Goal: Task Accomplishment & Management: Use online tool/utility

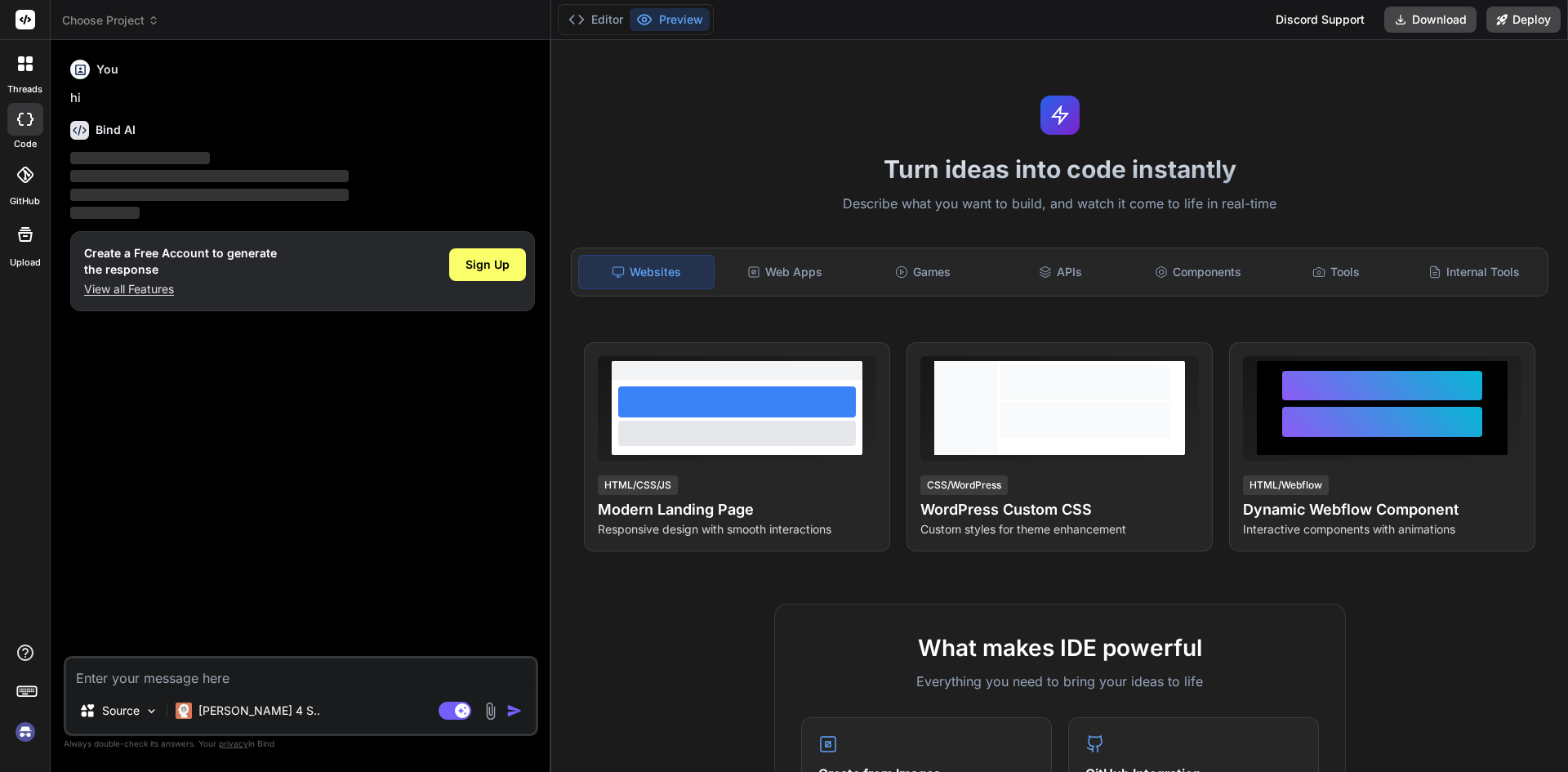
click at [278, 675] on textarea at bounding box center [300, 672] width 470 height 30
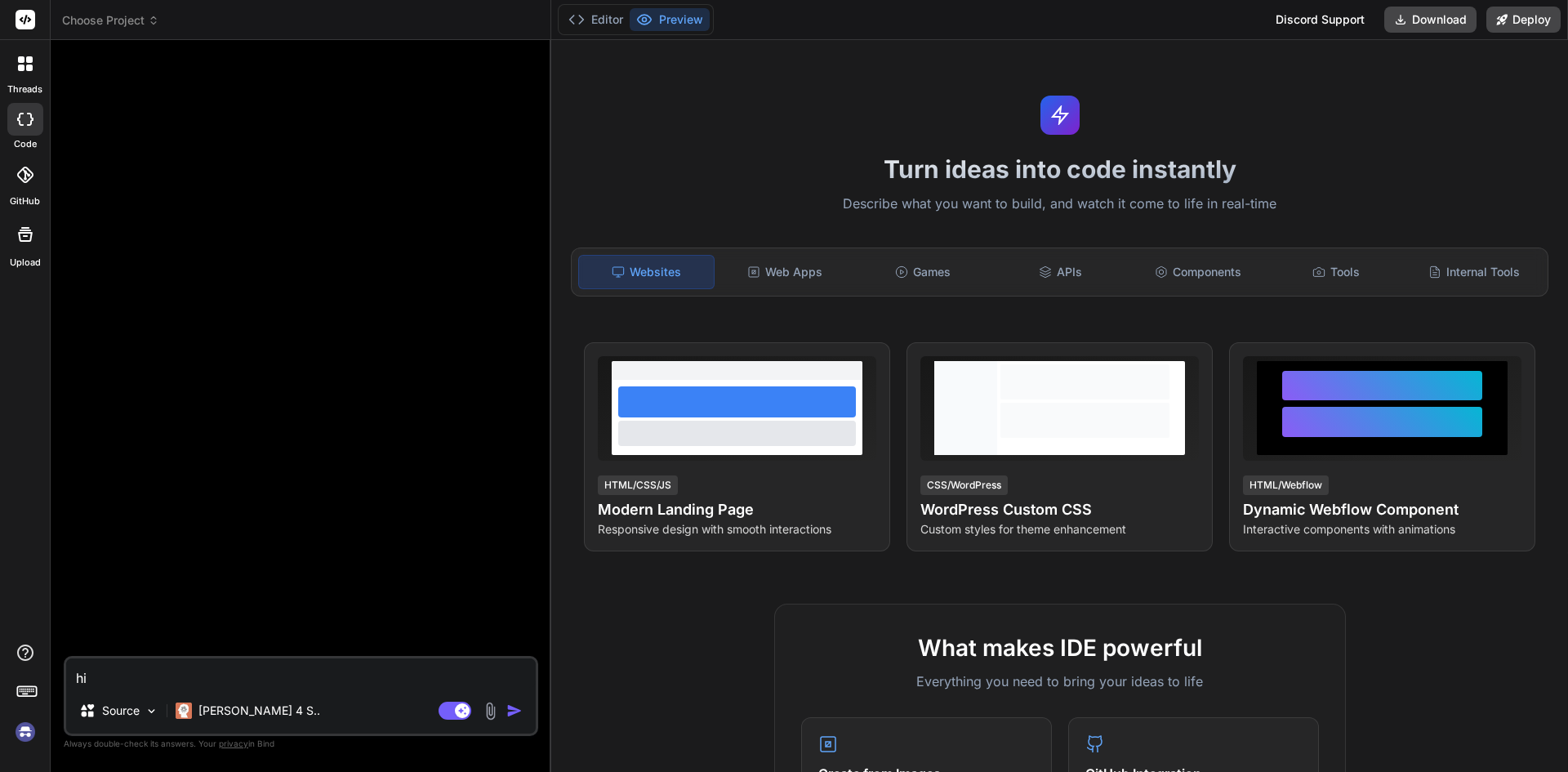
type textarea "x"
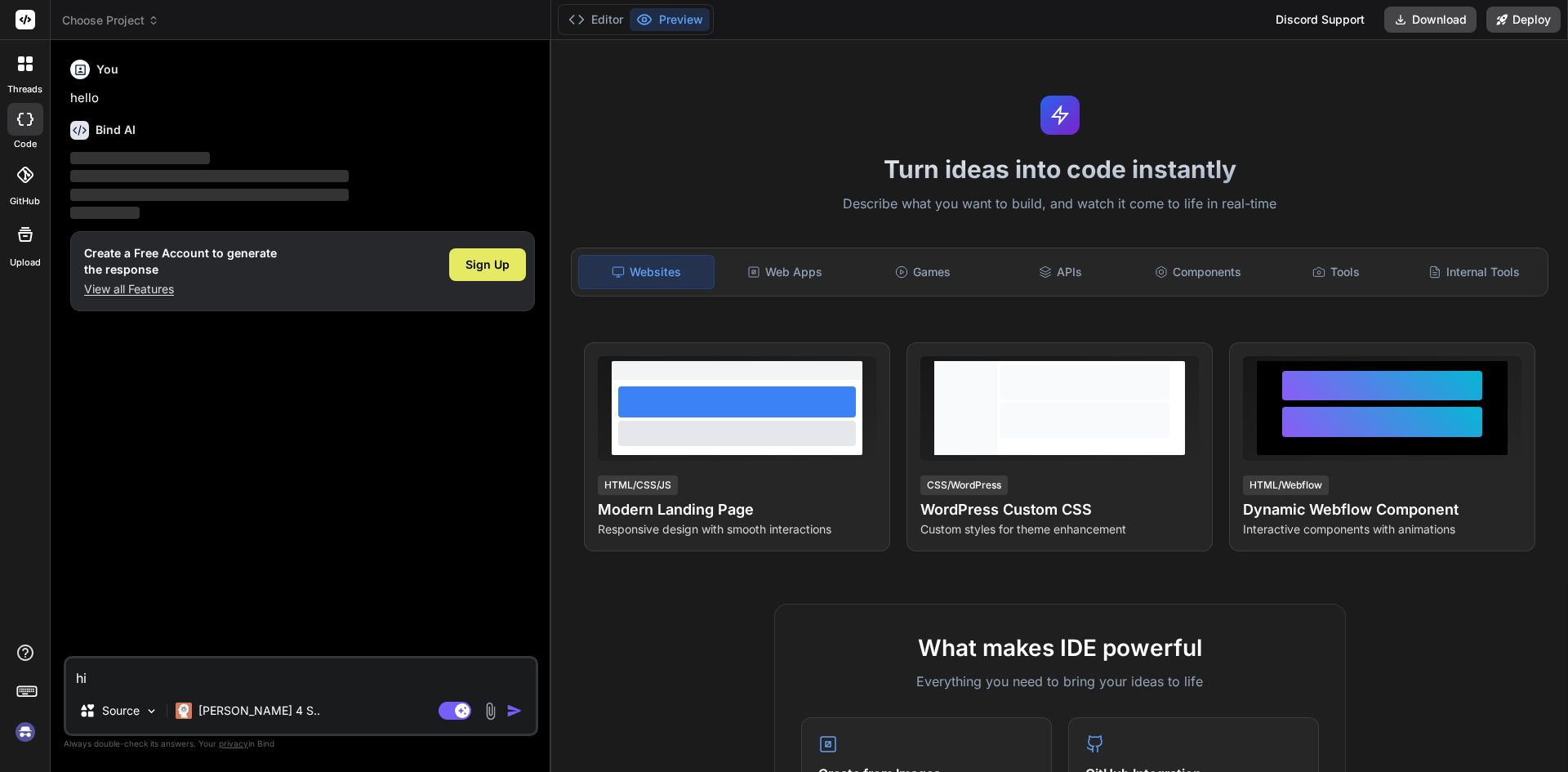
click at [476, 262] on span "Sign Up" at bounding box center [488, 264] width 44 height 16
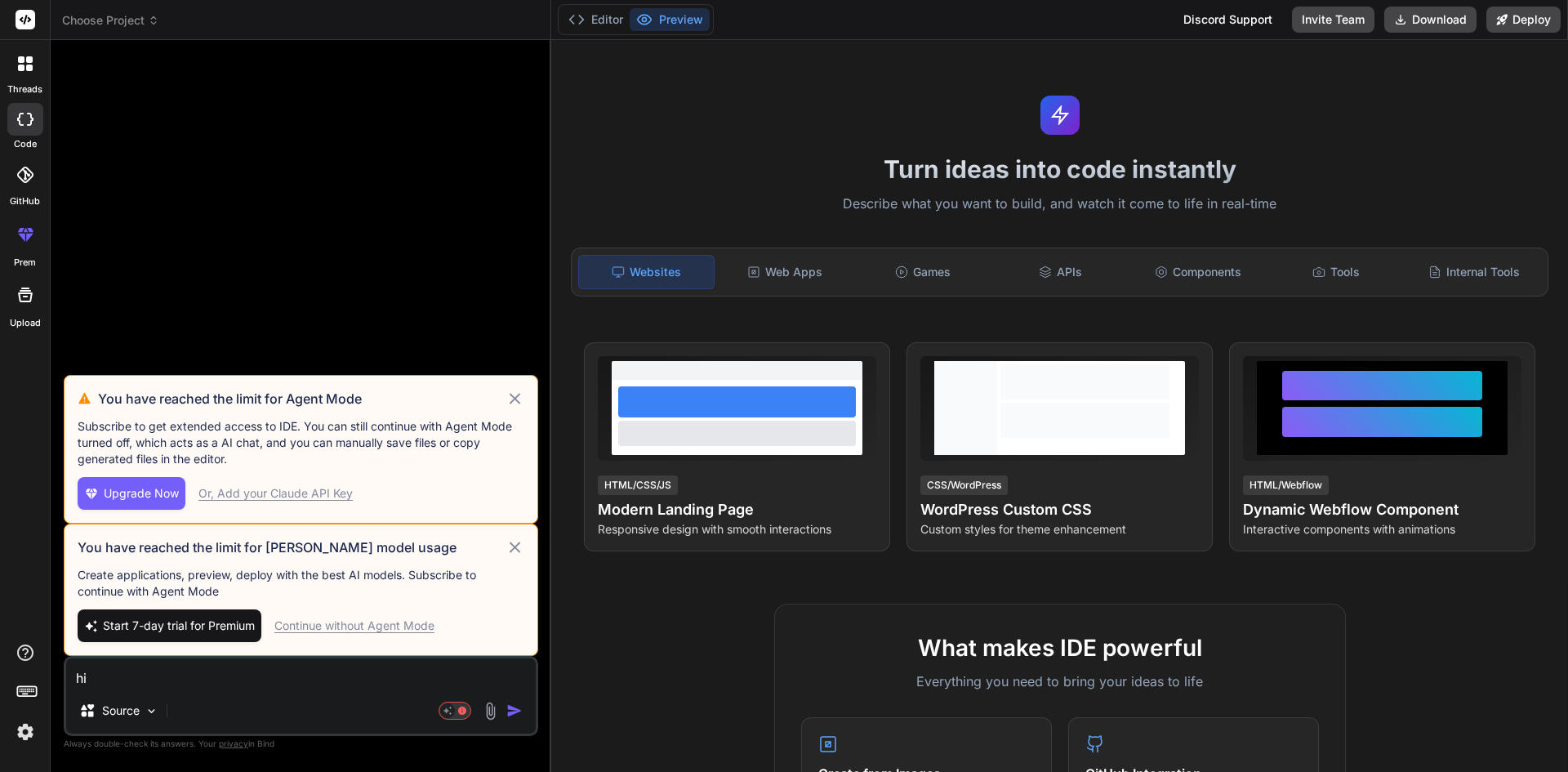
click at [424, 624] on div "Continue without Agent Mode" at bounding box center [354, 625] width 160 height 16
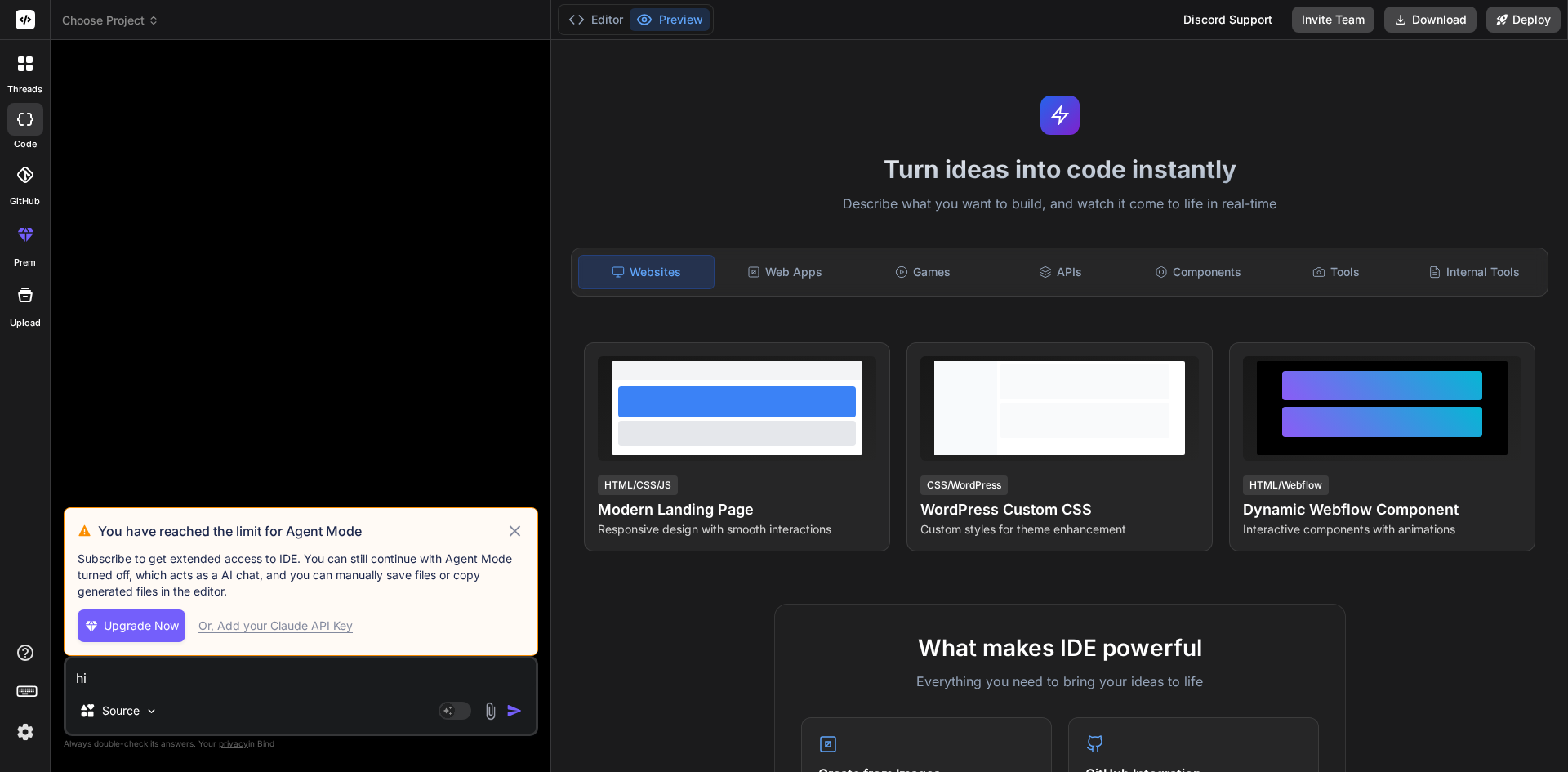
click at [512, 526] on icon at bounding box center [515, 531] width 19 height 19
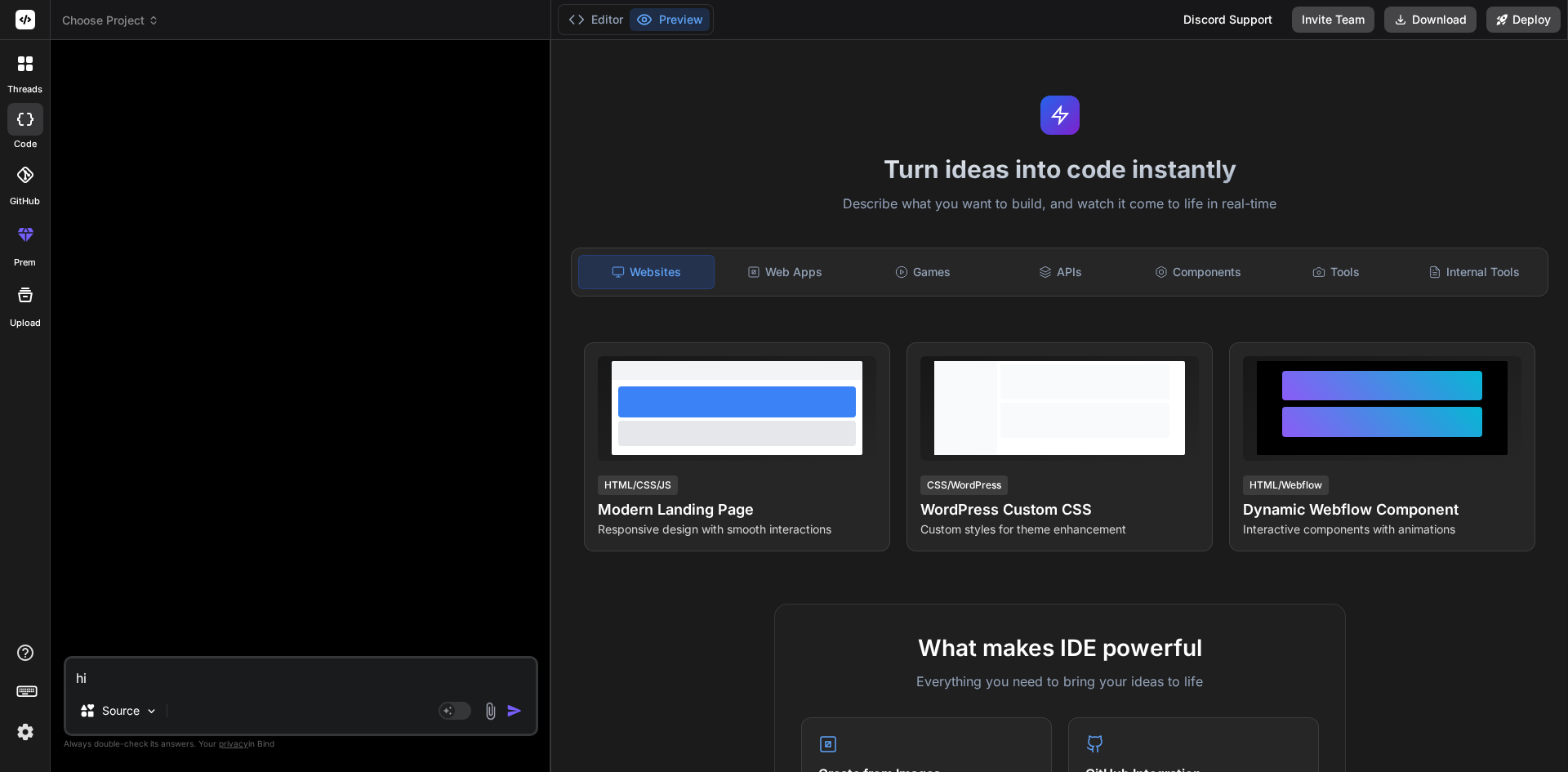
click at [370, 688] on div "hi Source Agent Mode. When this toggle is activated, AI automatically makes dec…" at bounding box center [301, 696] width 475 height 80
click at [350, 668] on textarea "hi" at bounding box center [300, 672] width 470 height 30
click at [519, 713] on img "button" at bounding box center [514, 710] width 16 height 16
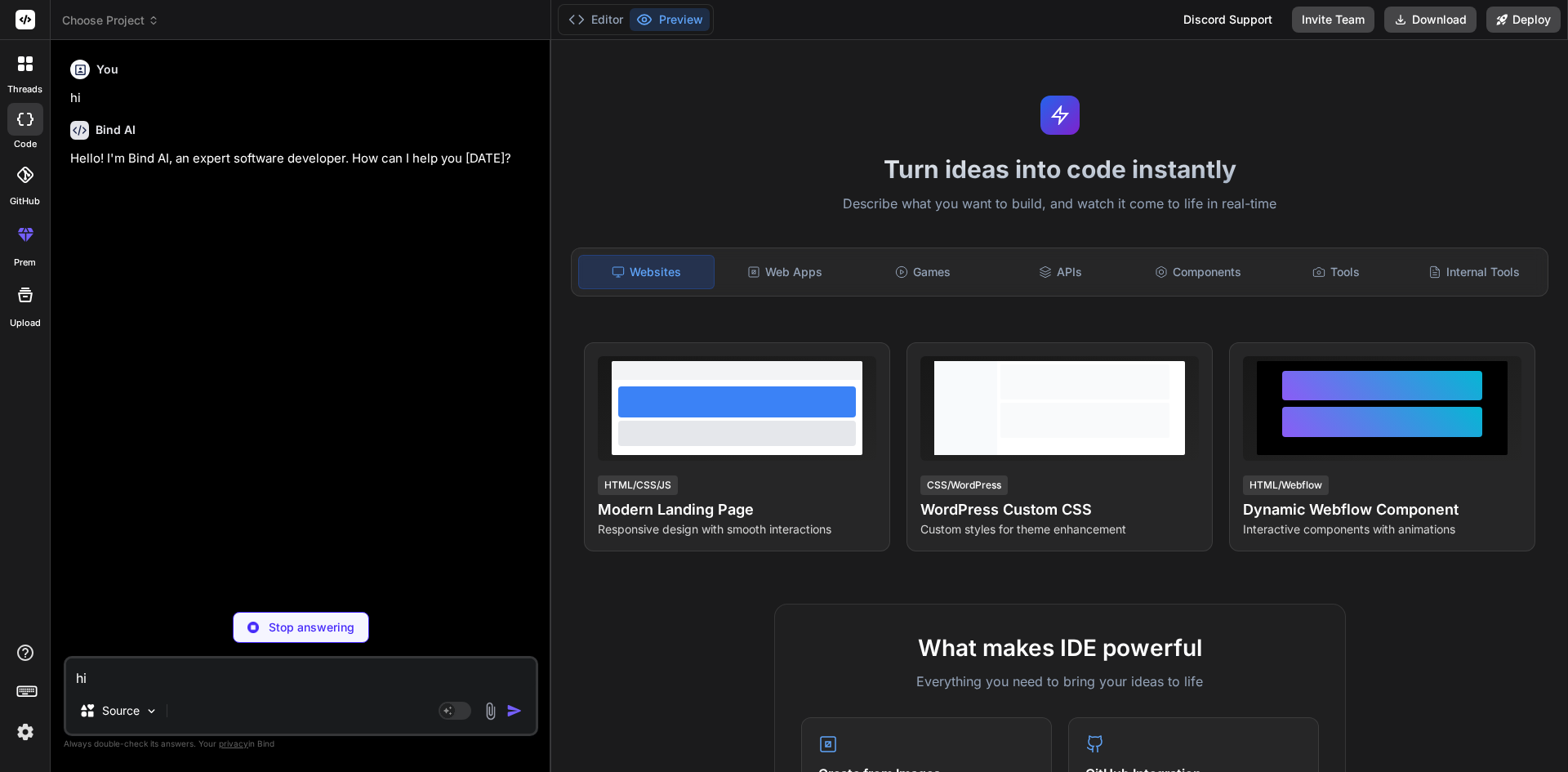
type textarea "x"
click at [240, 682] on textarea "hi" at bounding box center [300, 672] width 470 height 30
paste textarea "abcd12"
type textarea "abcd12"
type textarea "x"
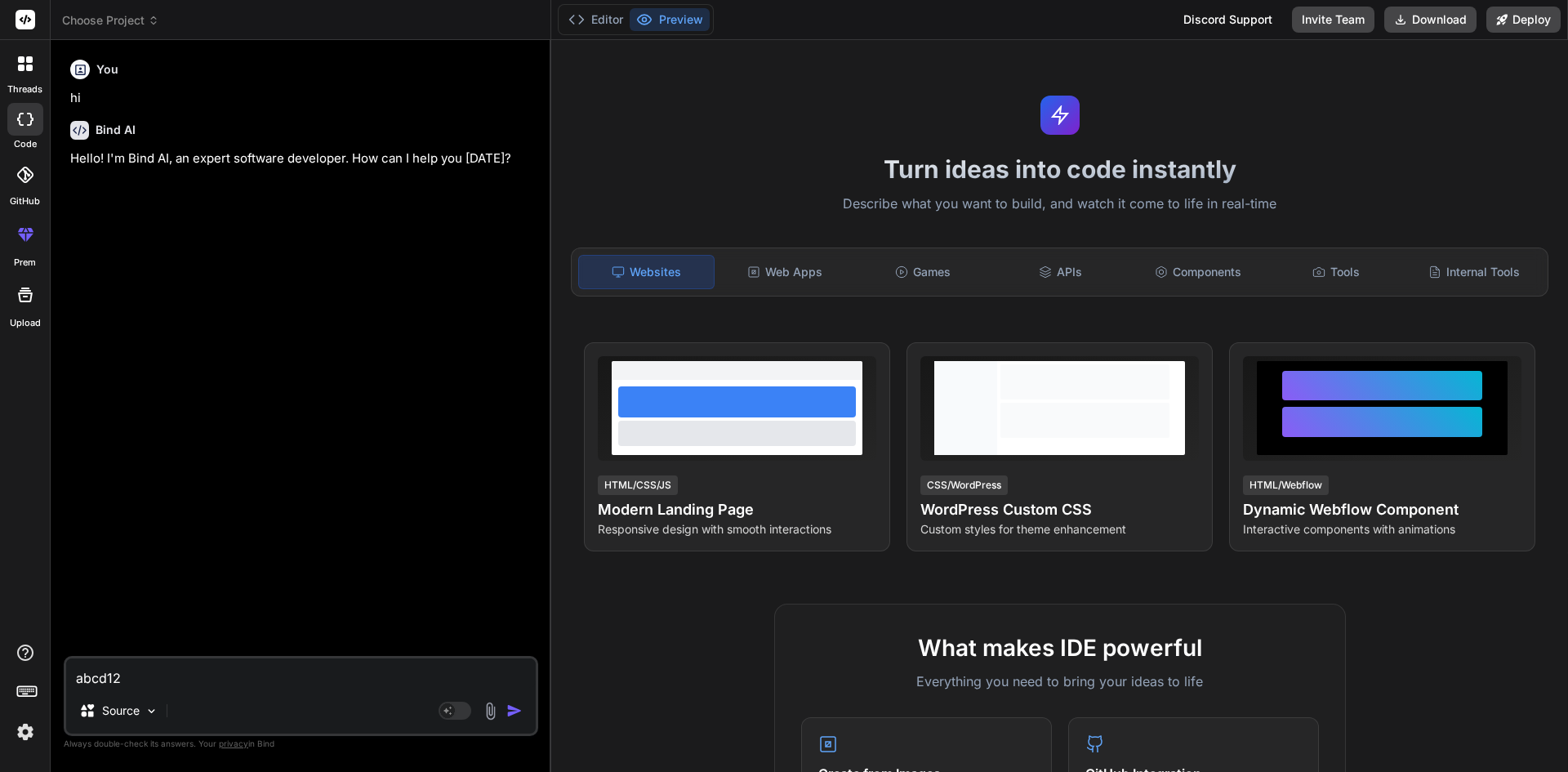
type textarea "x"
click at [273, 673] on textarea at bounding box center [300, 672] width 470 height 30
paste textarea "import React, { useEffect, useState } from "react"; import Navbar from "react-b…"
type textarea "import React, { useEffect, useState } from "react"; import Navbar from "react-b…"
type textarea "x"
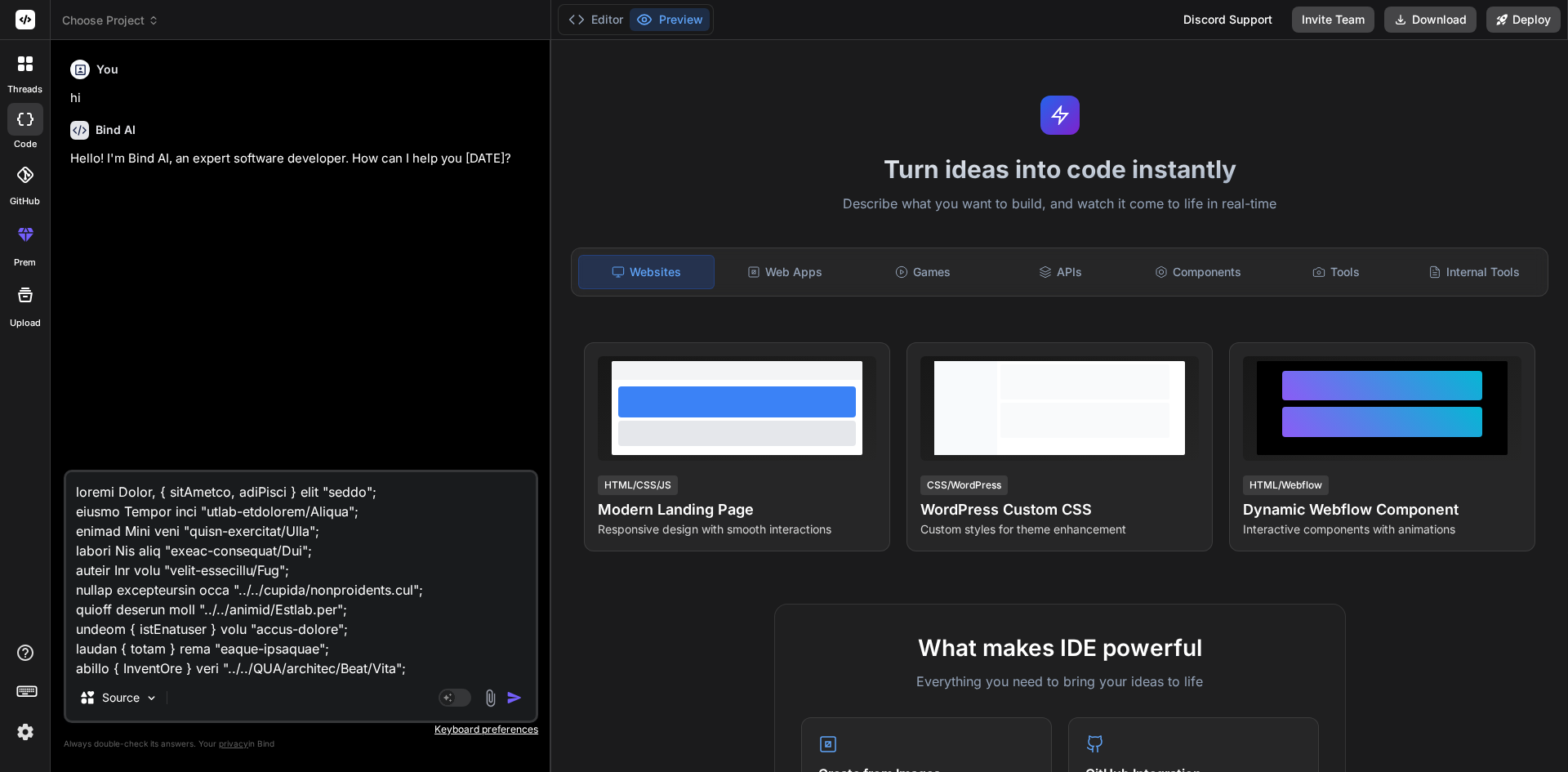
scroll to position [3707, 0]
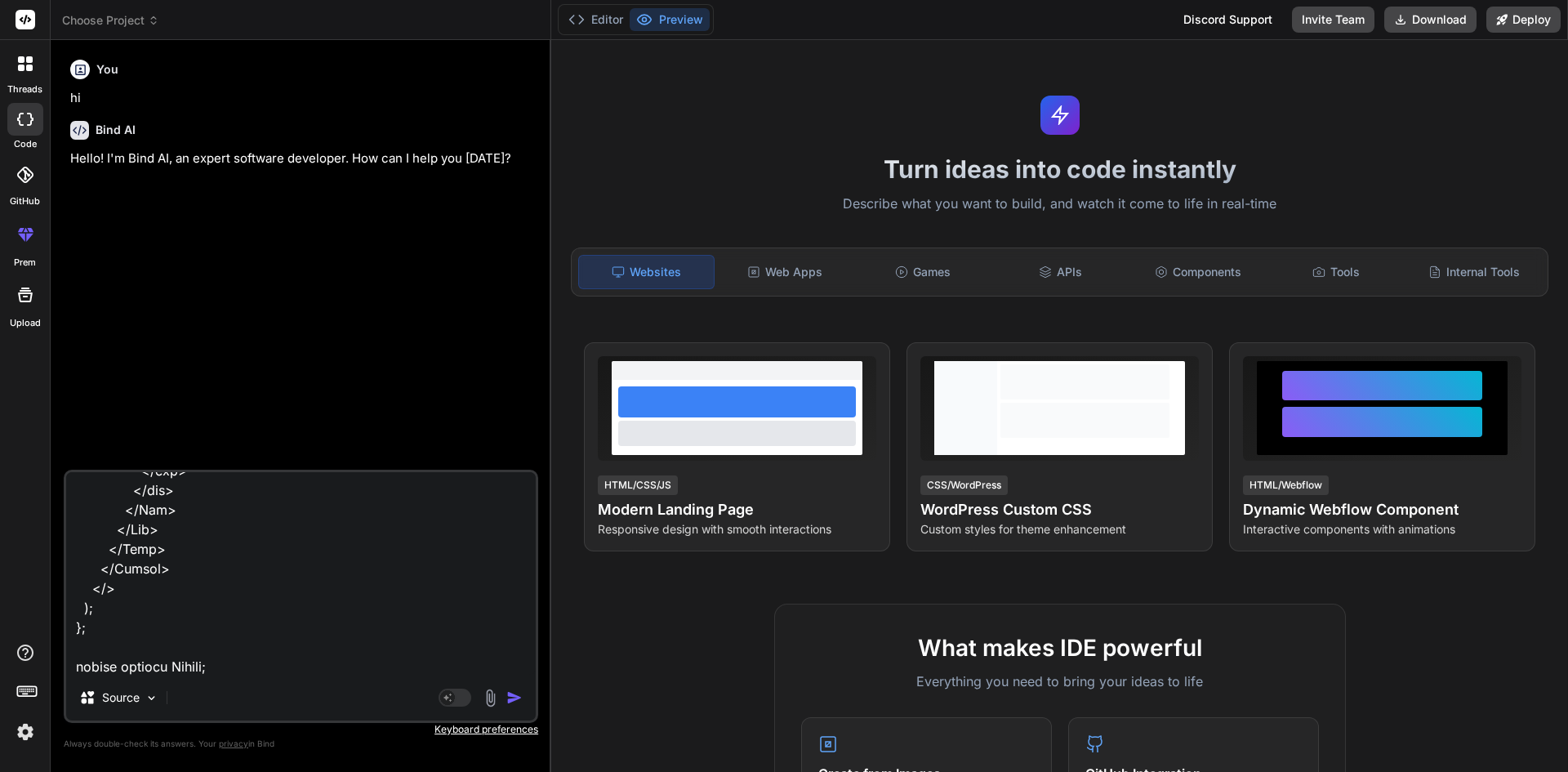
type textarea "import React, { useEffect, useState } from "react"; import Navbar from "react-b…"
type textarea "x"
type textarea "import React, { useEffect, useState } from "react"; import Navbar from "react-b…"
type textarea "x"
type textarea "import React, { useEffect, useState } from "react"; import Navbar from "react-b…"
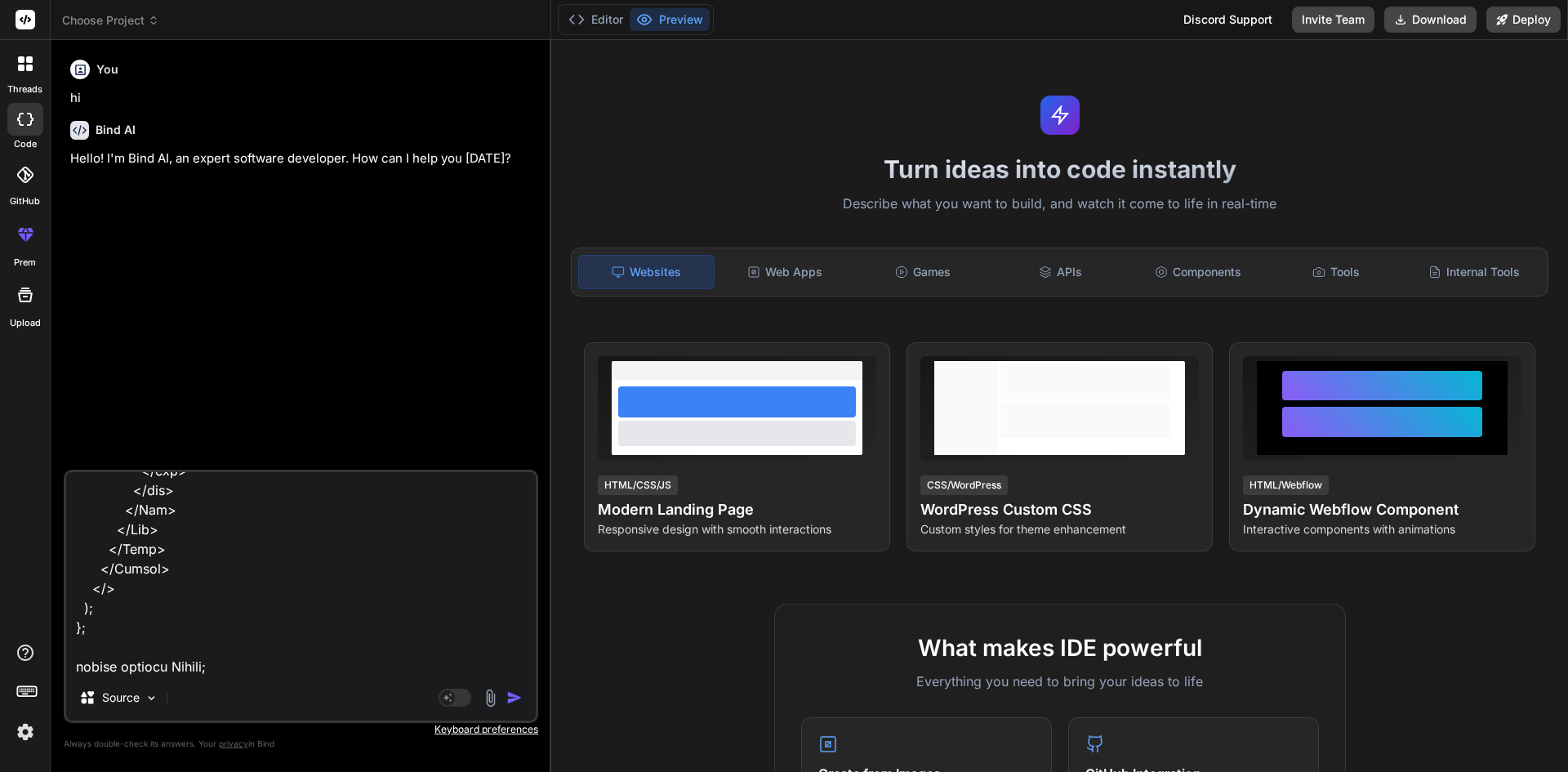
type textarea "x"
type textarea "import React, { useEffect, useState } from "react"; import Navbar from "react-b…"
type textarea "x"
type textarea "import React, { useEffect, useState } from "react"; import Navbar from "react-b…"
type textarea "x"
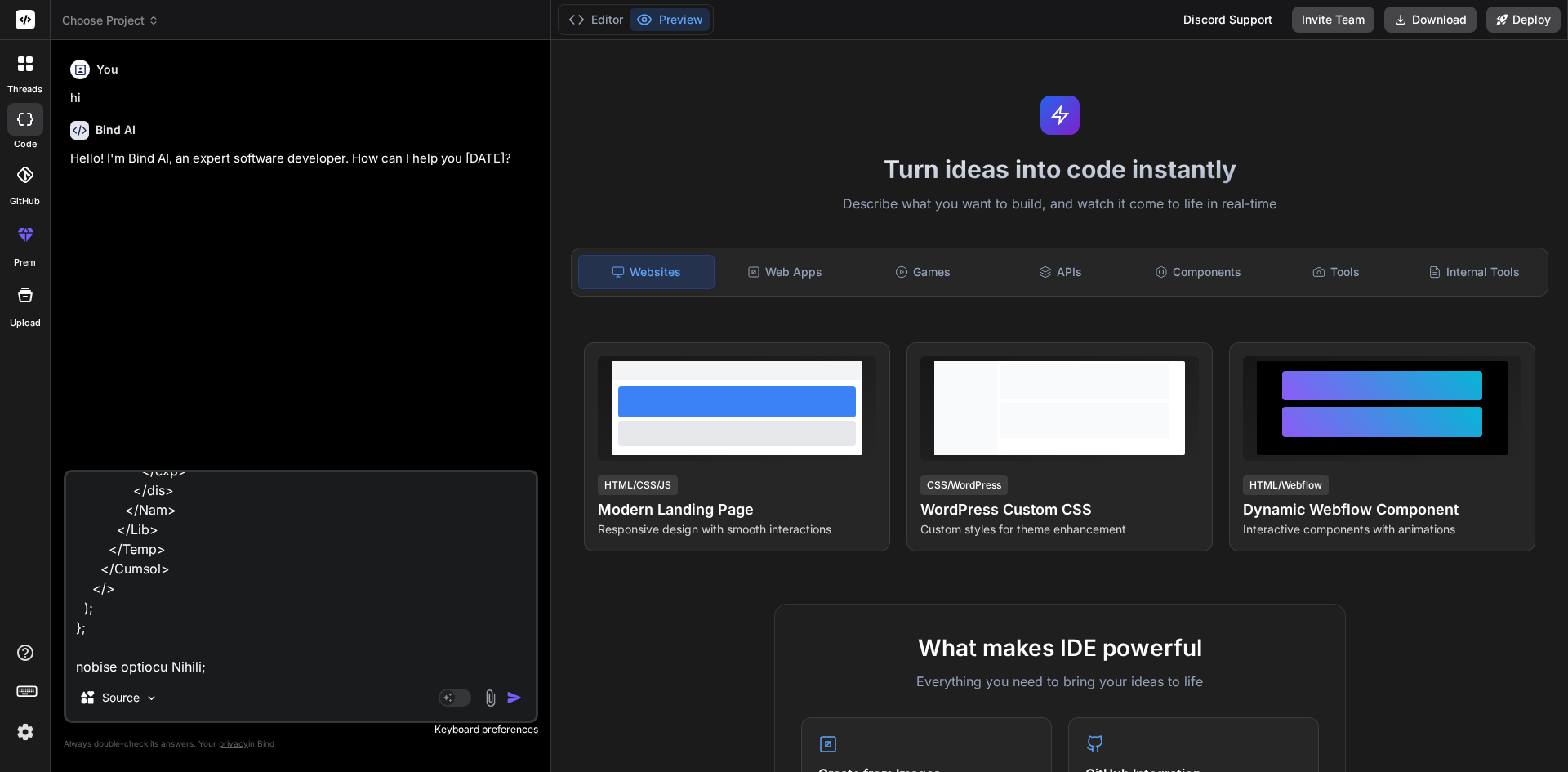
type textarea "import React, { useEffect, useState } from "react"; import Navbar from "react-b…"
type textarea "x"
type textarea "import React, { useEffect, useState } from "react"; import Navbar from "react-b…"
type textarea "x"
type textarea "import React, { useEffect, useState } from "react"; import Navbar from "react-b…"
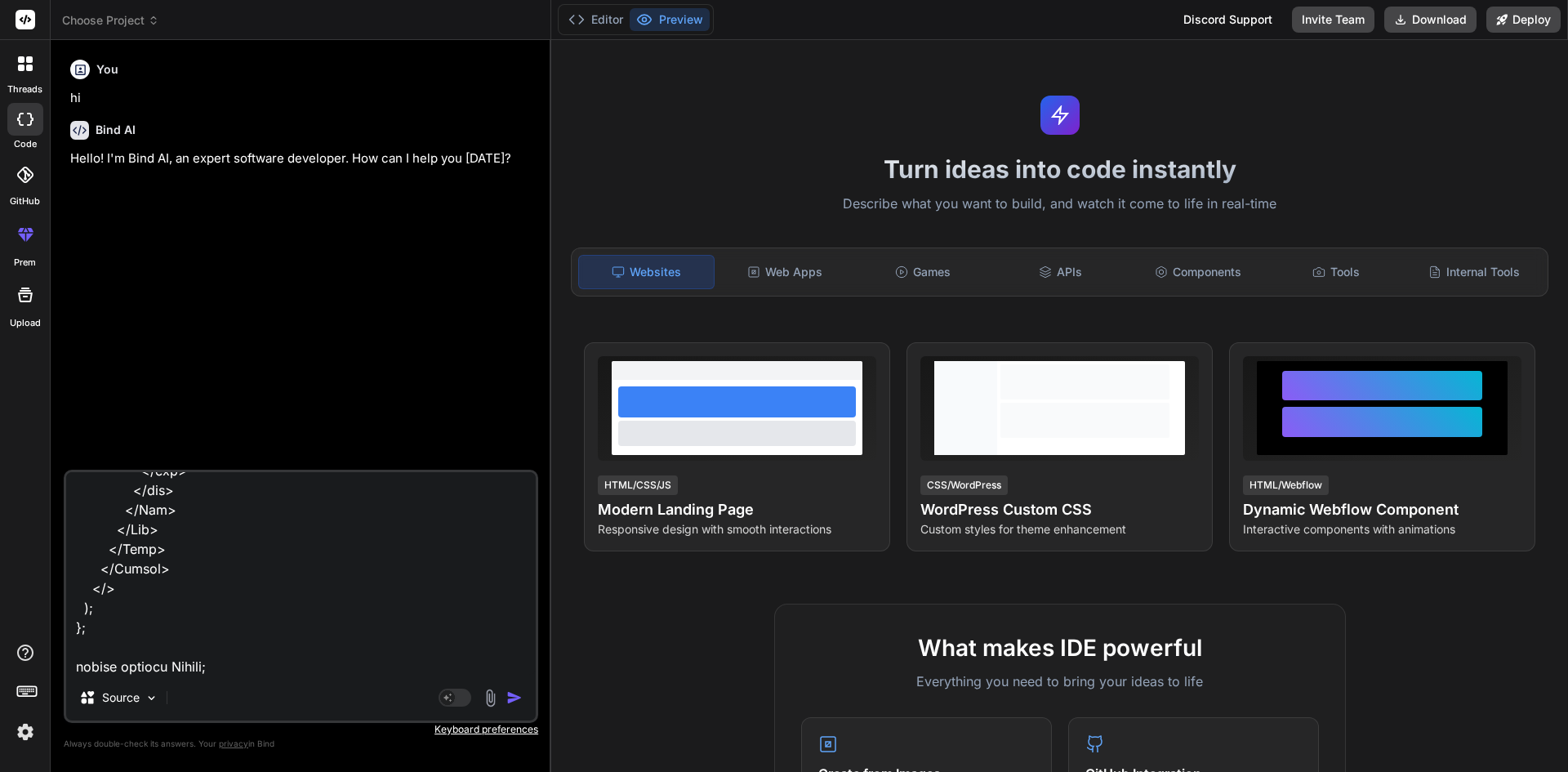
type textarea "x"
type textarea "import React, { useEffect, useState } from "react"; import Navbar from "react-b…"
type textarea "x"
type textarea "import React, { useEffect, useState } from "react"; import Navbar from "react-b…"
type textarea "x"
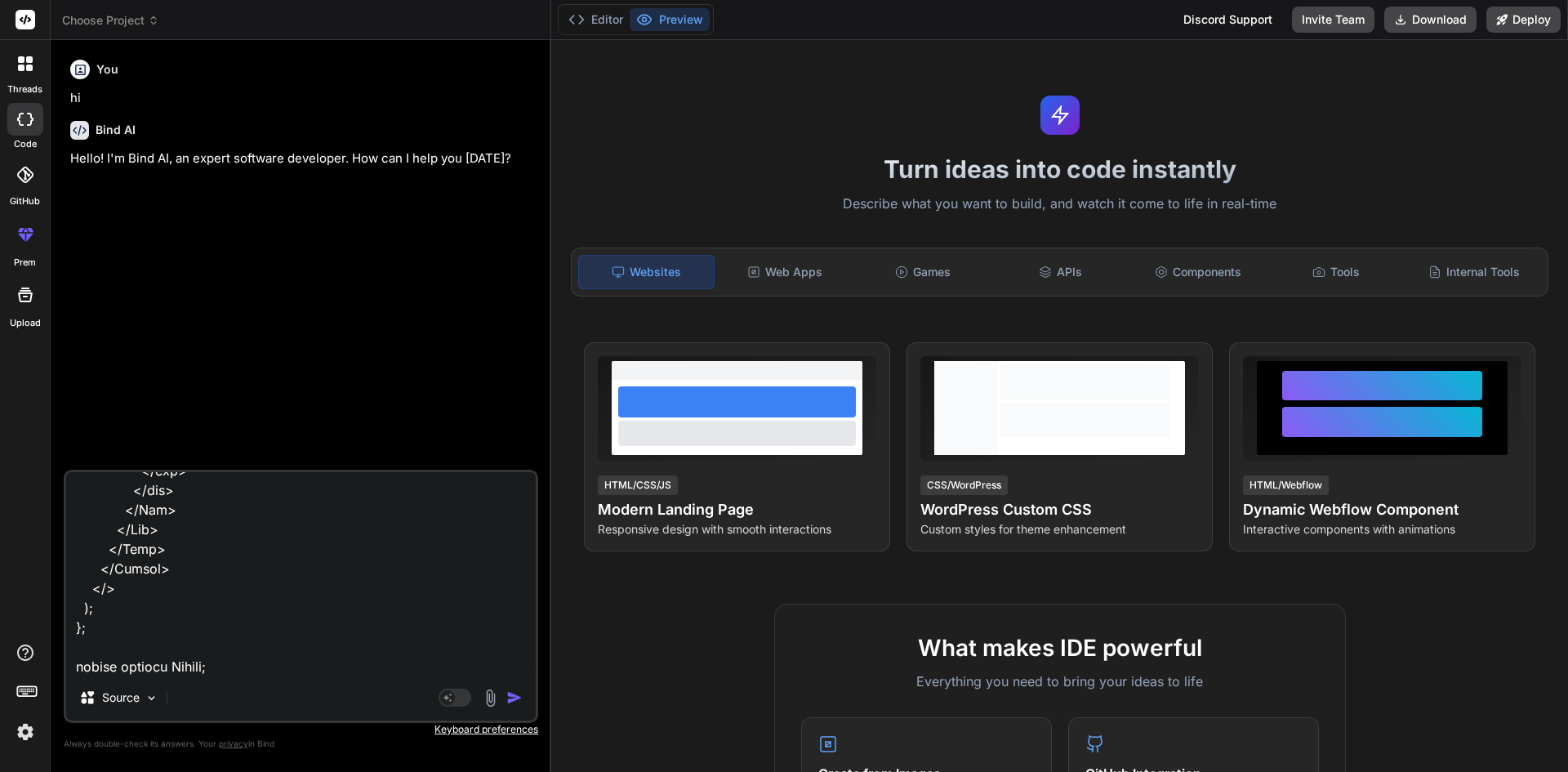
paste textarea "Your session has timed out due to inactivity. Please log in again."
type textarea "import React, { useEffect, useState } from "react"; import Navbar from "react-b…"
type textarea "x"
type textarea "import React, { useEffect, useState } from "react"; import Navbar from "react-b…"
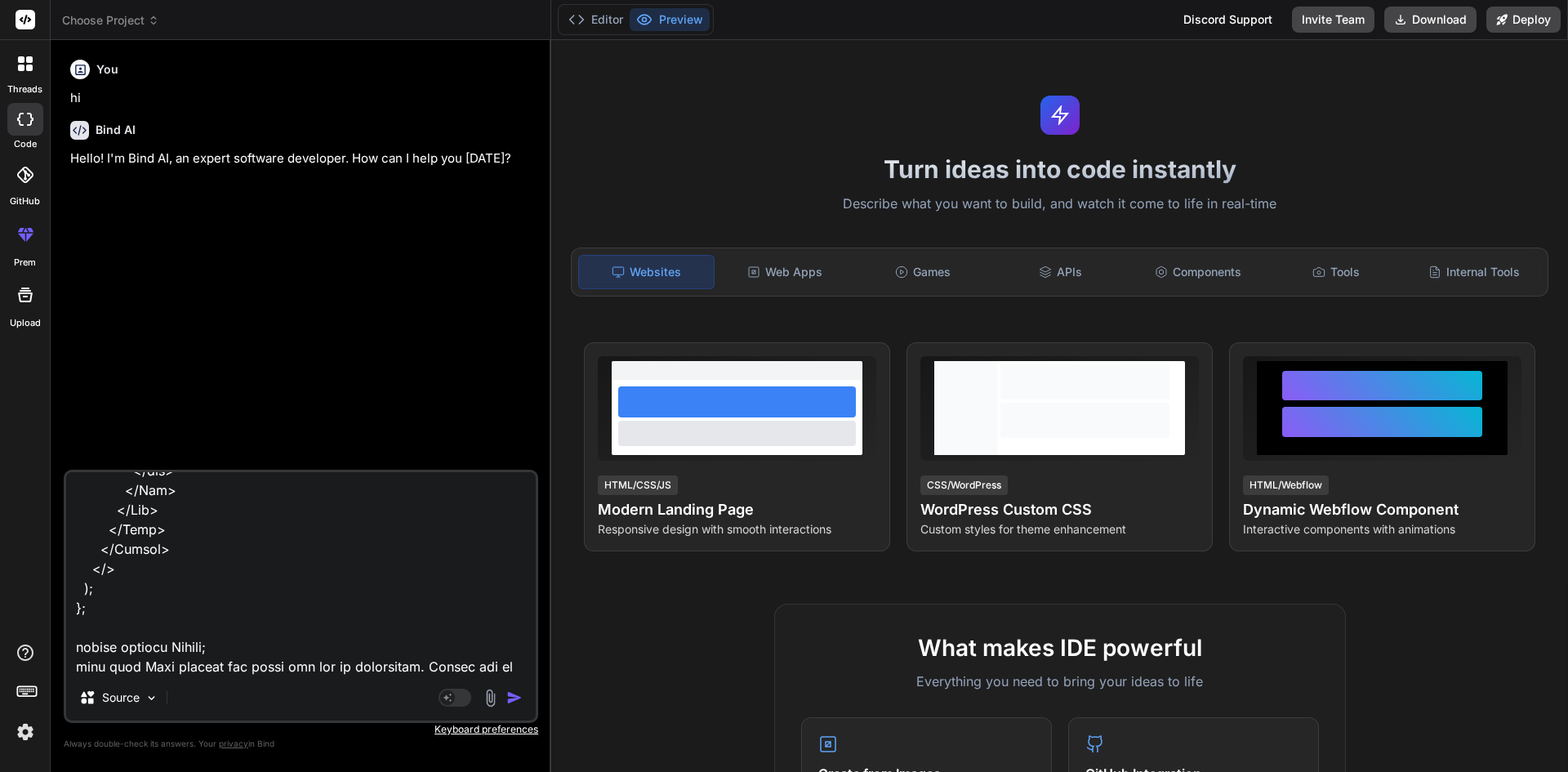
type textarea "x"
type textarea "import React, { useEffect, useState } from "react"; import Navbar from "react-b…"
type textarea "x"
type textarea "import React, { useEffect, useState } from "react"; import Navbar from "react-b…"
type textarea "x"
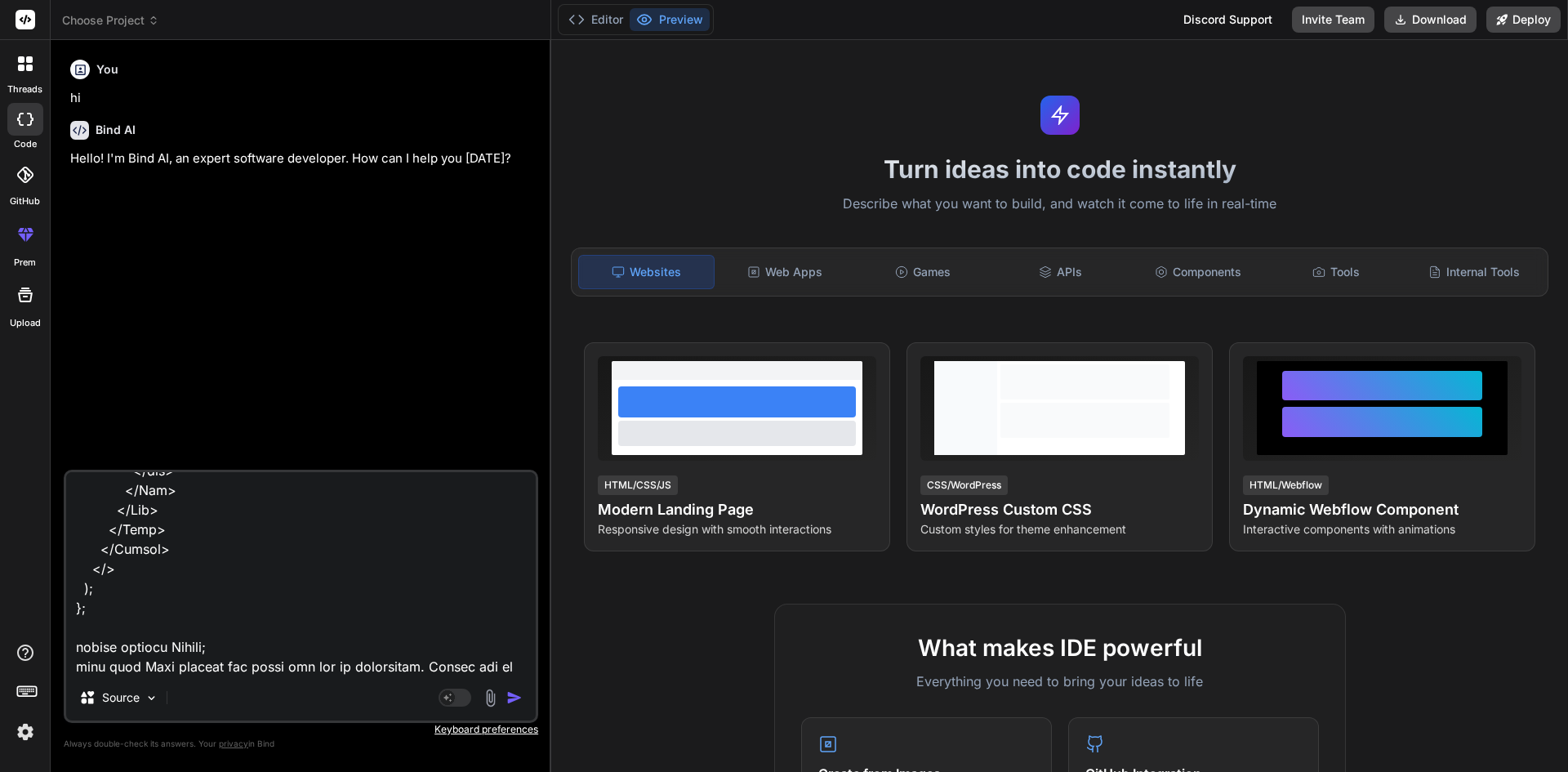
type textarea "import React, { useEffect, useState } from "react"; import Navbar from "react-b…"
type textarea "x"
type textarea "import React, { useEffect, useState } from "react"; import Navbar from "react-b…"
type textarea "x"
type textarea "import React, { useEffect, useState } from "react"; import Navbar from "react-b…"
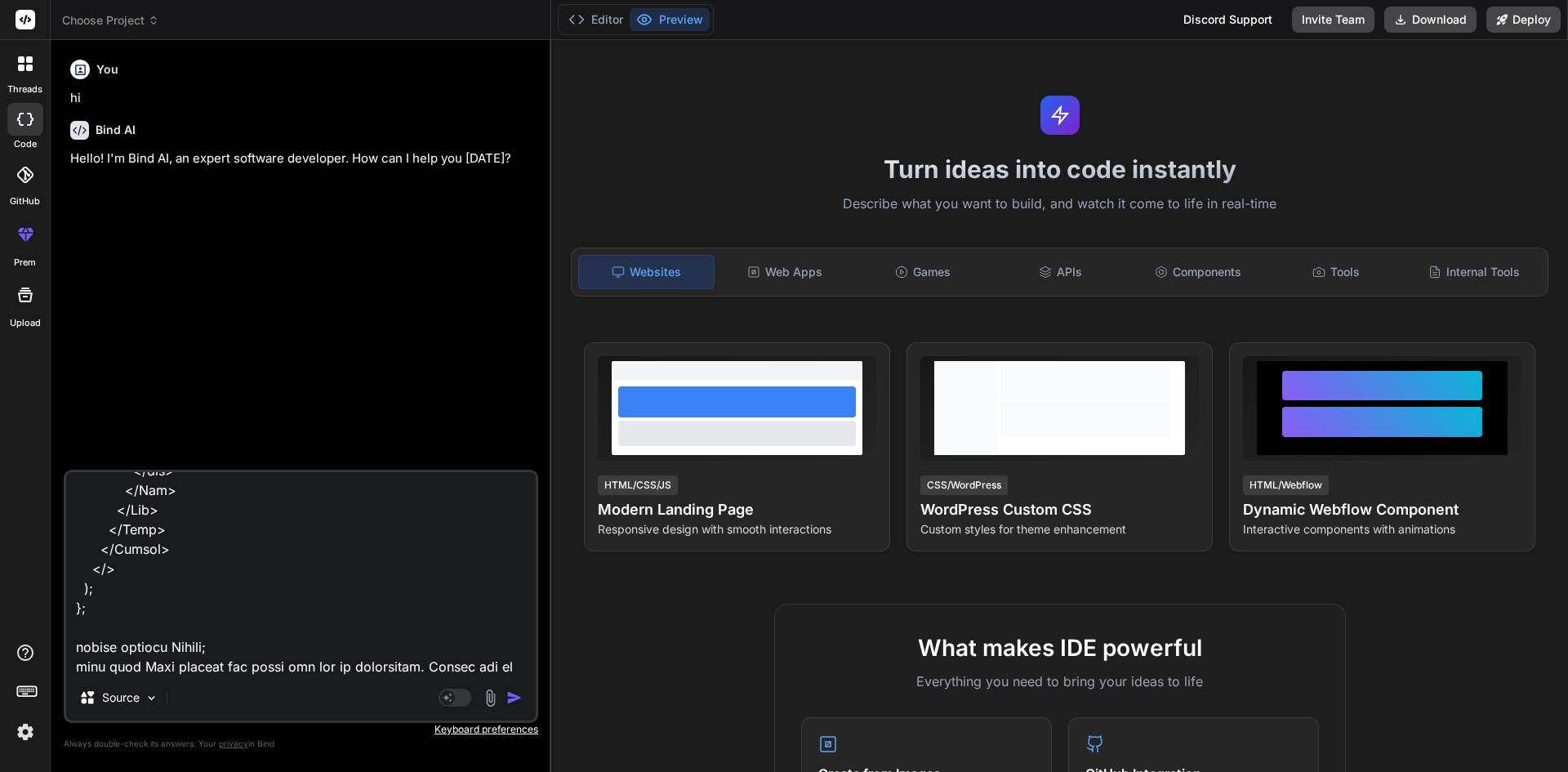
type textarea "x"
type textarea "import React, { useEffect, useState } from "react"; import Navbar from "react-b…"
type textarea "x"
type textarea "import React, { useEffect, useState } from "react"; import Navbar from "react-b…"
type textarea "x"
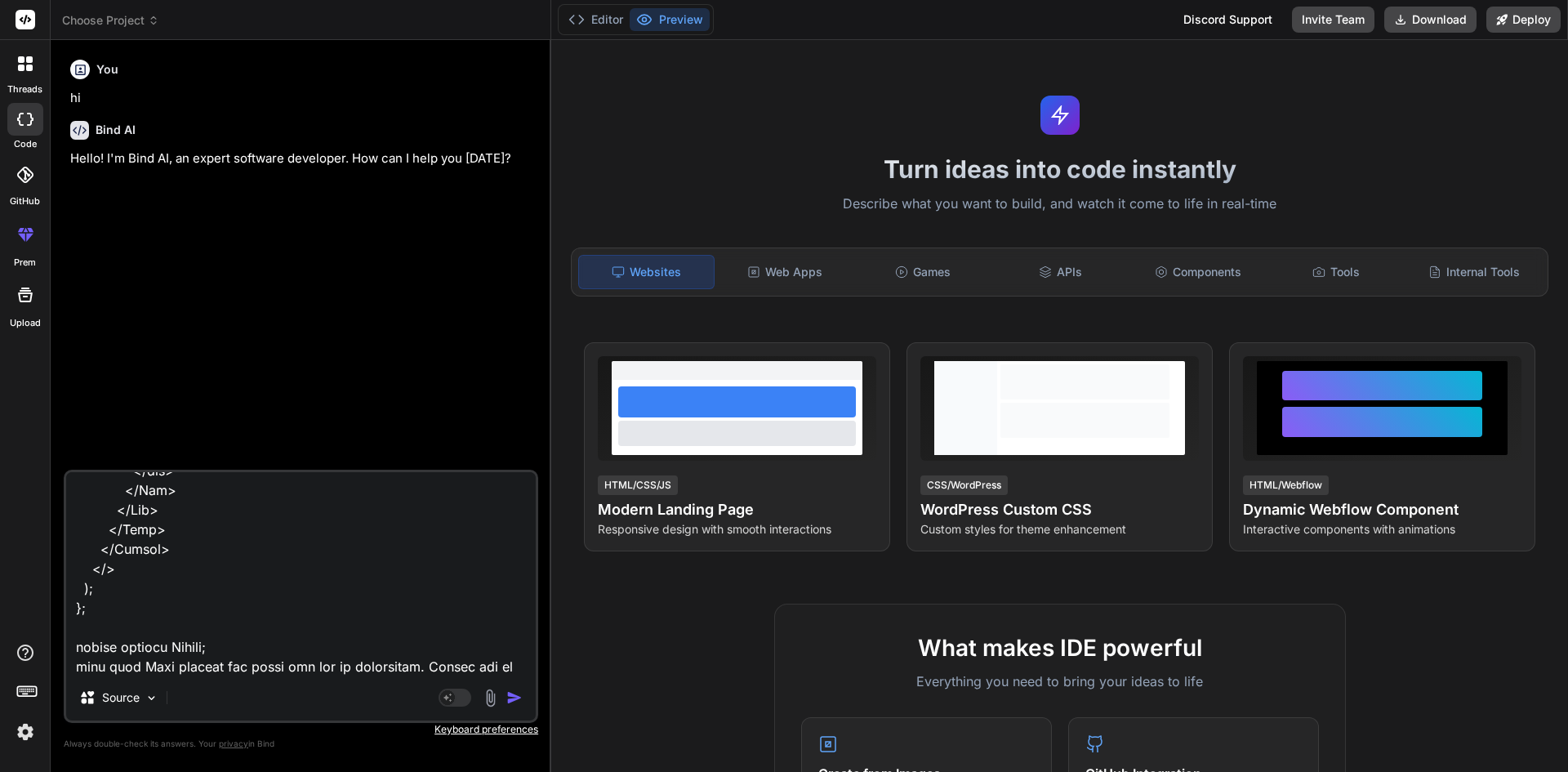
type textarea "import React, { useEffect, useState } from "react"; import Navbar from "react-b…"
type textarea "x"
type textarea "import React, { useEffect, useState } from "react"; import Navbar from "react-b…"
type textarea "x"
type textarea "import React, { useEffect, useState } from "react"; import Navbar from "react-b…"
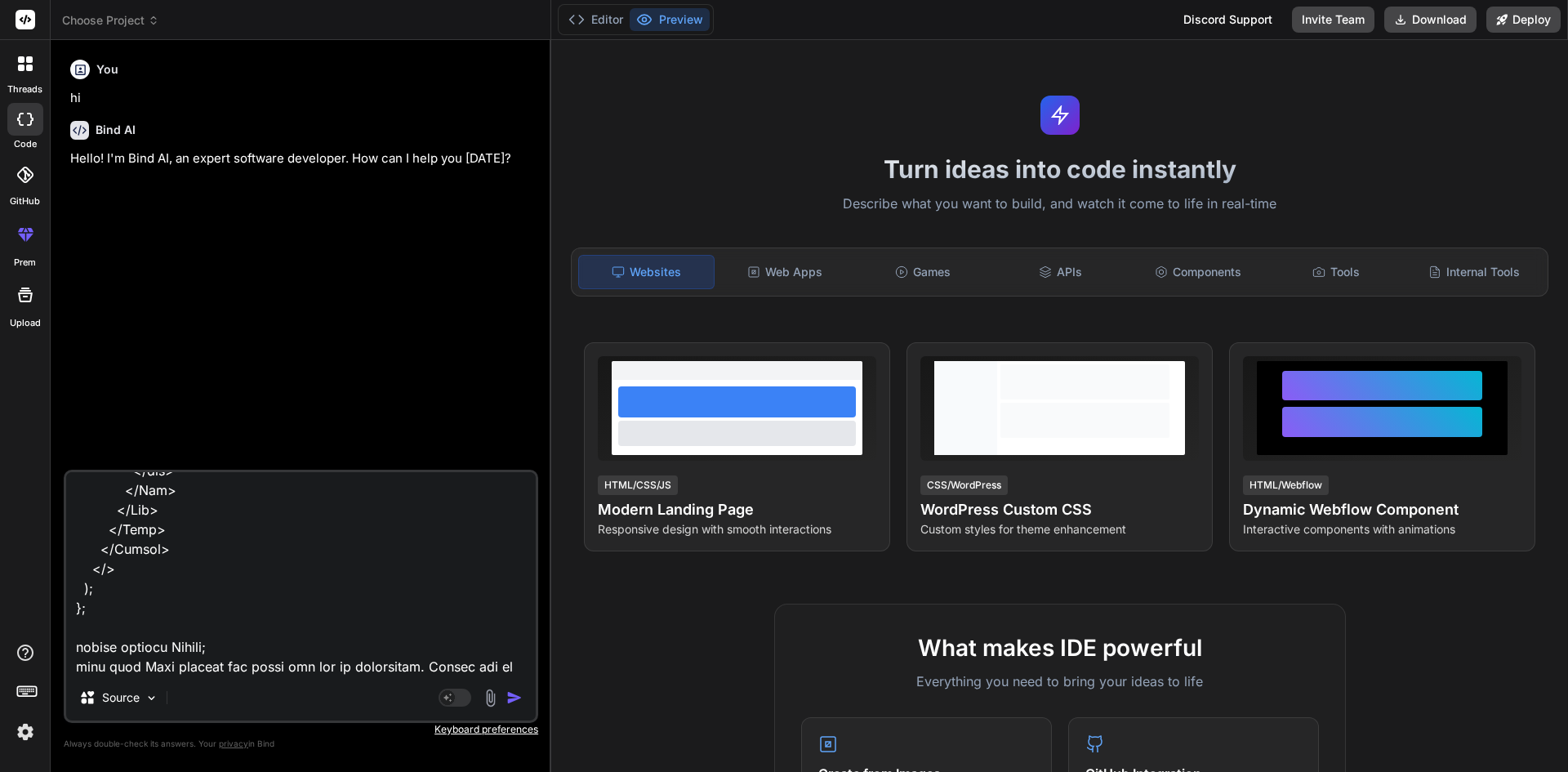
type textarea "x"
type textarea "import React, { useEffect, useState } from "react"; import Navbar from "react-b…"
type textarea "x"
type textarea "import React, { useEffect, useState } from "react"; import Navbar from "react-b…"
type textarea "x"
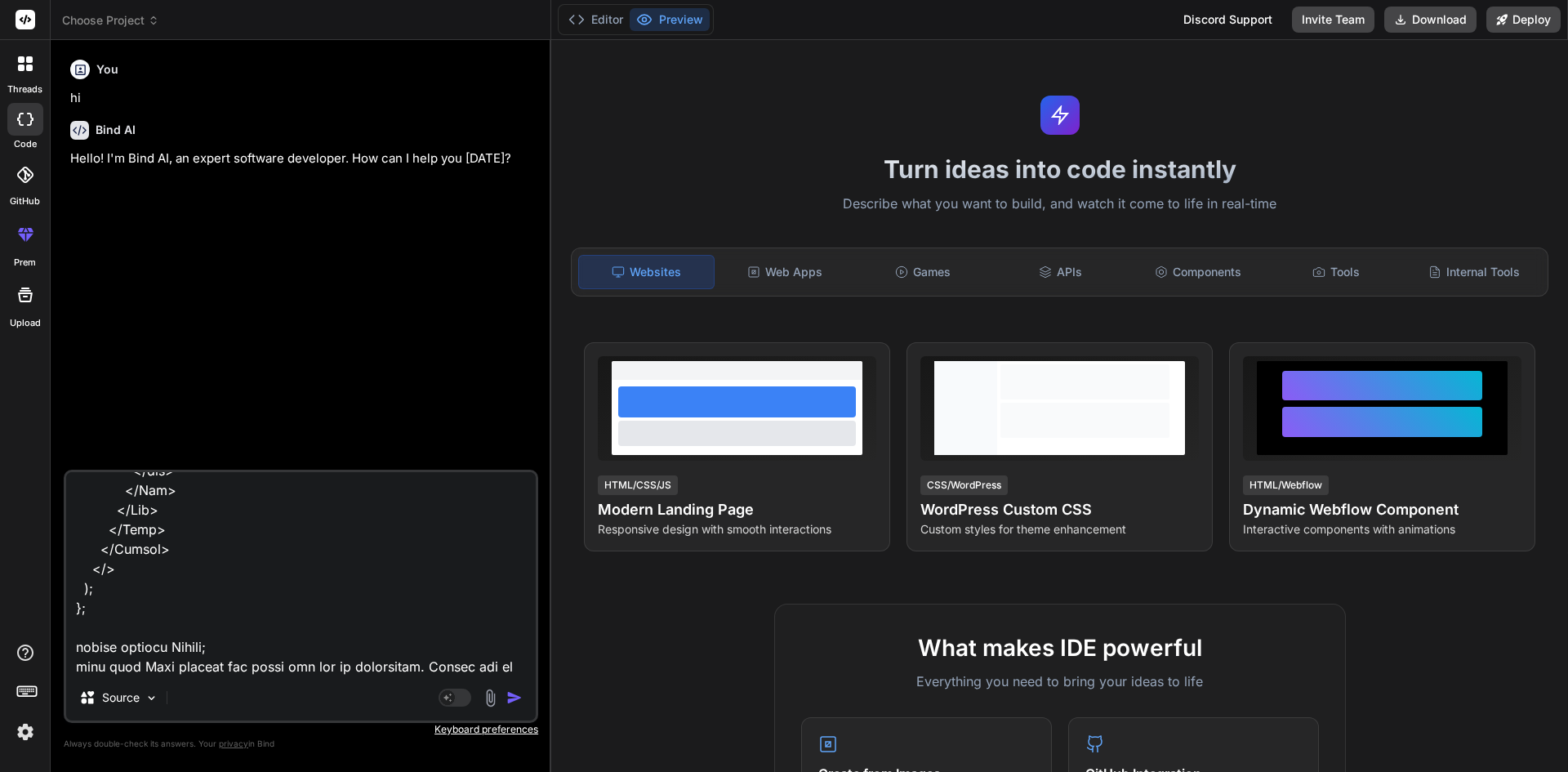
type textarea "import React, { useEffect, useState } from "react"; import Navbar from "react-b…"
type textarea "x"
type textarea "import React, { useEffect, useState } from "react"; import Navbar from "react-b…"
type textarea "x"
type textarea "import React, { useEffect, useState } from "react"; import Navbar from "react-b…"
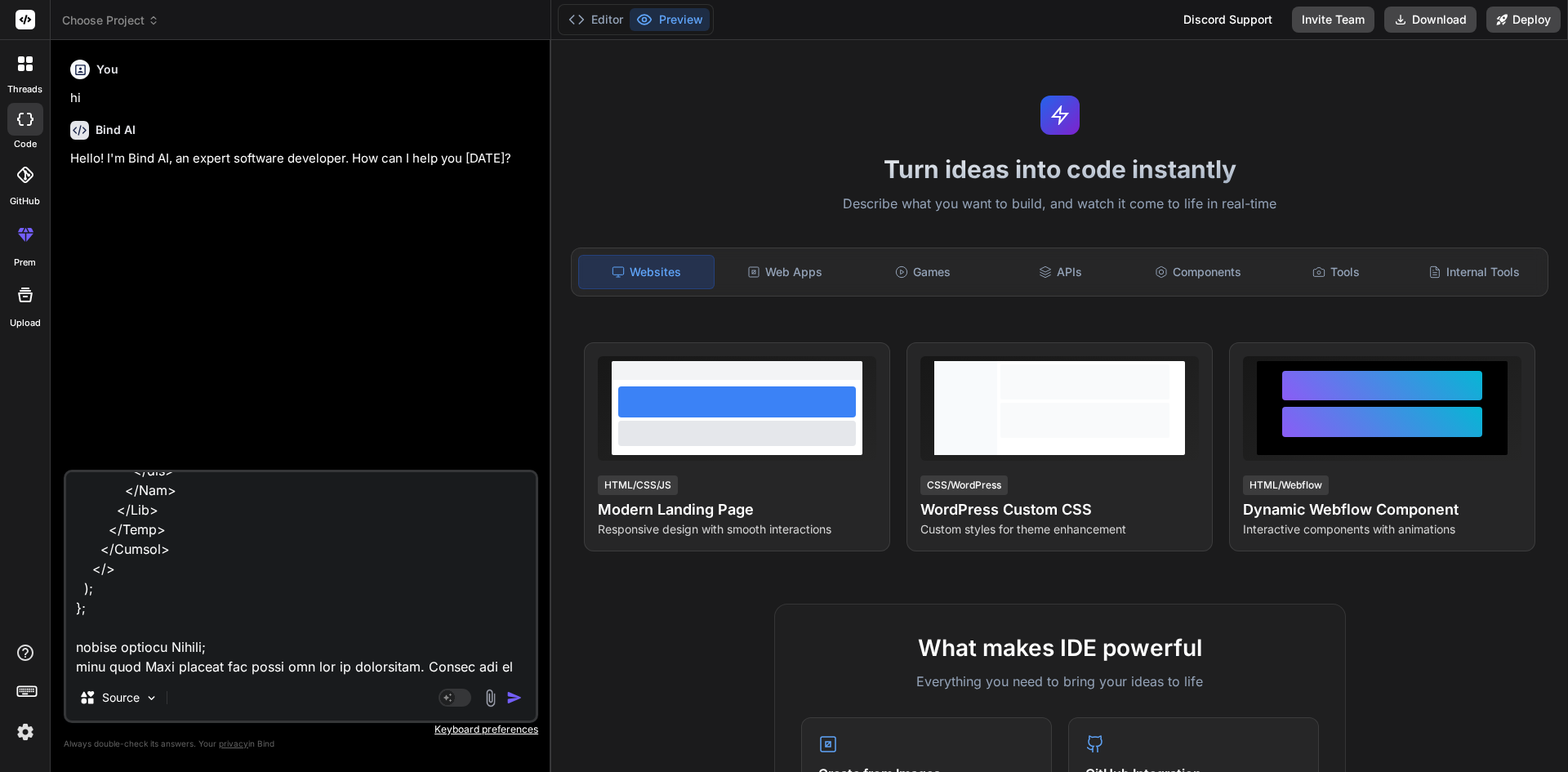
type textarea "x"
type textarea "import React, { useEffect, useState } from "react"; import Navbar from "react-b…"
type textarea "x"
type textarea "import React, { useEffect, useState } from "react"; import Navbar from "react-b…"
type textarea "x"
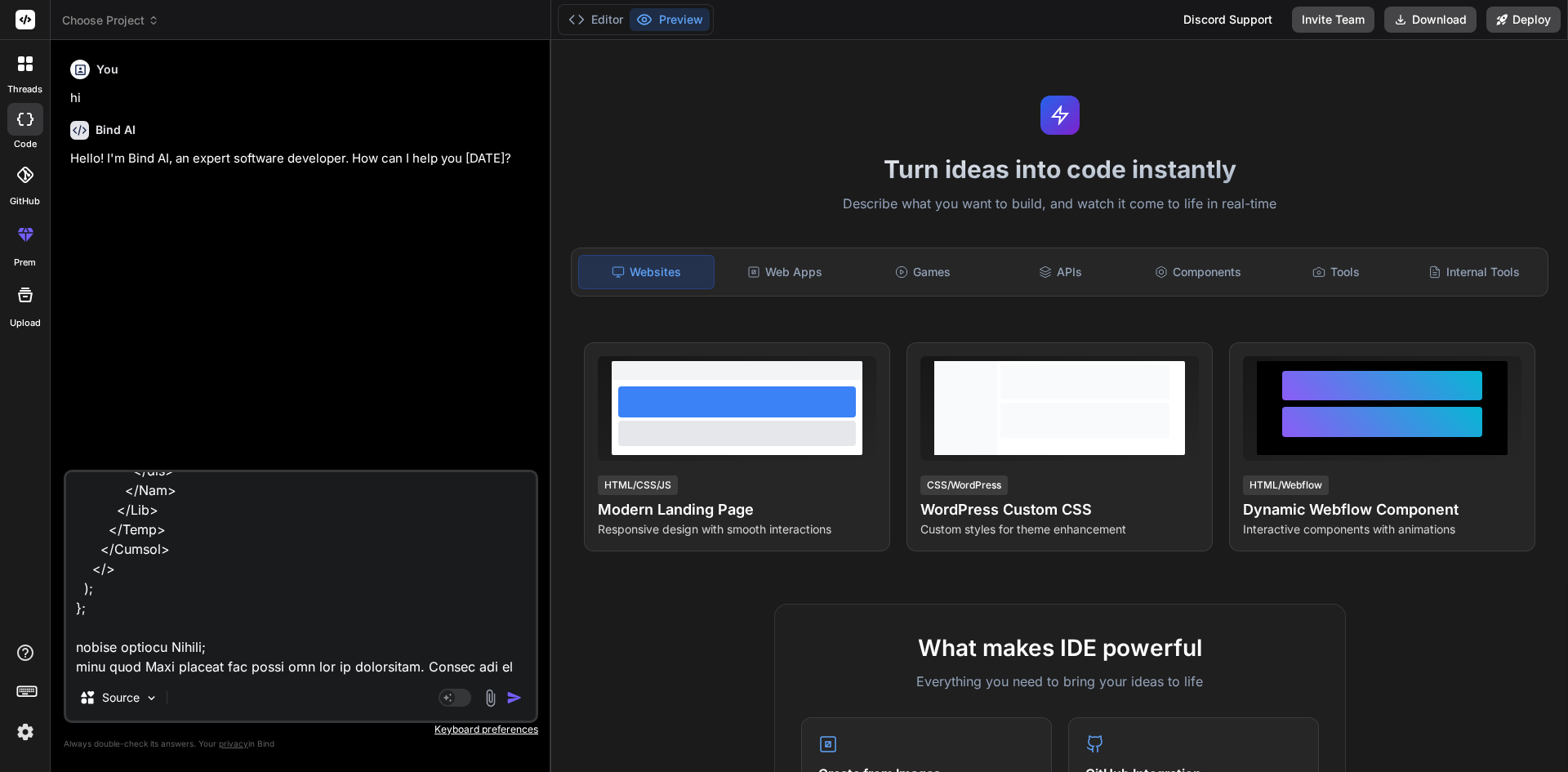
type textarea "import React, { useEffect, useState } from "react"; import Navbar from "react-b…"
type textarea "x"
type textarea "import React, { useEffect, useState } from "react"; import Navbar from "react-b…"
type textarea "x"
type textarea "import React, { useEffect, useState } from "react"; import Navbar from "react-b…"
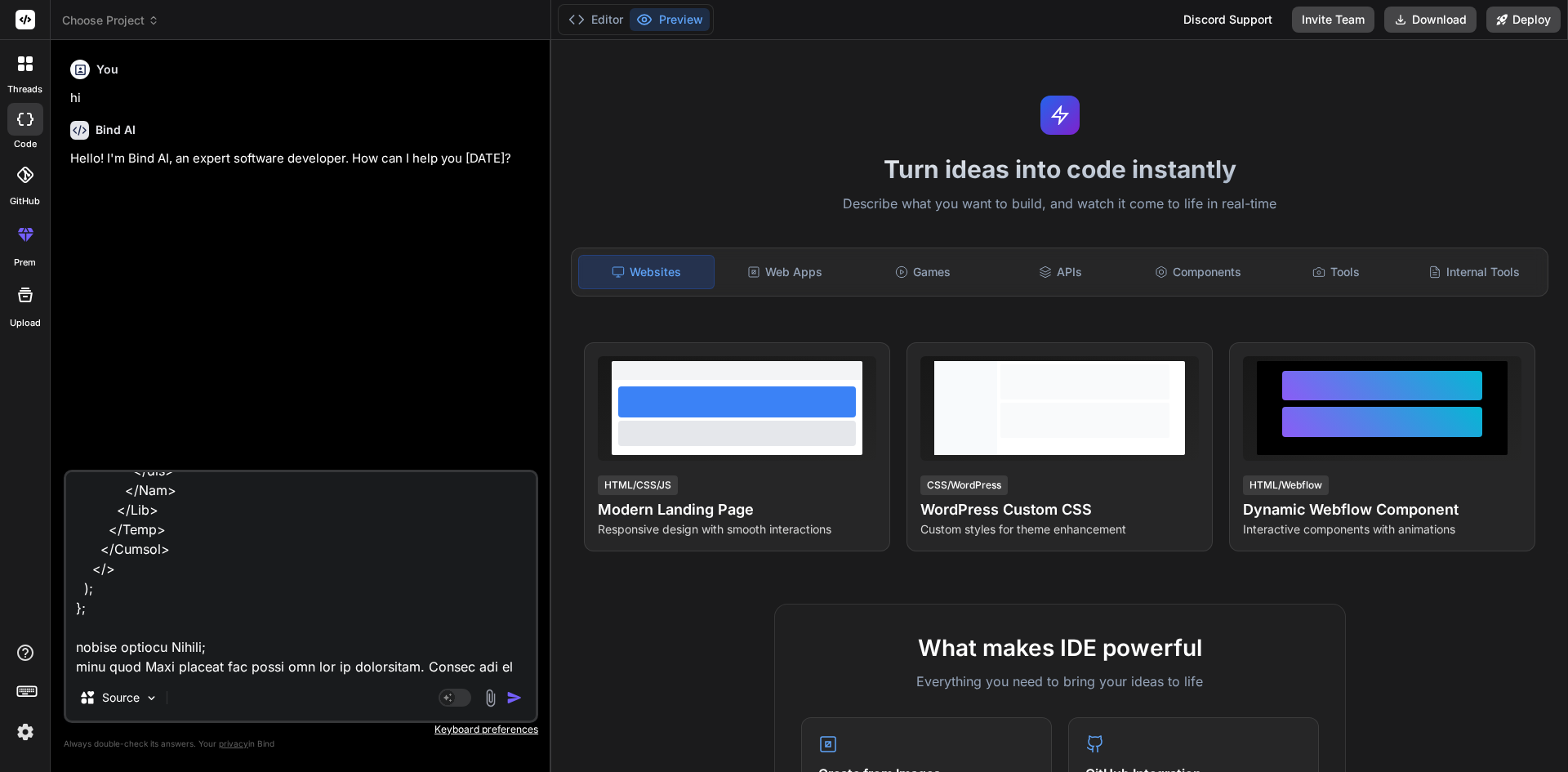
type textarea "x"
type textarea "import React, { useEffect, useState } from "react"; import Navbar from "react-b…"
type textarea "x"
type textarea "import React, { useEffect, useState } from "react"; import Navbar from "react-b…"
type textarea "x"
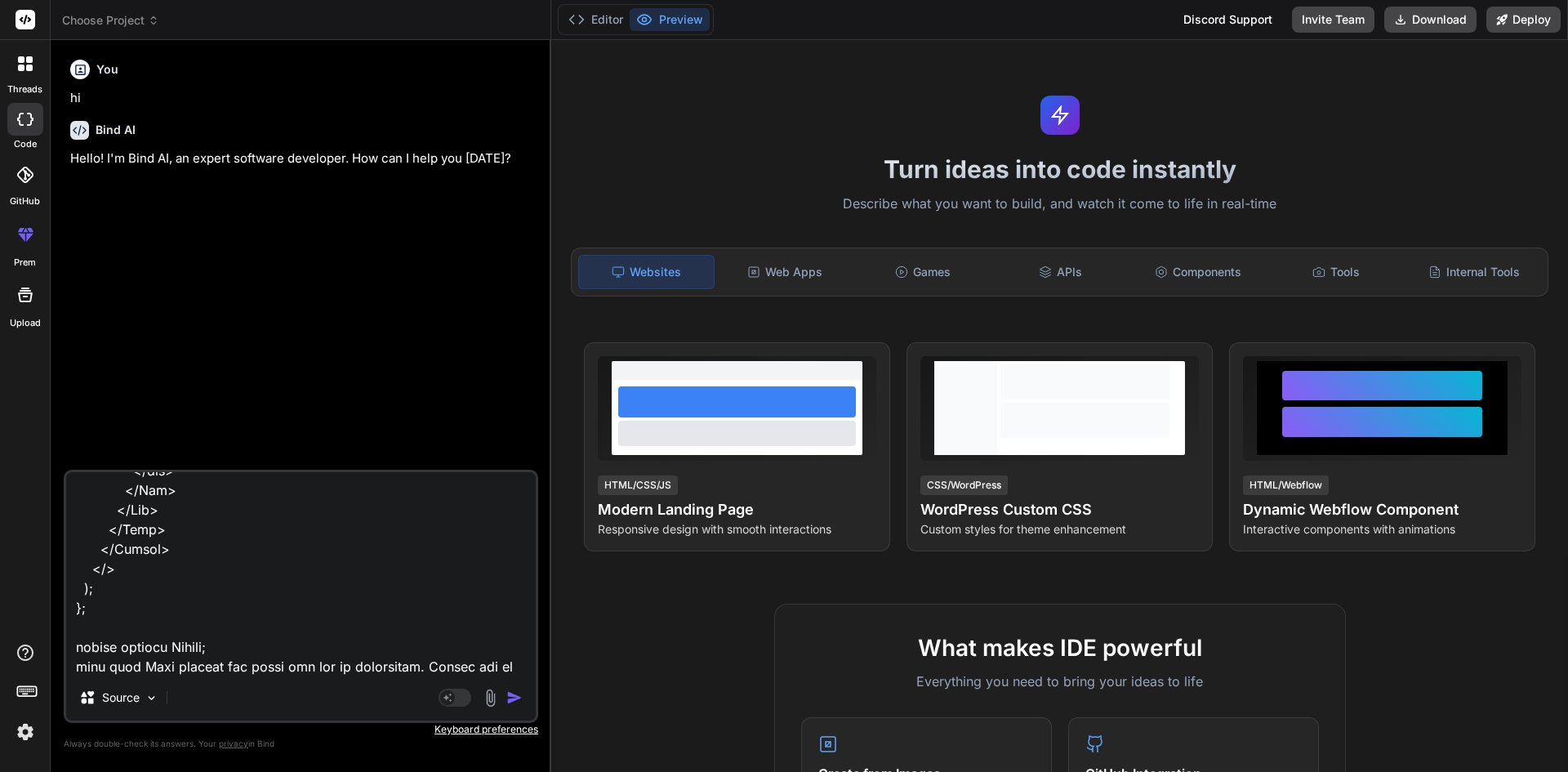
type textarea "import React, { useEffect, useState } from "react"; import Navbar from "react-b…"
type textarea "x"
type textarea "import React, { useEffect, useState } from "react"; import Navbar from "react-b…"
type textarea "x"
type textarea "import React, { useEffect, useState } from "react"; import Navbar from "react-b…"
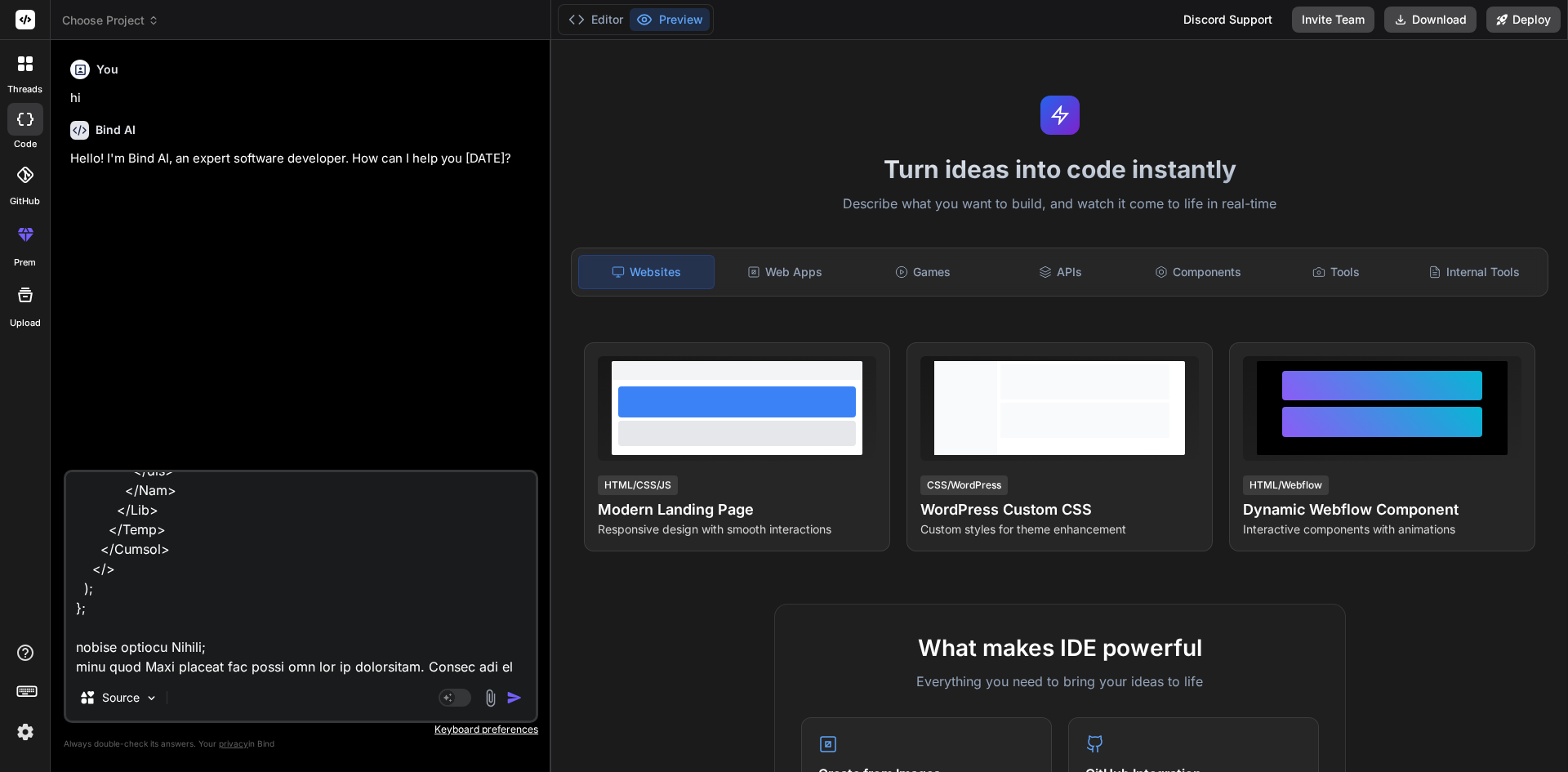
type textarea "x"
type textarea "import React, { useEffect, useState } from "react"; import Navbar from "react-b…"
type textarea "x"
type textarea "import React, { useEffect, useState } from "react"; import Navbar from "react-b…"
type textarea "x"
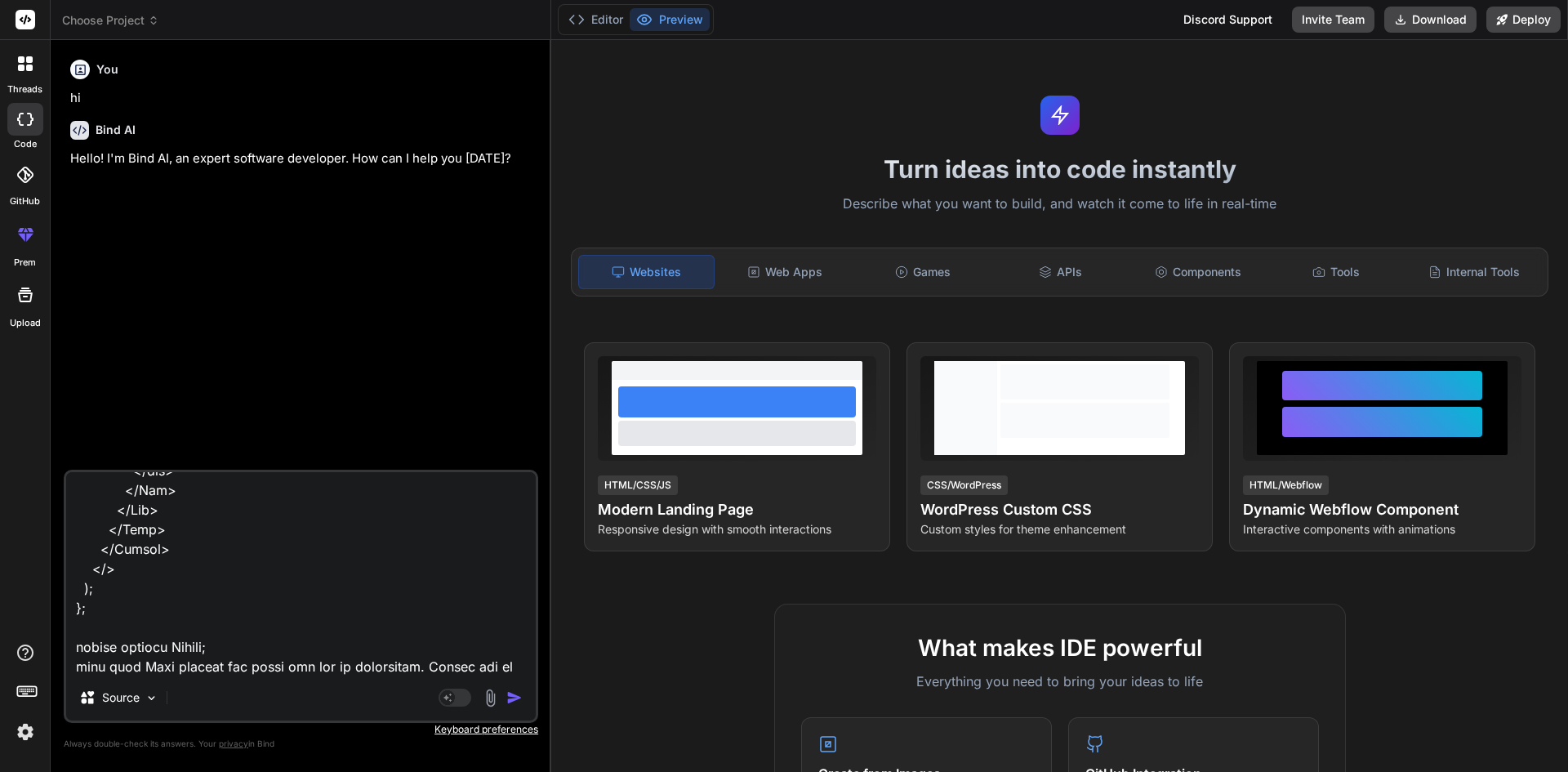
type textarea "import React, { useEffect, useState } from "react"; import Navbar from "react-b…"
type textarea "x"
type textarea "import React, { useEffect, useState } from "react"; import Navbar from "react-b…"
type textarea "x"
type textarea "import React, { useEffect, useState } from "react"; import Navbar from "react-b…"
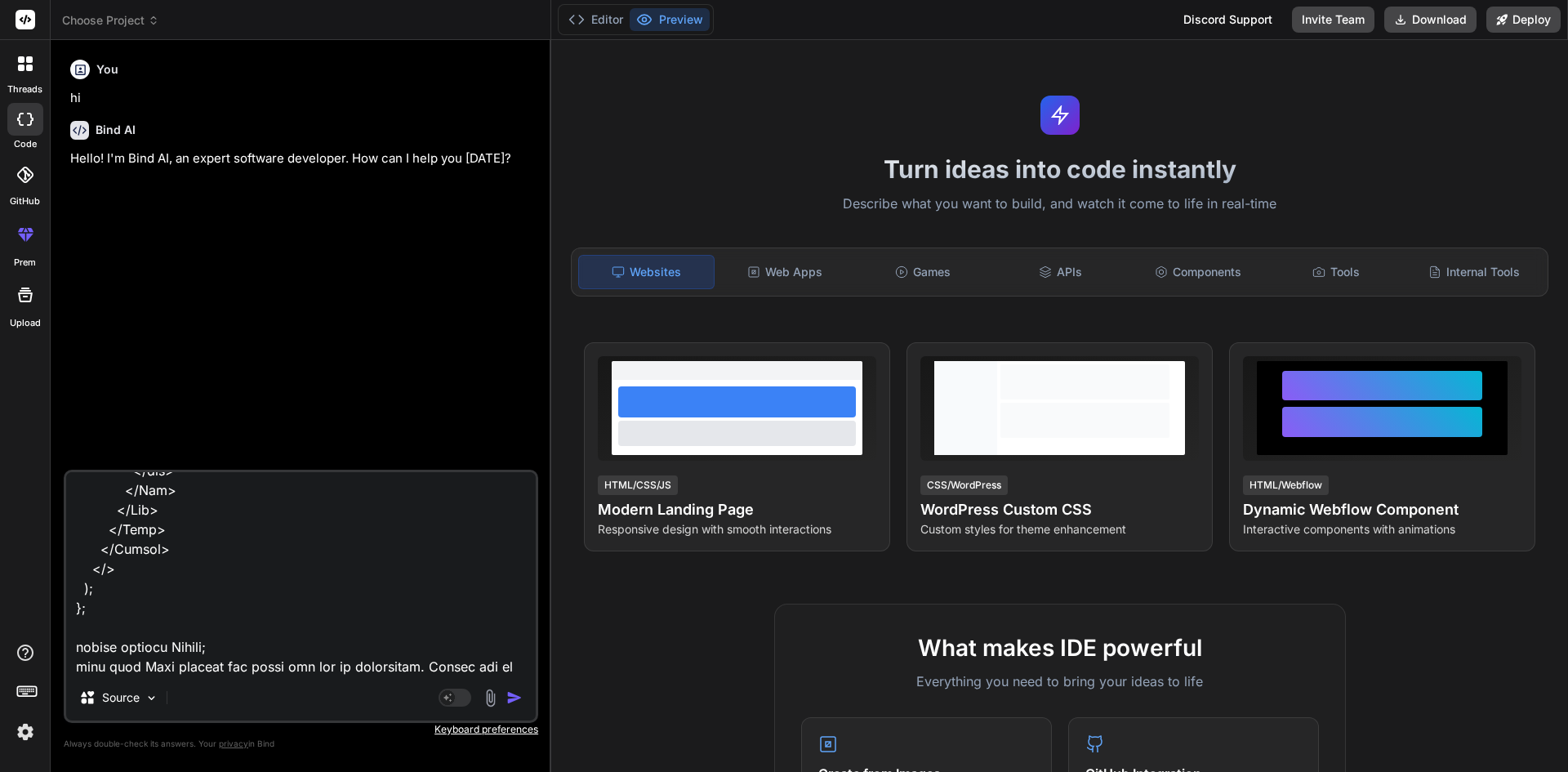
type textarea "x"
type textarea "import React, { useEffect, useState } from "react"; import Navbar from "react-b…"
type textarea "x"
type textarea "import React, { useEffect, useState } from "react"; import Navbar from "react-b…"
type textarea "x"
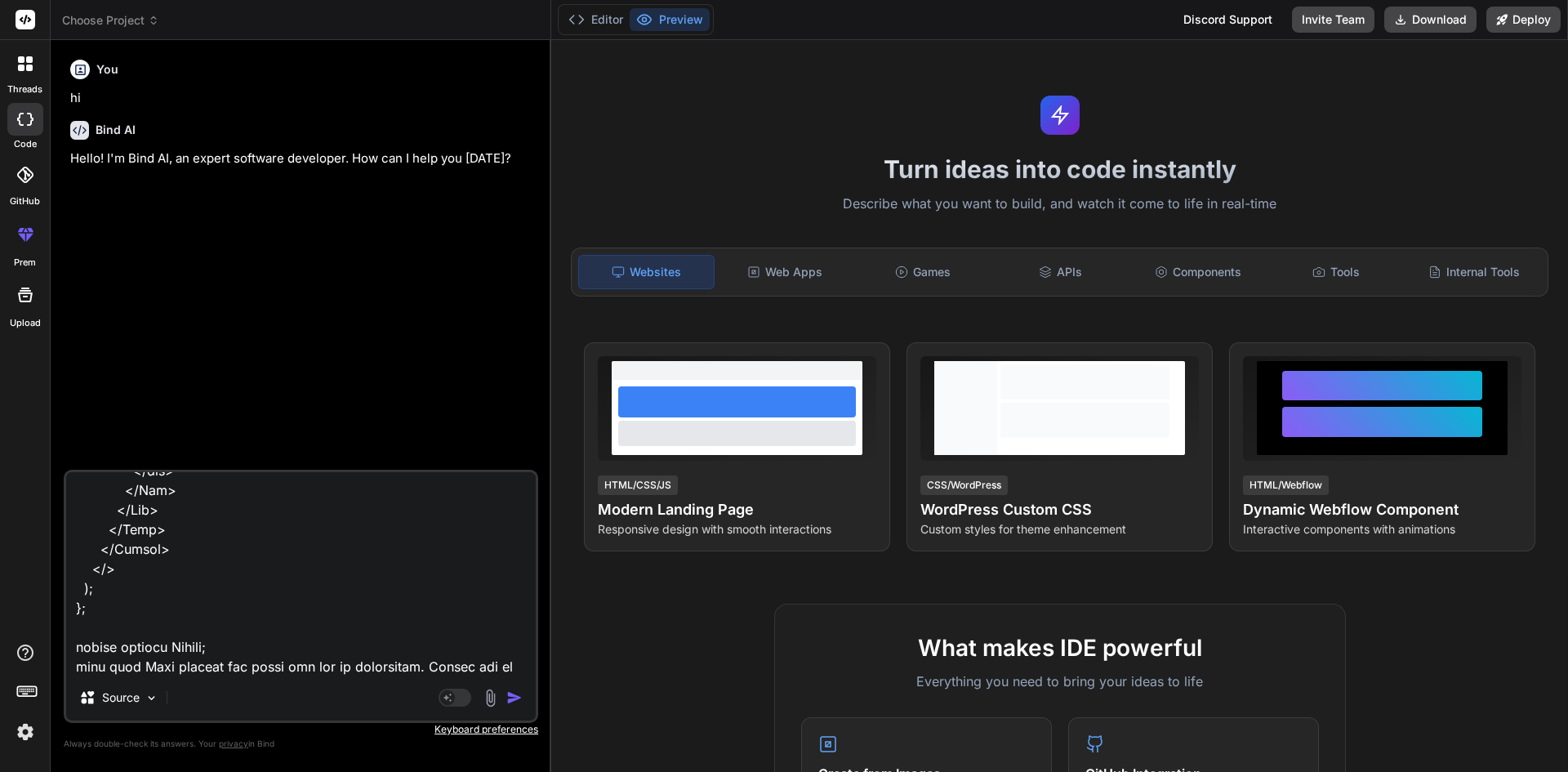
type textarea "import React, { useEffect, useState } from "react"; import Navbar from "react-b…"
type textarea "x"
type textarea "import React, { useEffect, useState } from "react"; import Navbar from "react-b…"
type textarea "x"
type textarea "import React, { useEffect, useState } from "react"; import Navbar from "react-b…"
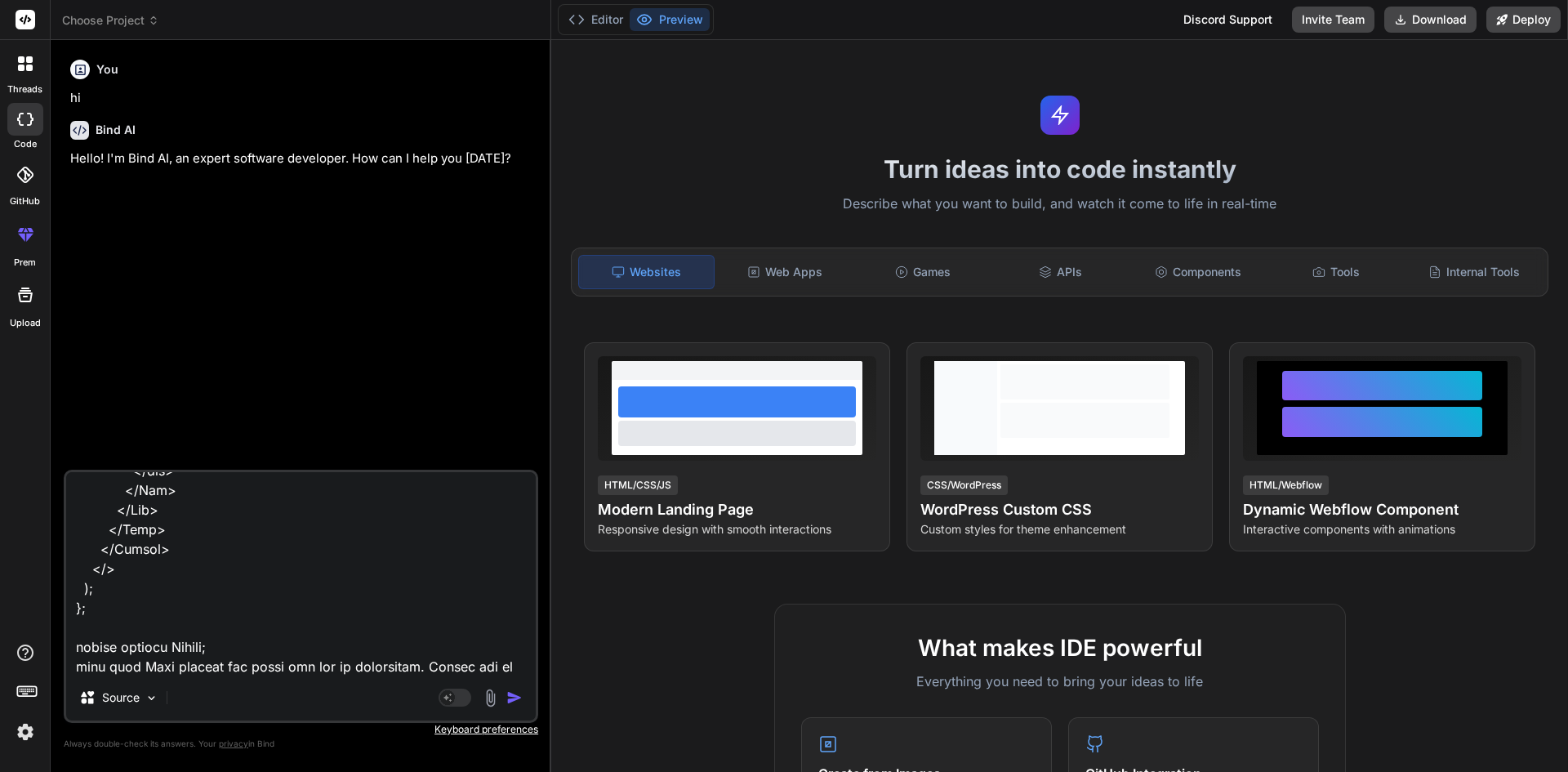
type textarea "x"
type textarea "import React, { useEffect, useState } from "react"; import Navbar from "react-b…"
type textarea "x"
type textarea "import React, { useEffect, useState } from "react"; import Navbar from "react-b…"
type textarea "x"
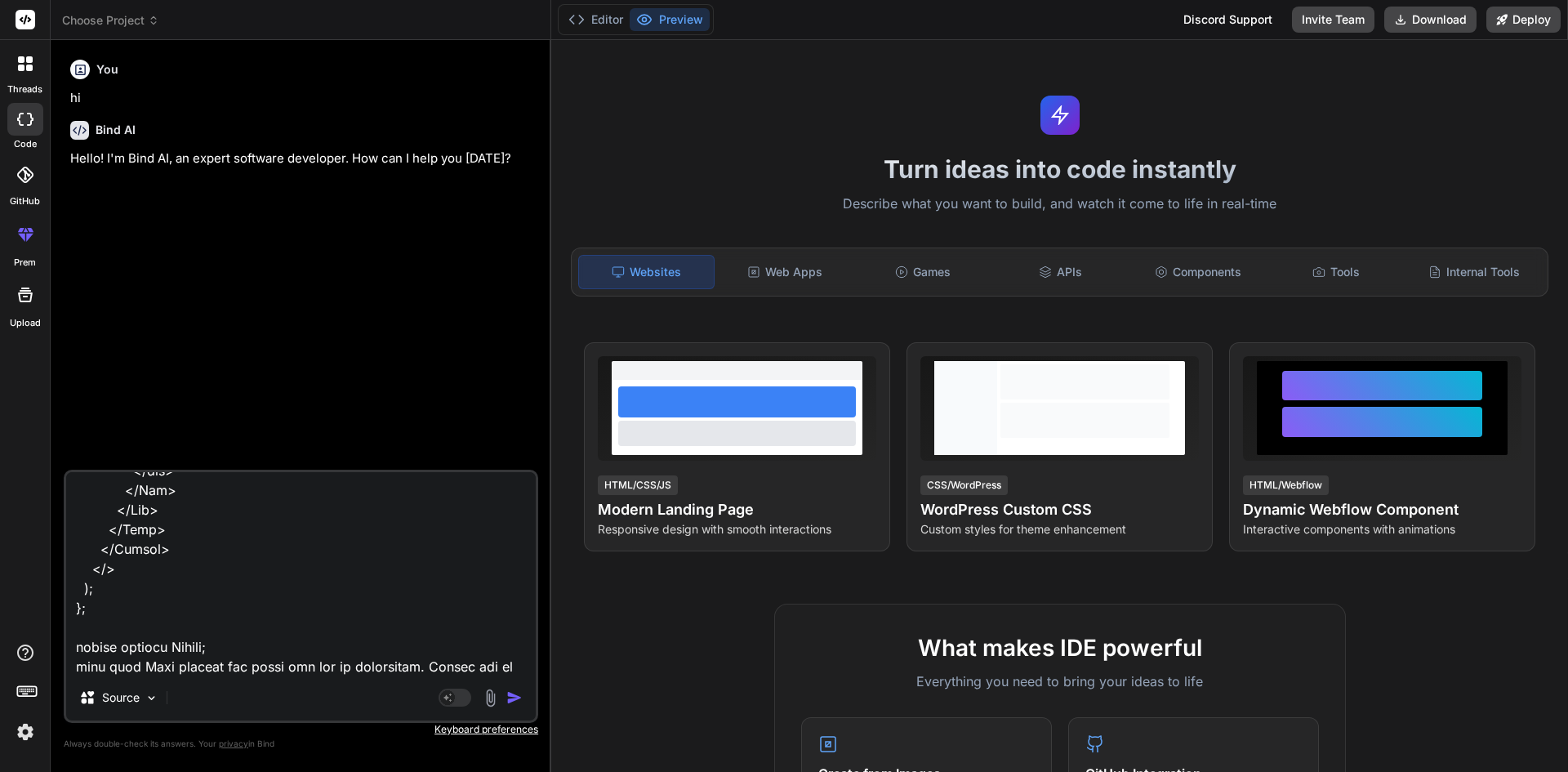
type textarea "import React, { useEffect, useState } from "react"; import Navbar from "react-b…"
type textarea "x"
type textarea "import React, { useEffect, useState } from "react"; import Navbar from "react-b…"
type textarea "x"
type textarea "import React, { useEffect, useState } from "react"; import Navbar from "react-b…"
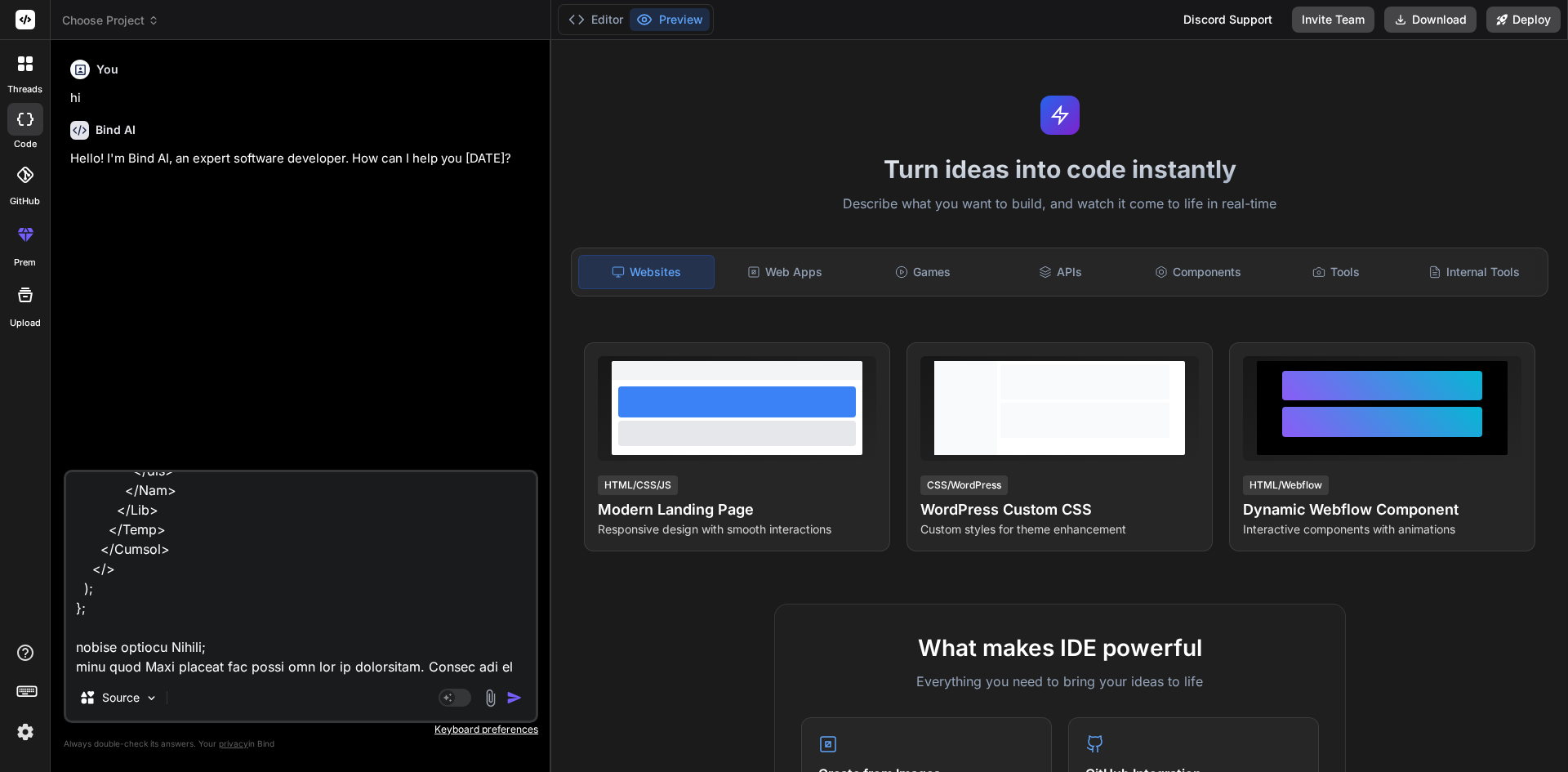
type textarea "x"
type textarea "import React, { useEffect, useState } from "react"; import Navbar from "react-b…"
type textarea "x"
type textarea "import React, { useEffect, useState } from "react"; import Navbar from "react-b…"
type textarea "x"
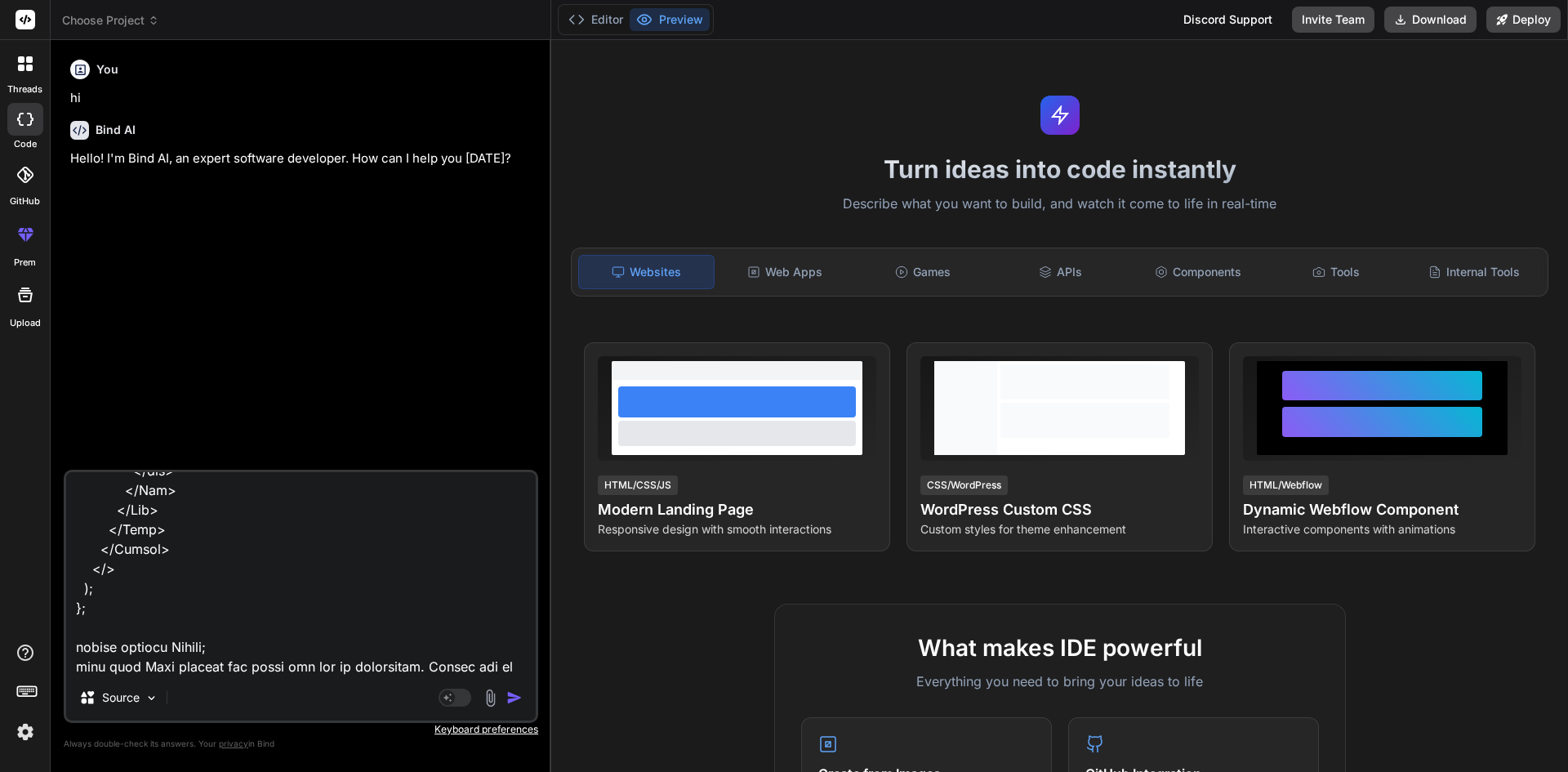
type textarea "import React, { useEffect, useState } from "react"; import Navbar from "react-b…"
type textarea "x"
type textarea "import React, { useEffect, useState } from "react"; import Navbar from "react-b…"
type textarea "x"
type textarea "import React, { useEffect, useState } from "react"; import Navbar from "react-b…"
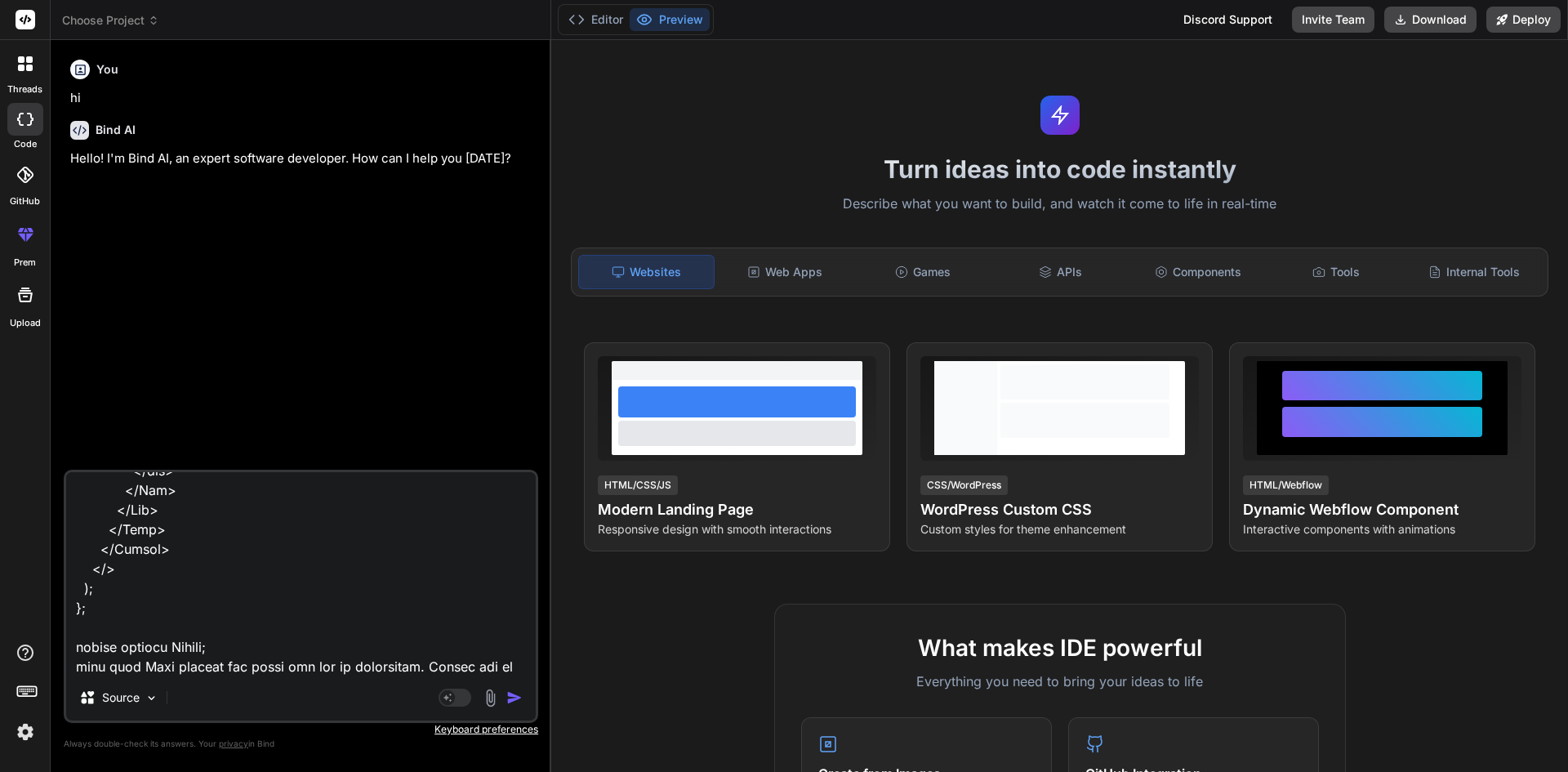
type textarea "x"
type textarea "import React, { useEffect, useState } from "react"; import Navbar from "react-b…"
type textarea "x"
type textarea "import React, { useEffect, useState } from "react"; import Navbar from "react-b…"
type textarea "x"
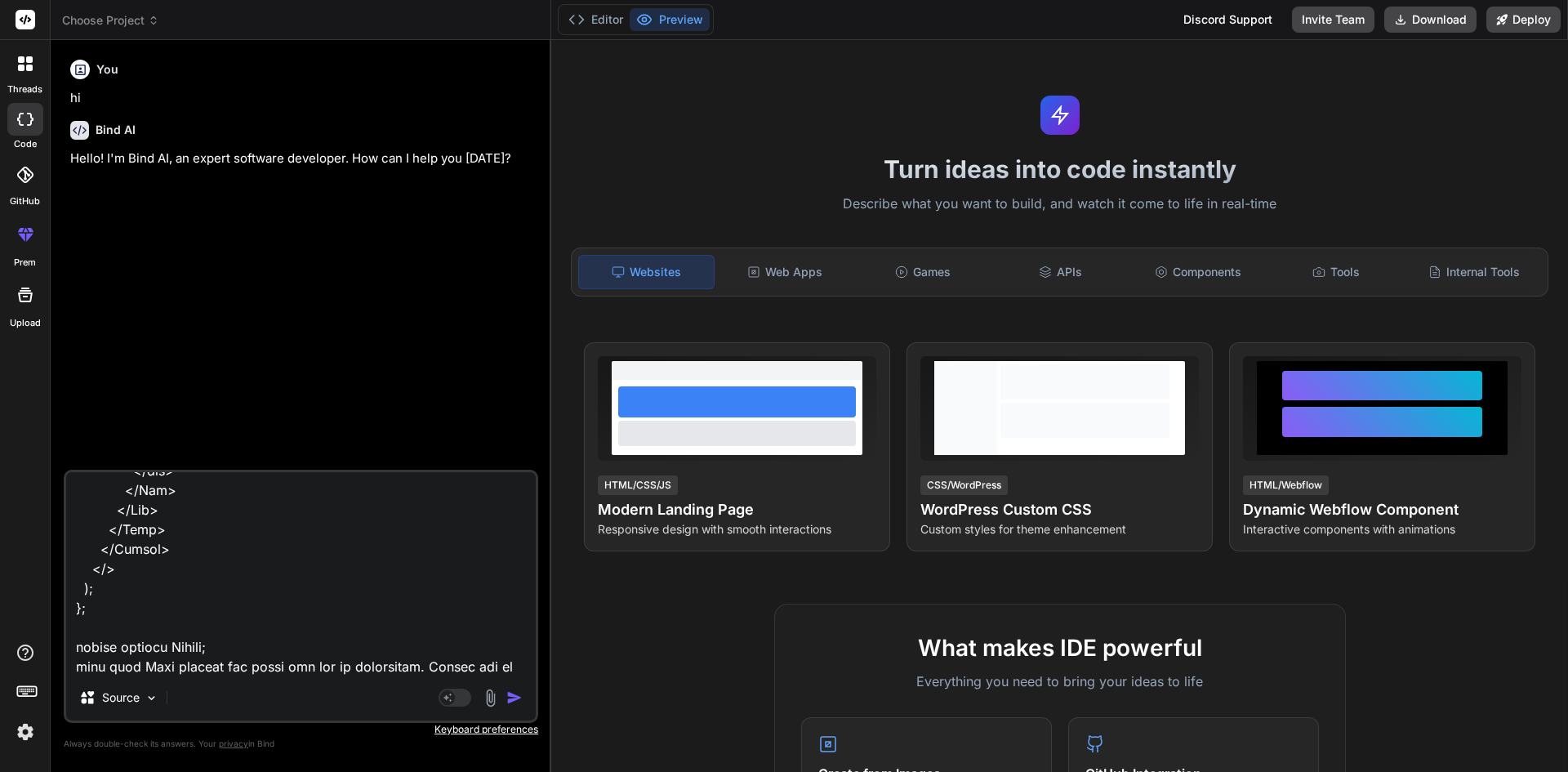
type textarea "import React, { useEffect, useState } from "react"; import Navbar from "react-b…"
type textarea "x"
type textarea "import React, { useEffect, useState } from "react"; import Navbar from "react-b…"
type textarea "x"
type textarea "import React, { useEffect, useState } from "react"; import Navbar from "react-b…"
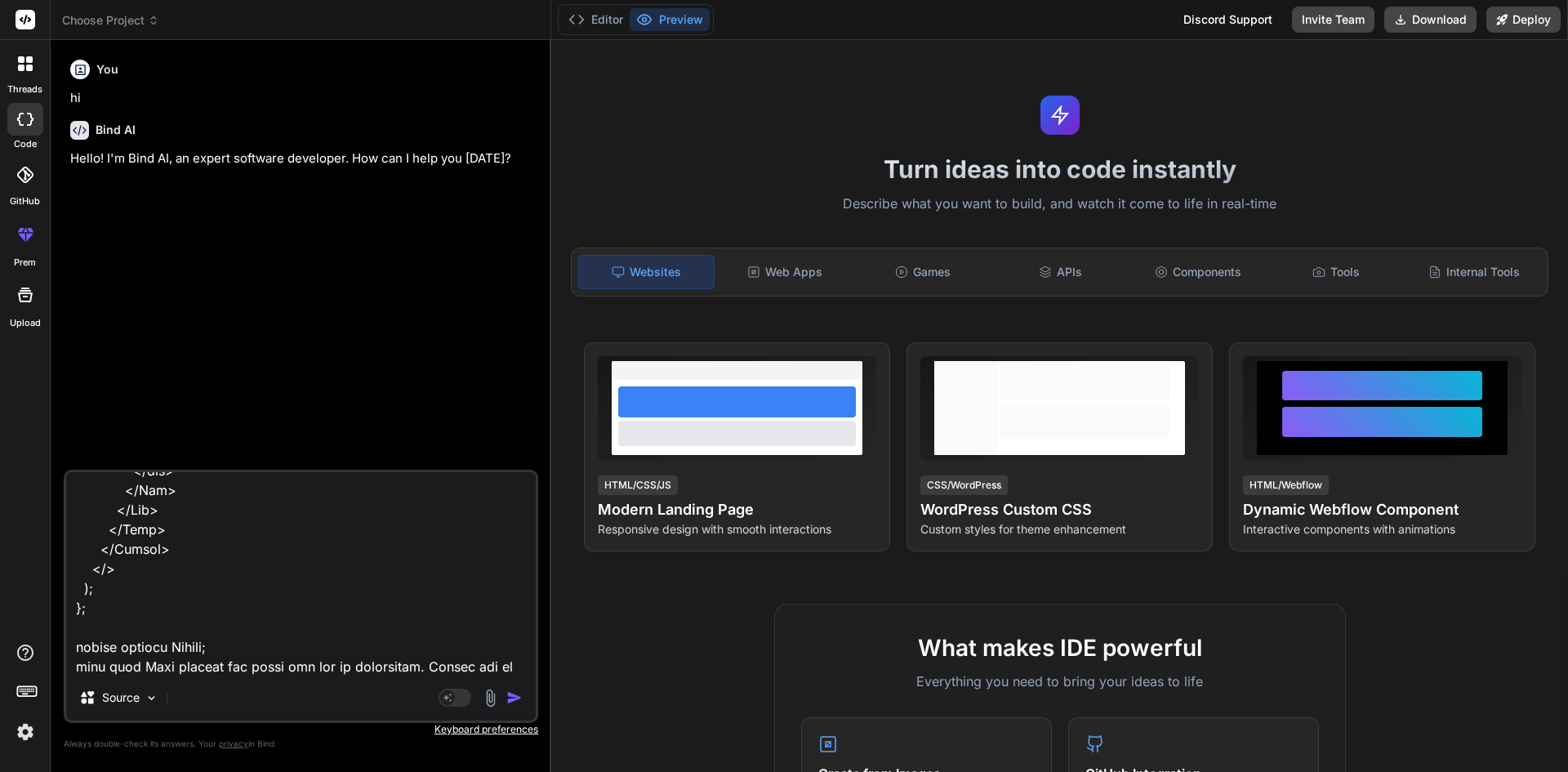
type textarea "x"
drag, startPoint x: 422, startPoint y: 645, endPoint x: 150, endPoint y: 641, distance: 272.0
click at [150, 641] on textarea at bounding box center [300, 574] width 470 height 202
click at [432, 667] on textarea at bounding box center [300, 574] width 470 height 202
type textarea "import React, { useEffect, useState } from "react"; import Navbar from "react-b…"
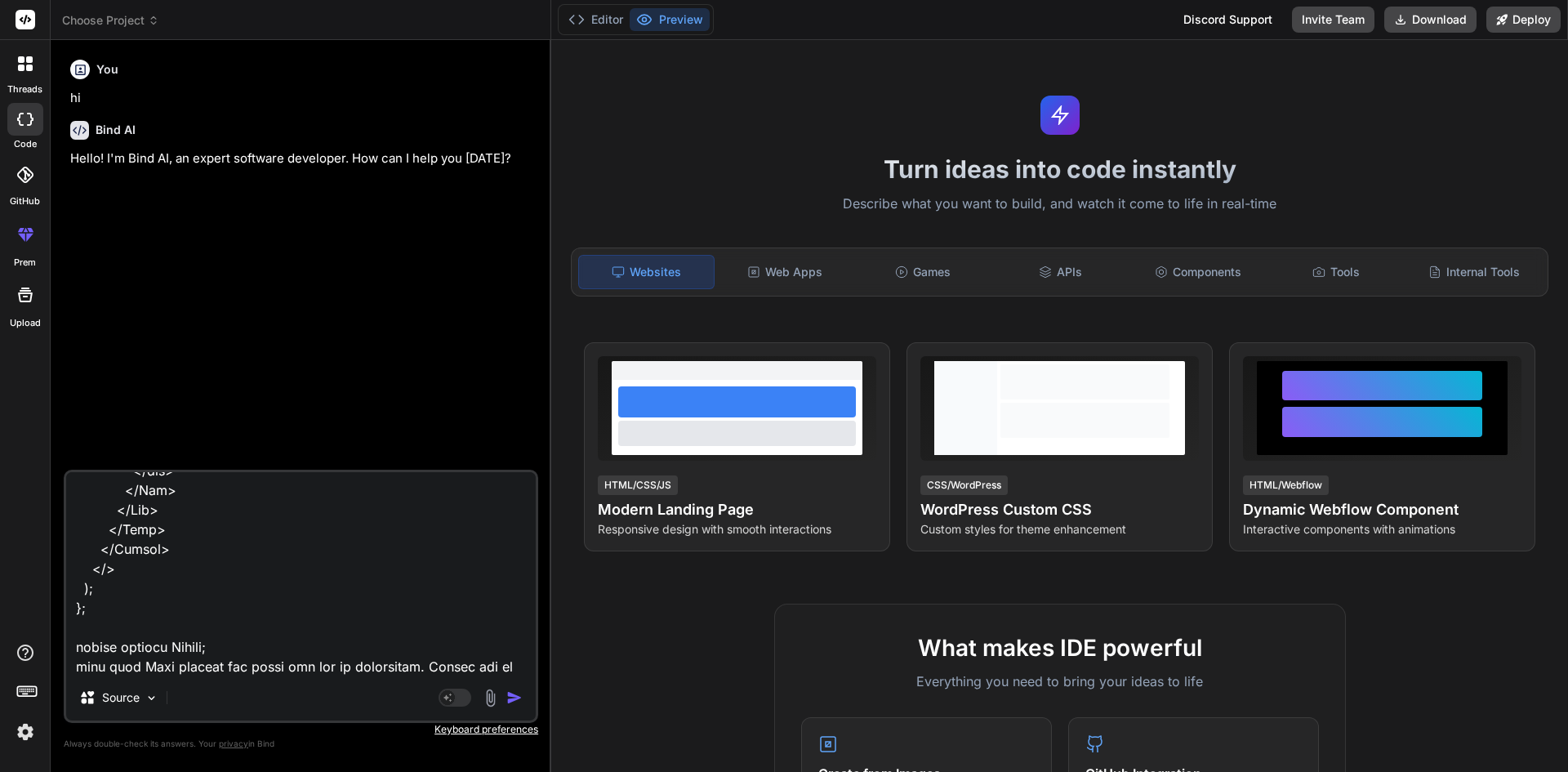
type textarea "x"
type textarea "import React, { useEffect, useState } from "react"; import Navbar from "react-b…"
type textarea "x"
type textarea "import React, { useEffect, useState } from "react"; import Navbar from "react-b…"
type textarea "x"
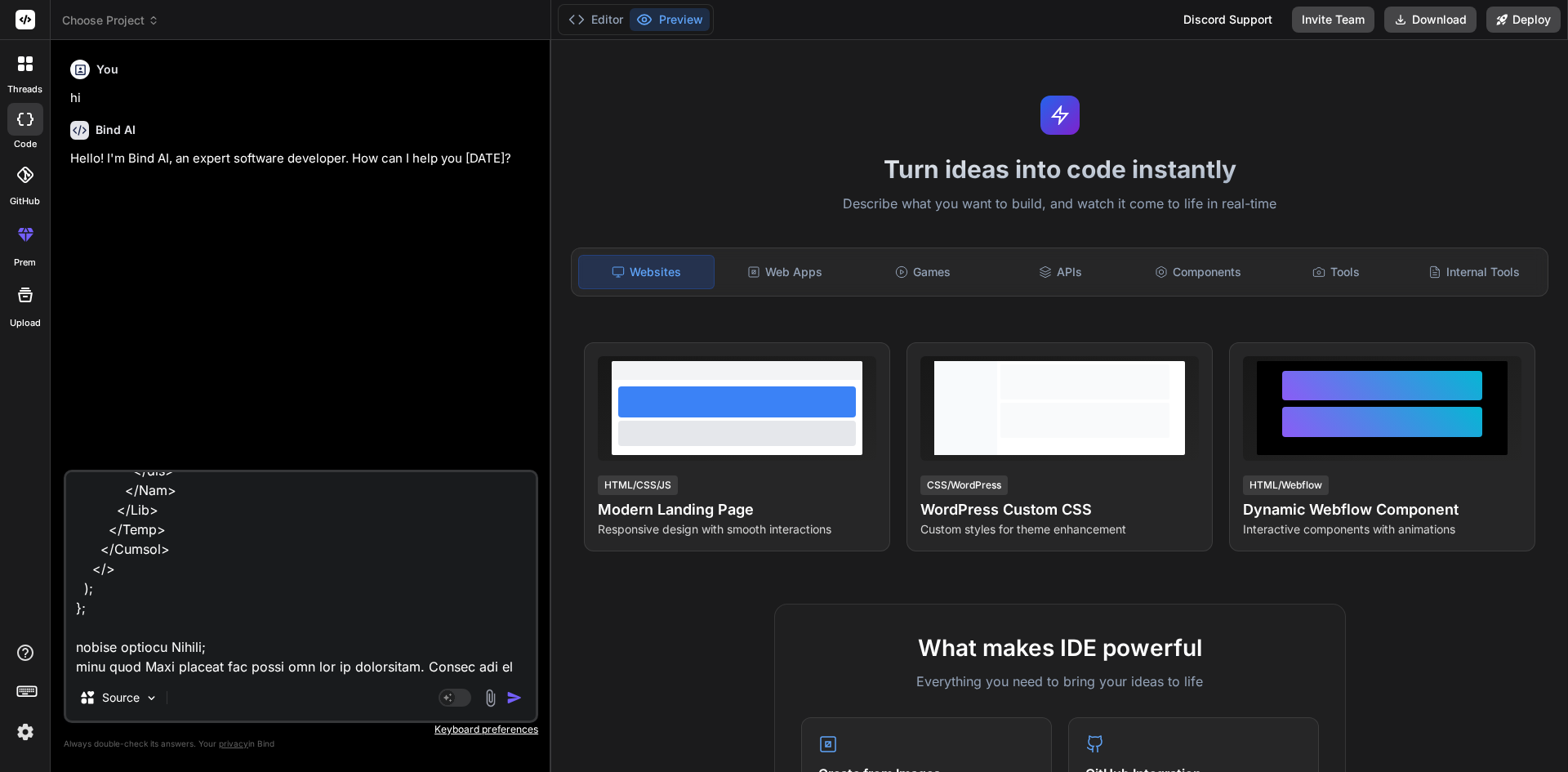
type textarea "import React, { useEffect, useState } from "react"; import Navbar from "react-b…"
type textarea "x"
type textarea "import React, { useEffect, useState } from "react"; import Navbar from "react-b…"
type textarea "x"
type textarea "import React, { useEffect, useState } from "react"; import Navbar from "react-b…"
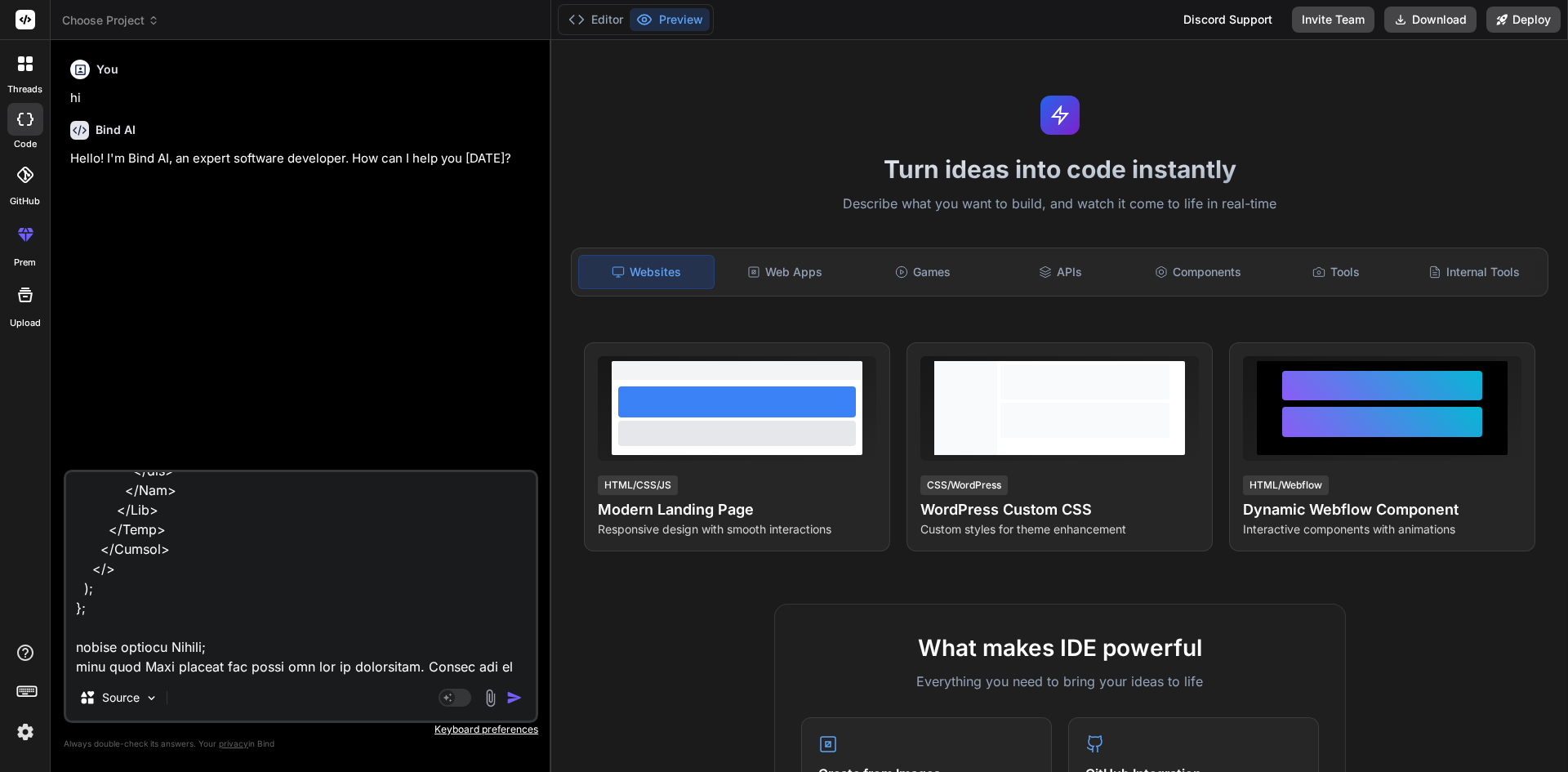
type textarea "x"
type textarea "import React, { useEffect, useState } from "react"; import Navbar from "react-b…"
type textarea "x"
type textarea "import React, { useEffect, useState } from "react"; import Navbar from "react-b…"
type textarea "x"
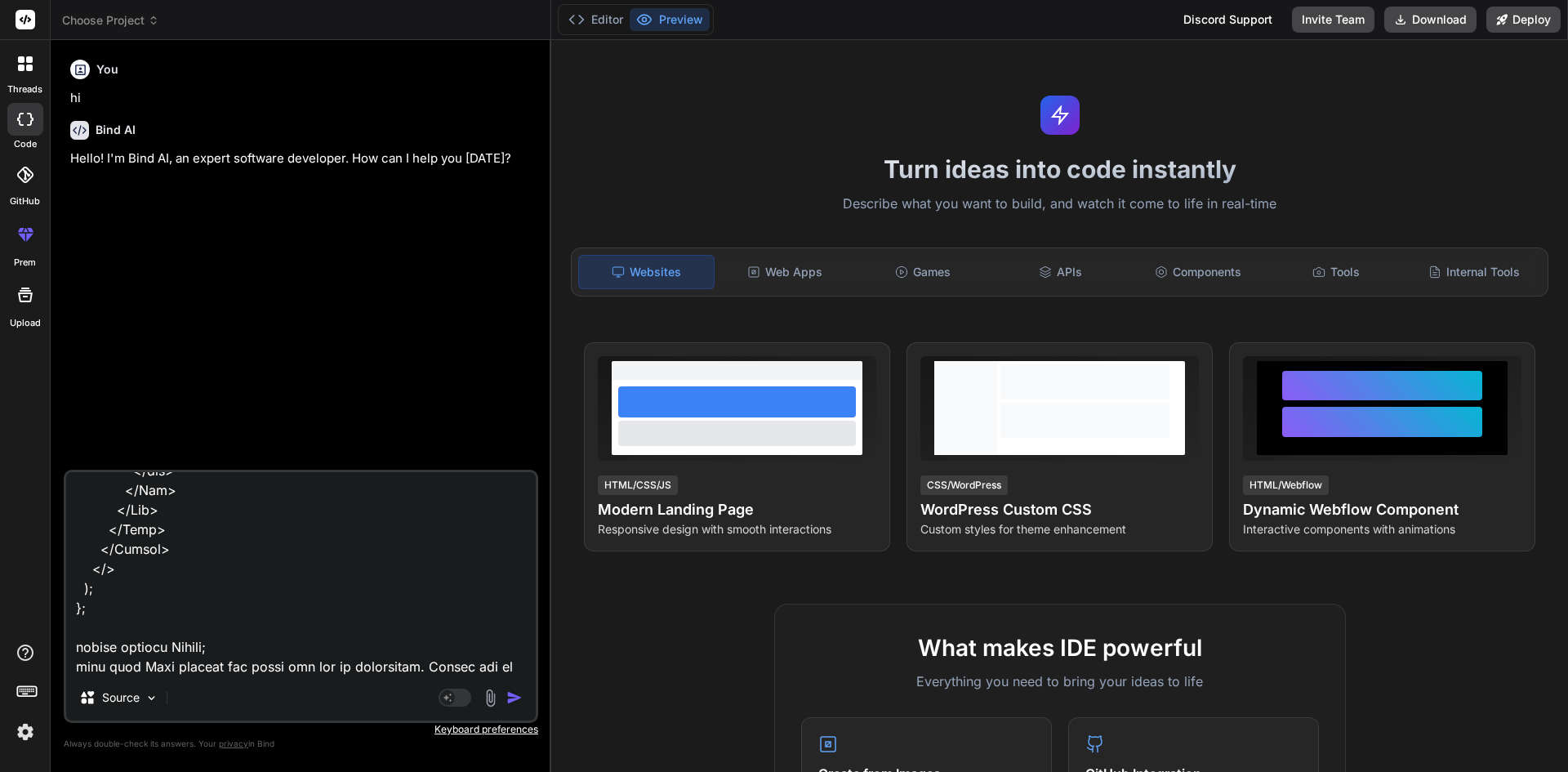
type textarea "import React, { useEffect, useState } from "react"; import Navbar from "react-b…"
type textarea "x"
type textarea "import React, { useEffect, useState } from "react"; import Navbar from "react-b…"
type textarea "x"
type textarea "import React, { useEffect, useState } from "react"; import Navbar from "react-b…"
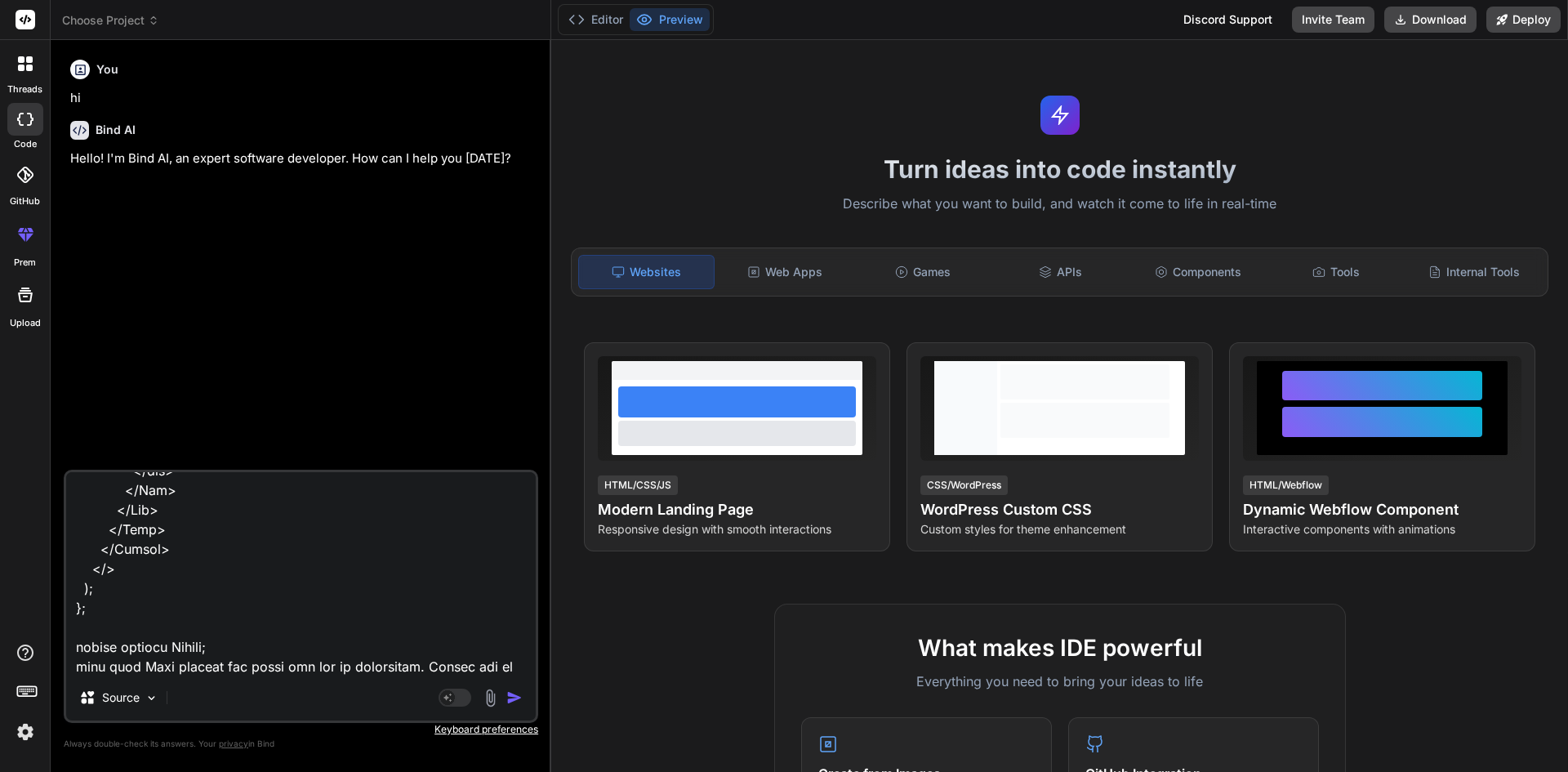
type textarea "x"
type textarea "import React, { useEffect, useState } from "react"; import Navbar from "react-b…"
type textarea "x"
type textarea "import React, { useEffect, useState } from "react"; import Navbar from "react-b…"
type textarea "x"
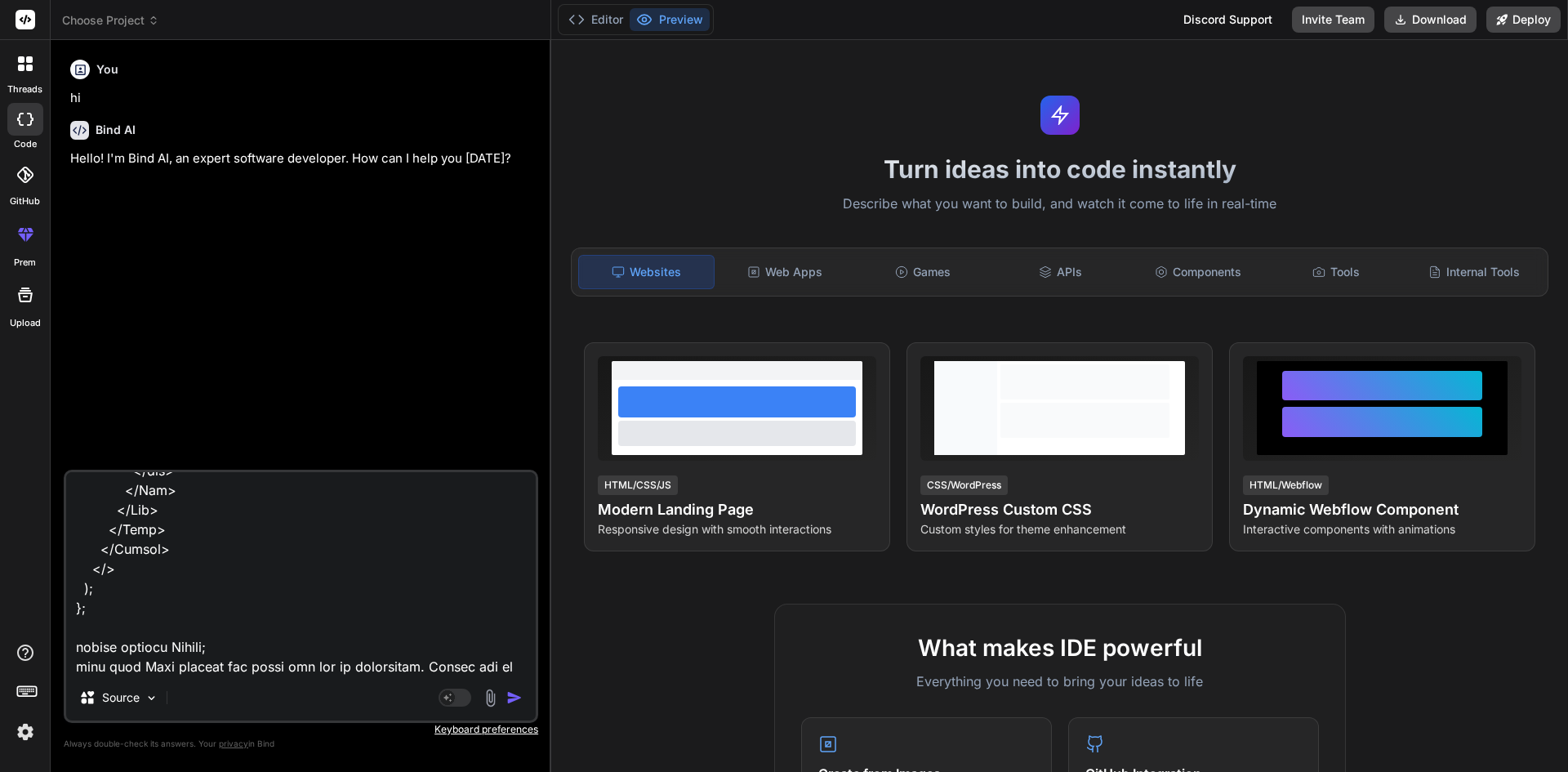
paste textarea "Your session has timed out due to inactivity."
type textarea "import React, { useEffect, useState } from "react"; import Navbar from "react-b…"
type textarea "x"
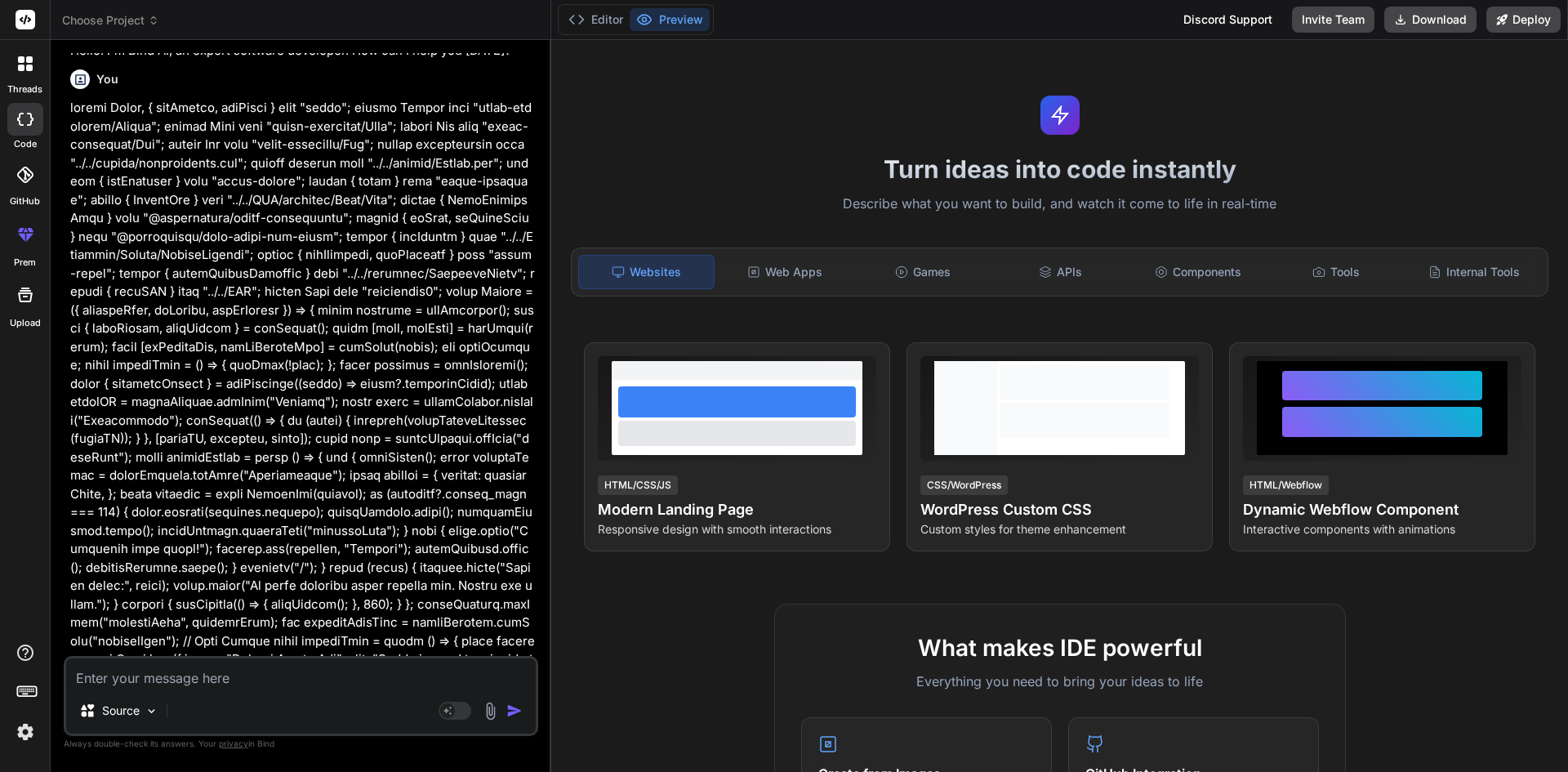
scroll to position [117, 0]
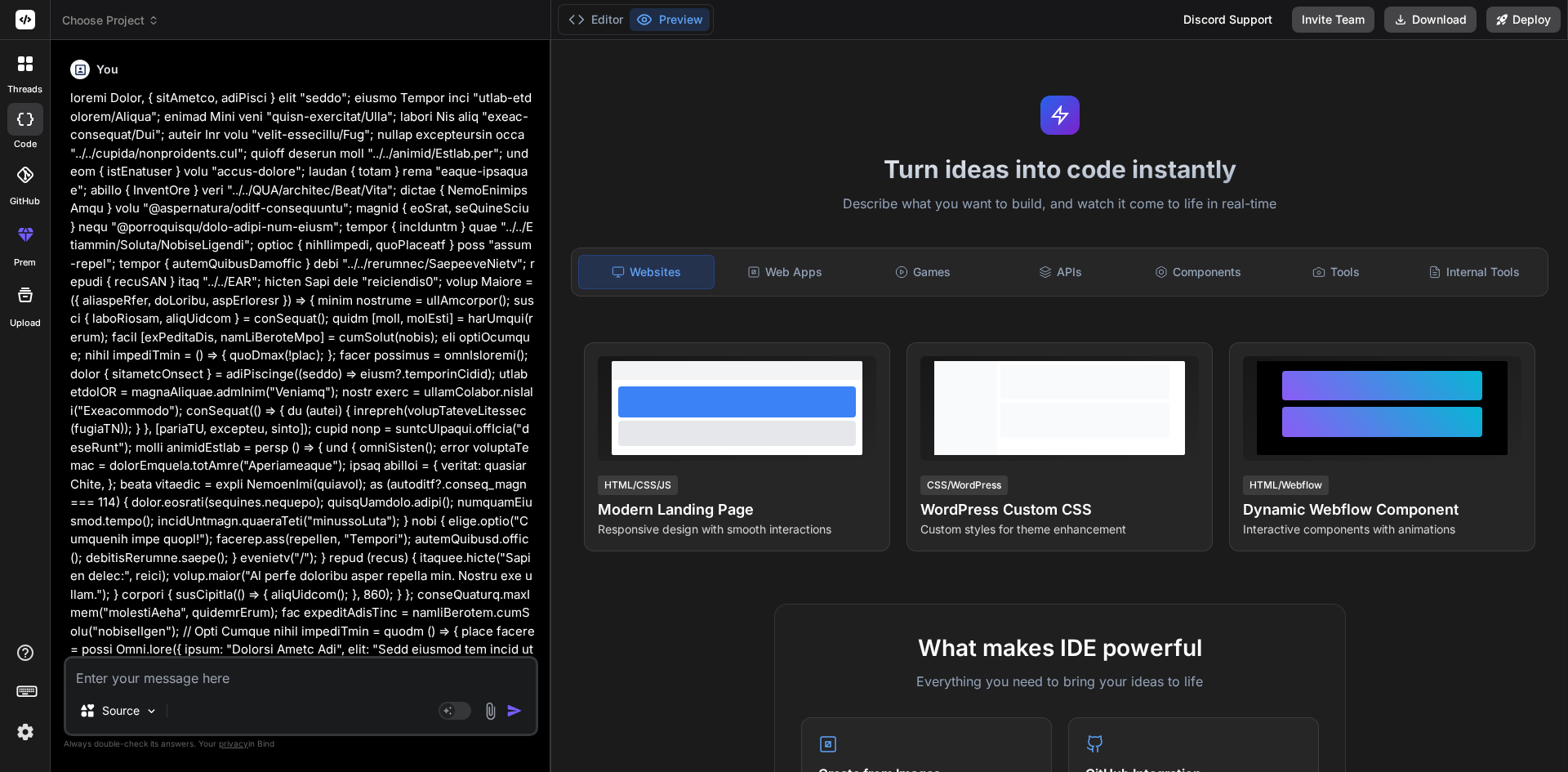
click at [268, 682] on textarea at bounding box center [300, 672] width 470 height 30
type textarea "o"
type textarea "x"
type textarea "or"
type textarea "x"
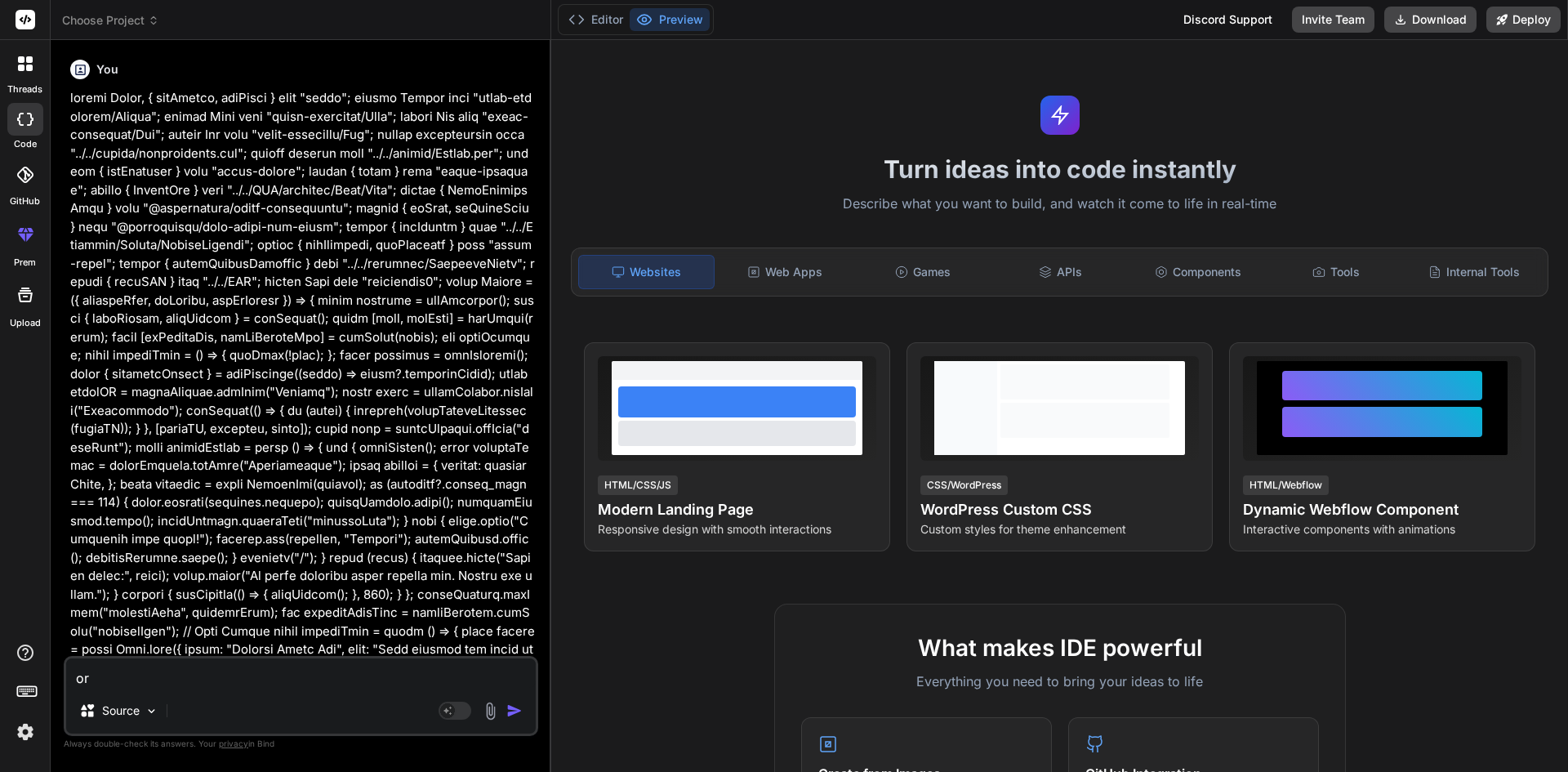
type textarea "or"
type textarea "x"
type textarea "or s"
type textarea "x"
type textarea "or sh"
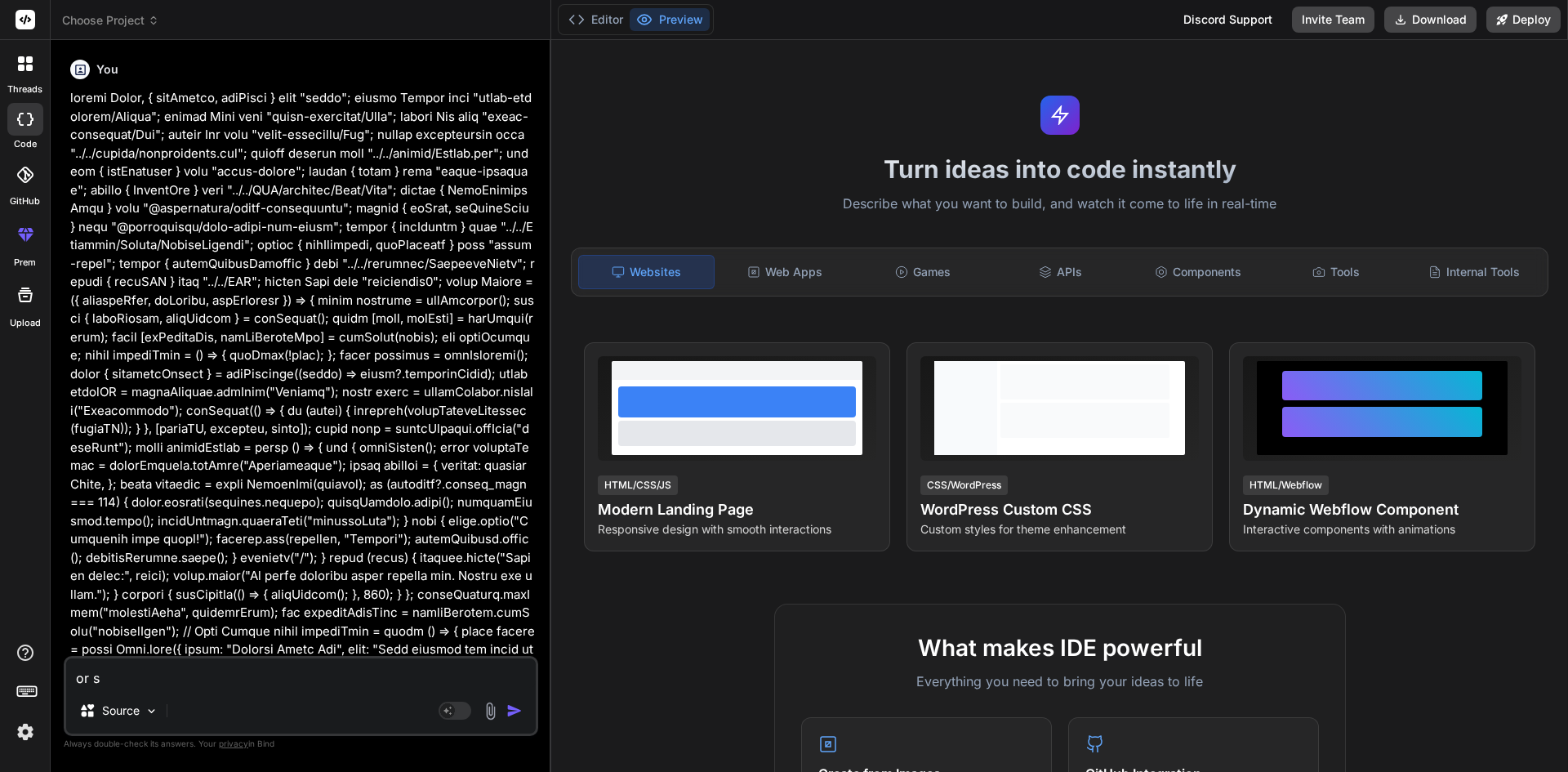
type textarea "x"
type textarea "or sho"
type textarea "x"
type textarea "or shou"
type textarea "x"
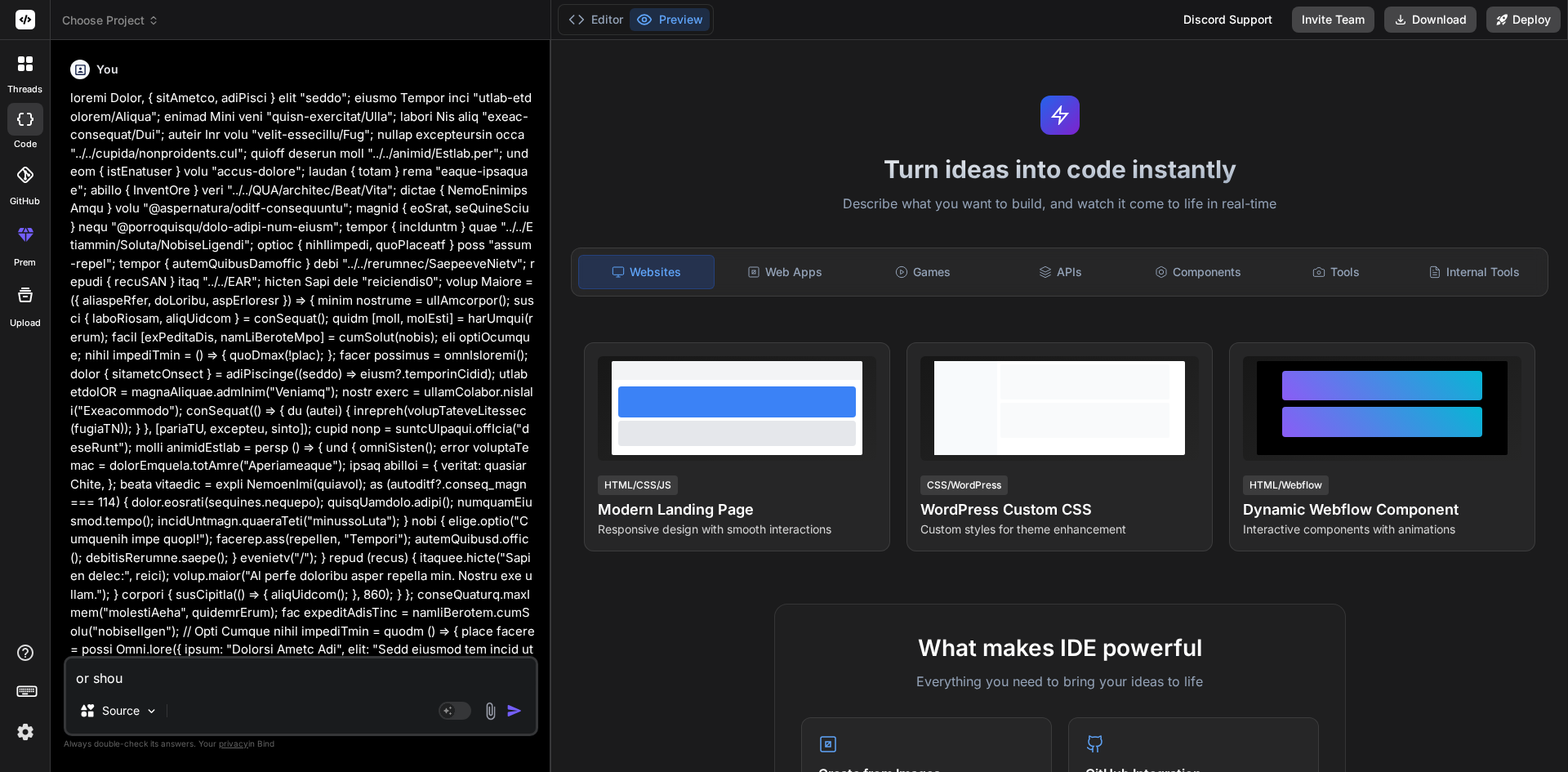
type textarea "or shoul"
type textarea "x"
type textarea "or should"
type textarea "x"
type textarea "or should"
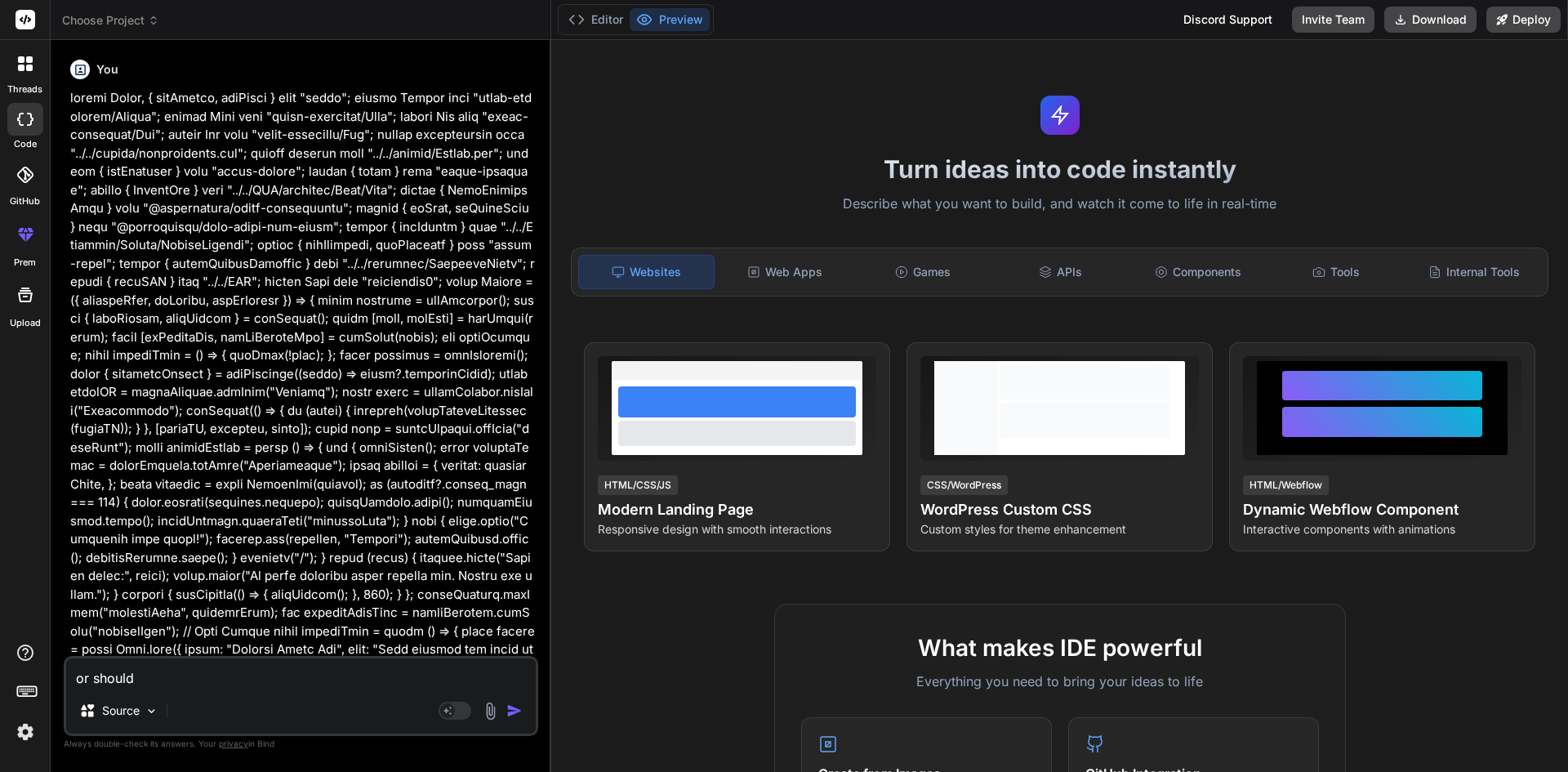
type textarea "x"
type textarea "or should b"
type textarea "x"
type textarea "or should be"
type textarea "x"
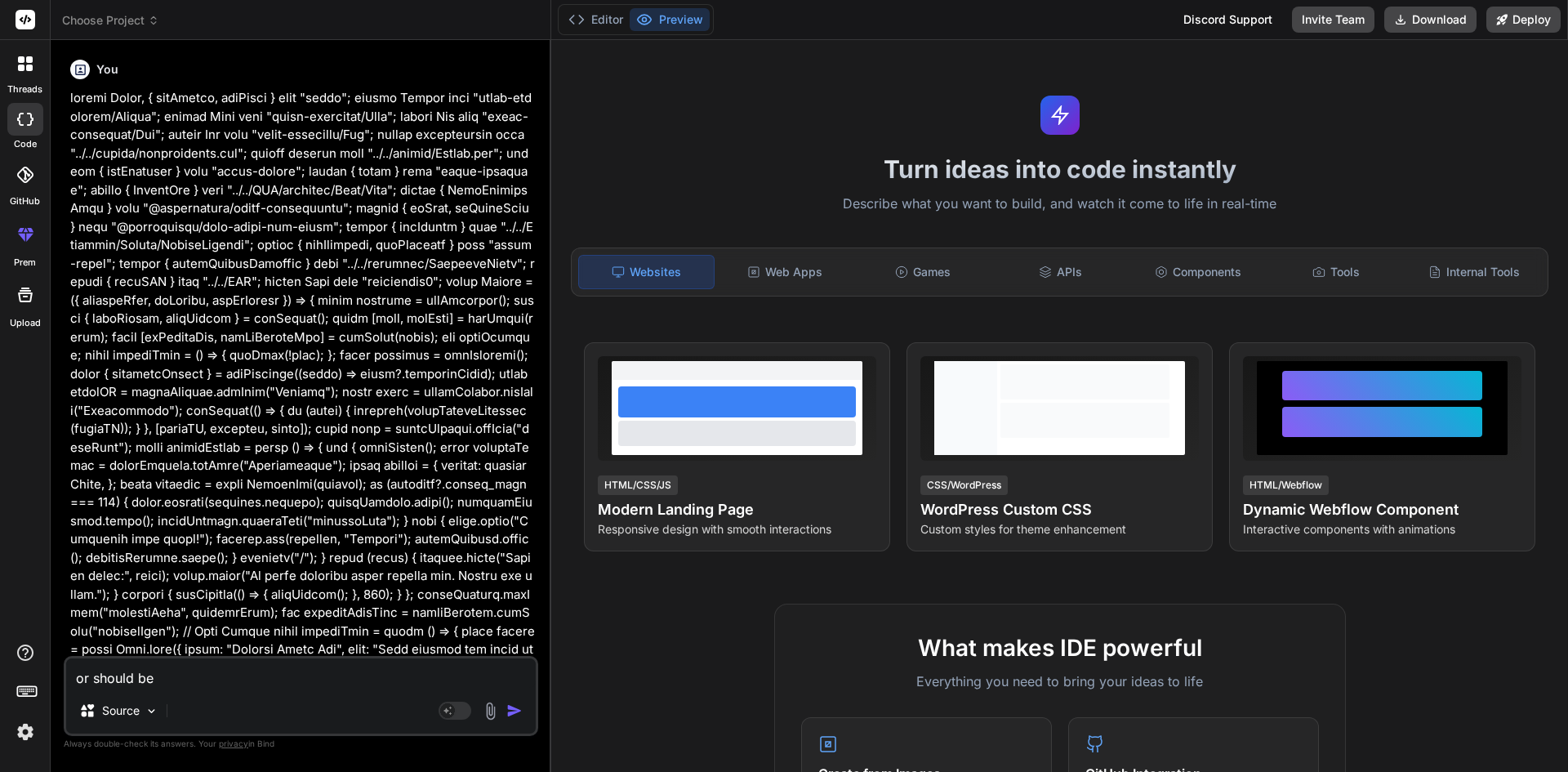
type textarea "or should be"
type textarea "x"
type textarea "or should be l"
type textarea "x"
type textarea "or should be lo"
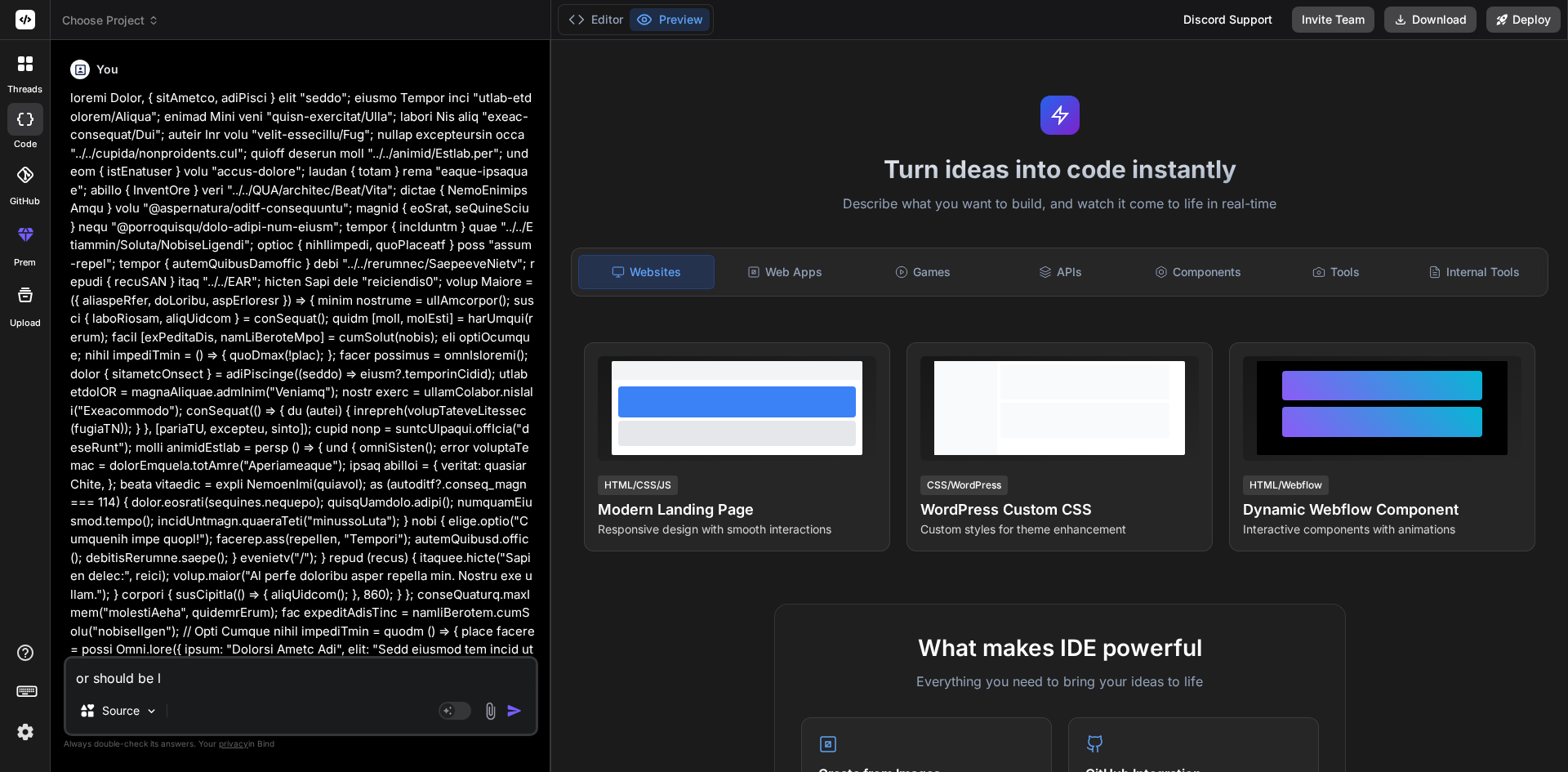
type textarea "x"
type textarea "or should be log"
type textarea "x"
type textarea "or should be logo"
type textarea "x"
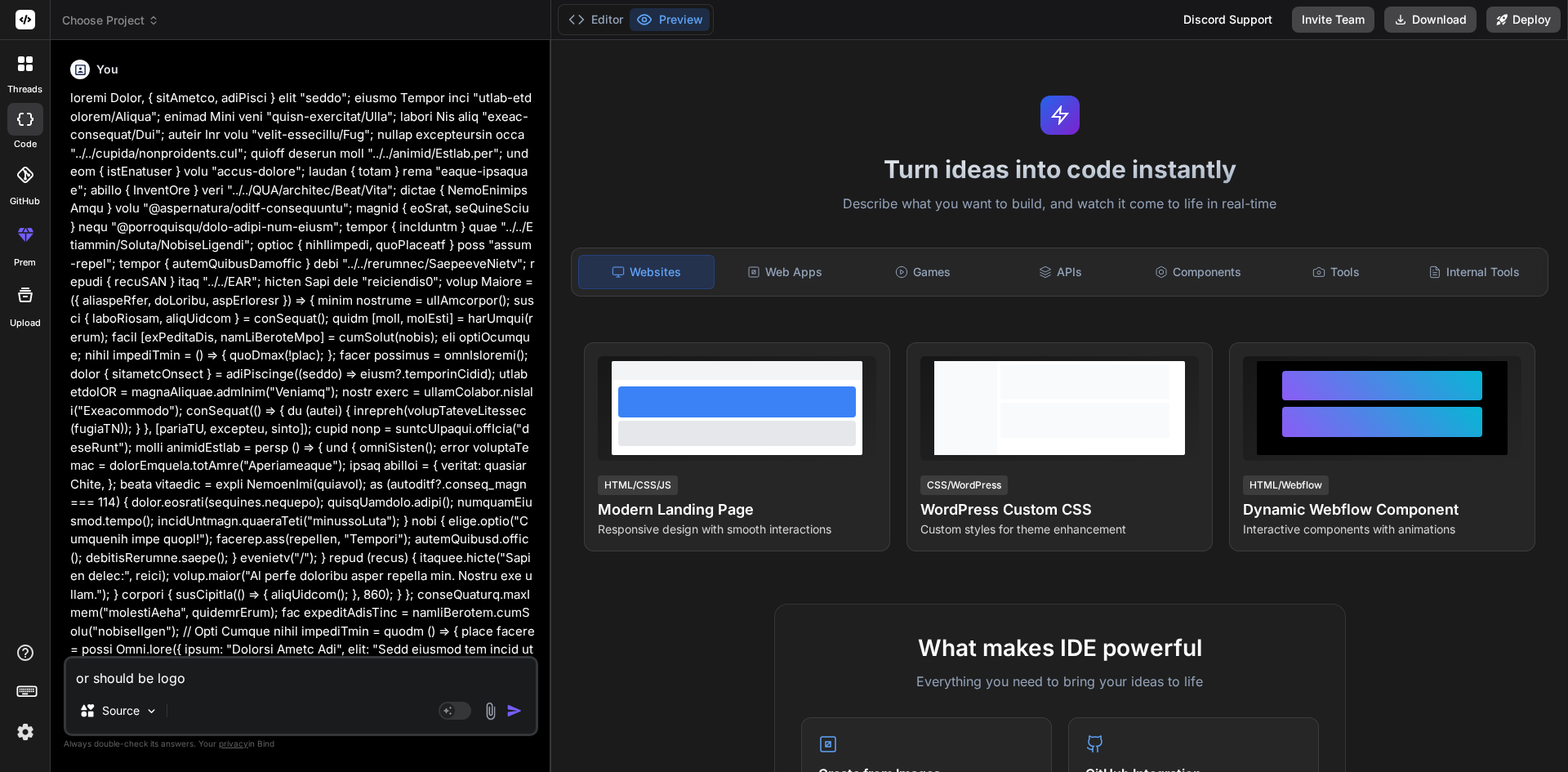
type textarea "or should be logou"
type textarea "x"
type textarea "or should be logout"
type textarea "x"
type textarea "or should be logout"
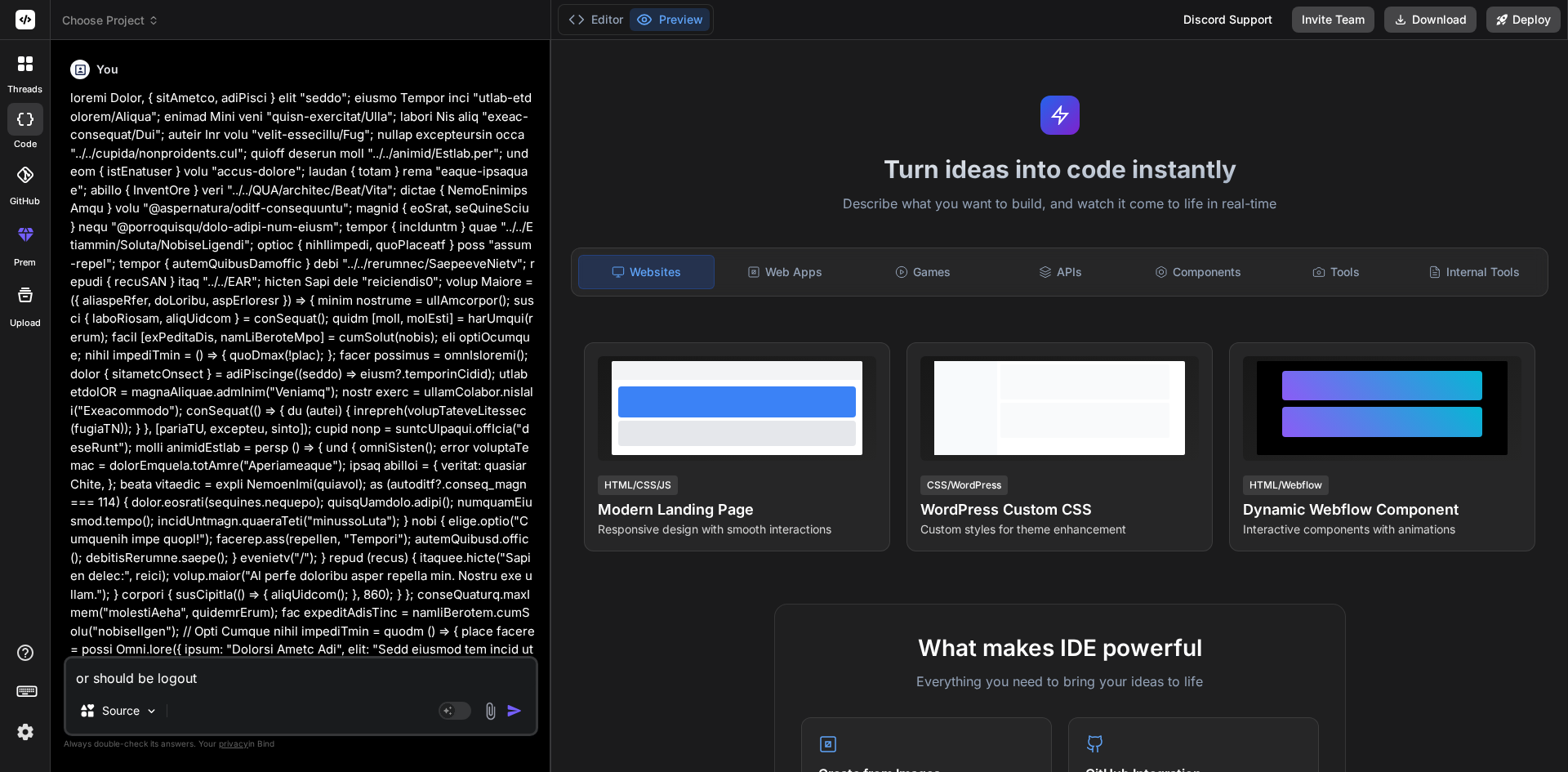
type textarea "x"
type textarea "or should be logout a"
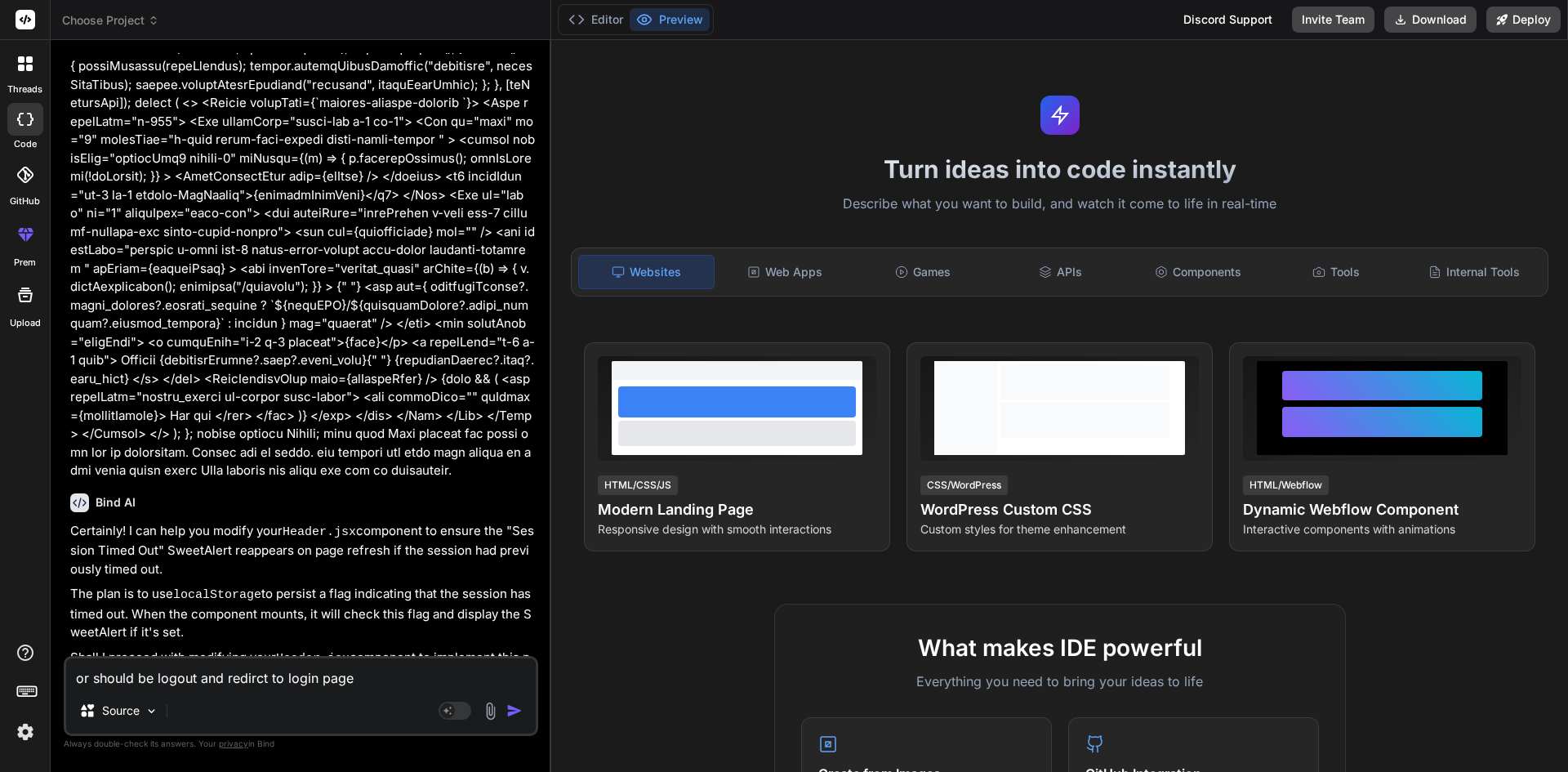
scroll to position [914, 0]
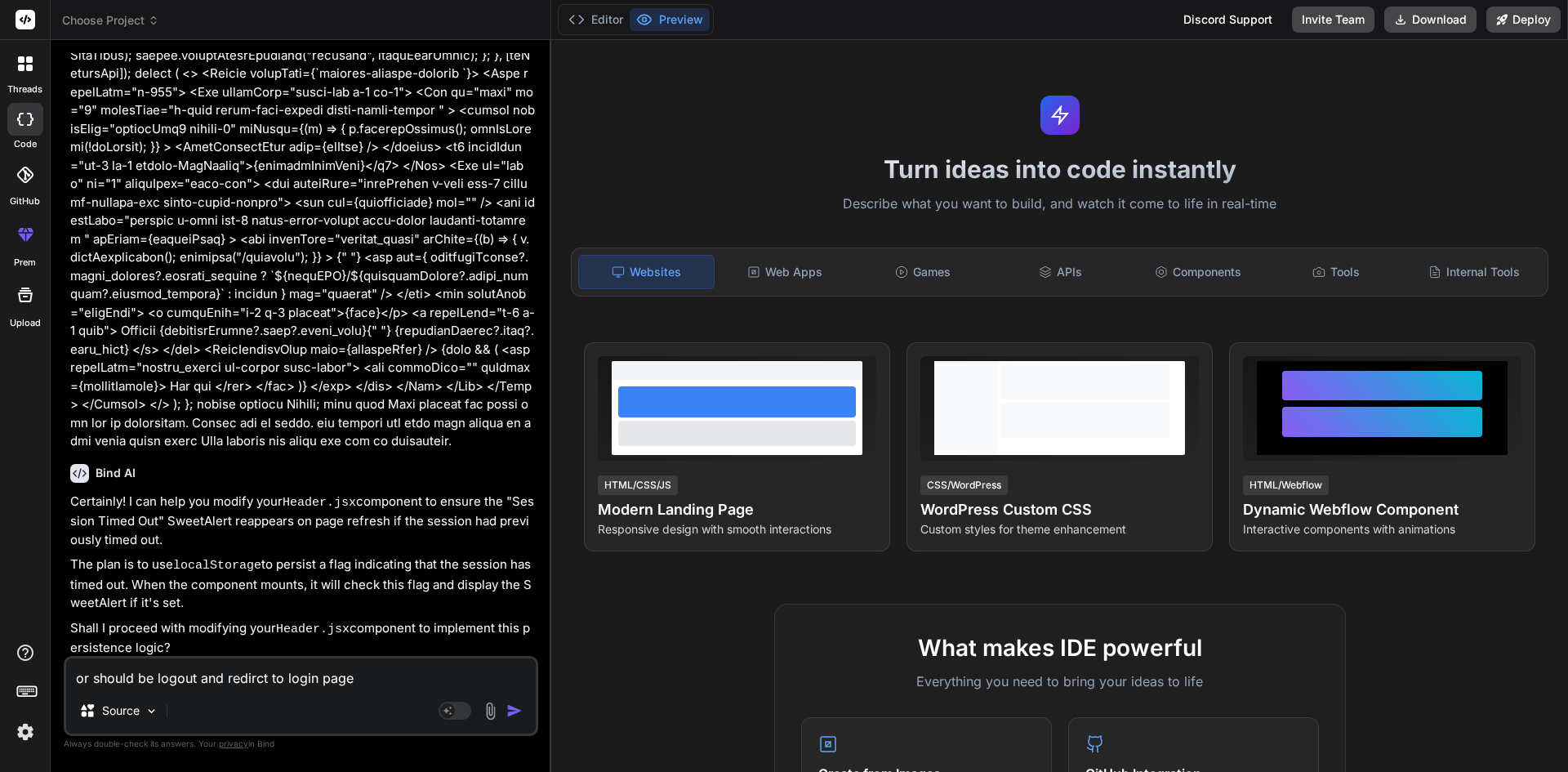
click at [509, 714] on img "button" at bounding box center [514, 710] width 16 height 16
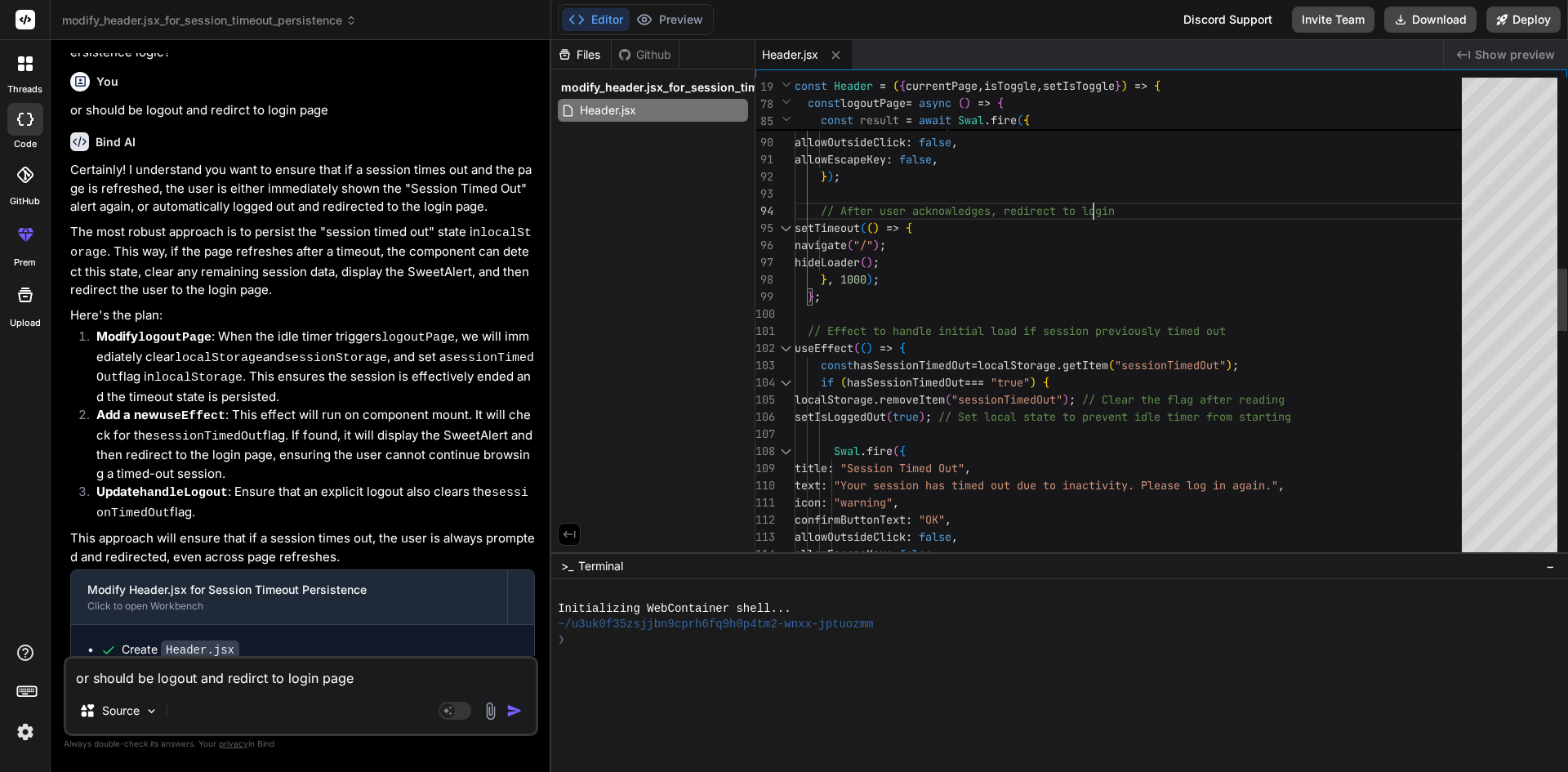
scroll to position [0, 0]
click at [1338, 202] on div "title : "Session Timed Out" , text : "Your session has timed out due to inactiv…" at bounding box center [1133, 468] width 677 height 3722
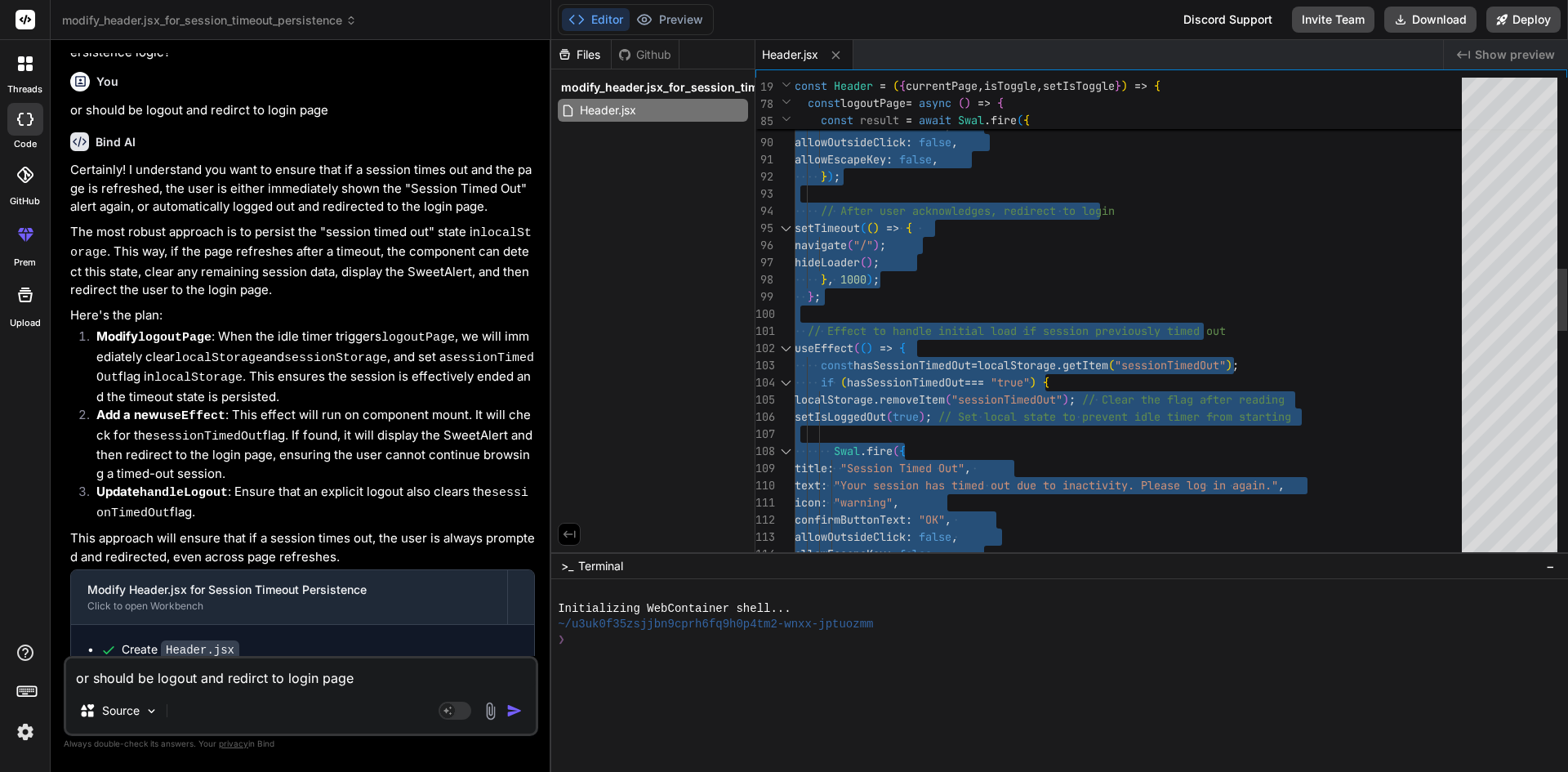
click at [881, 337] on div "title : "Session Timed Out" , text : "Your session has timed out due to inactiv…" at bounding box center [1133, 468] width 677 height 3722
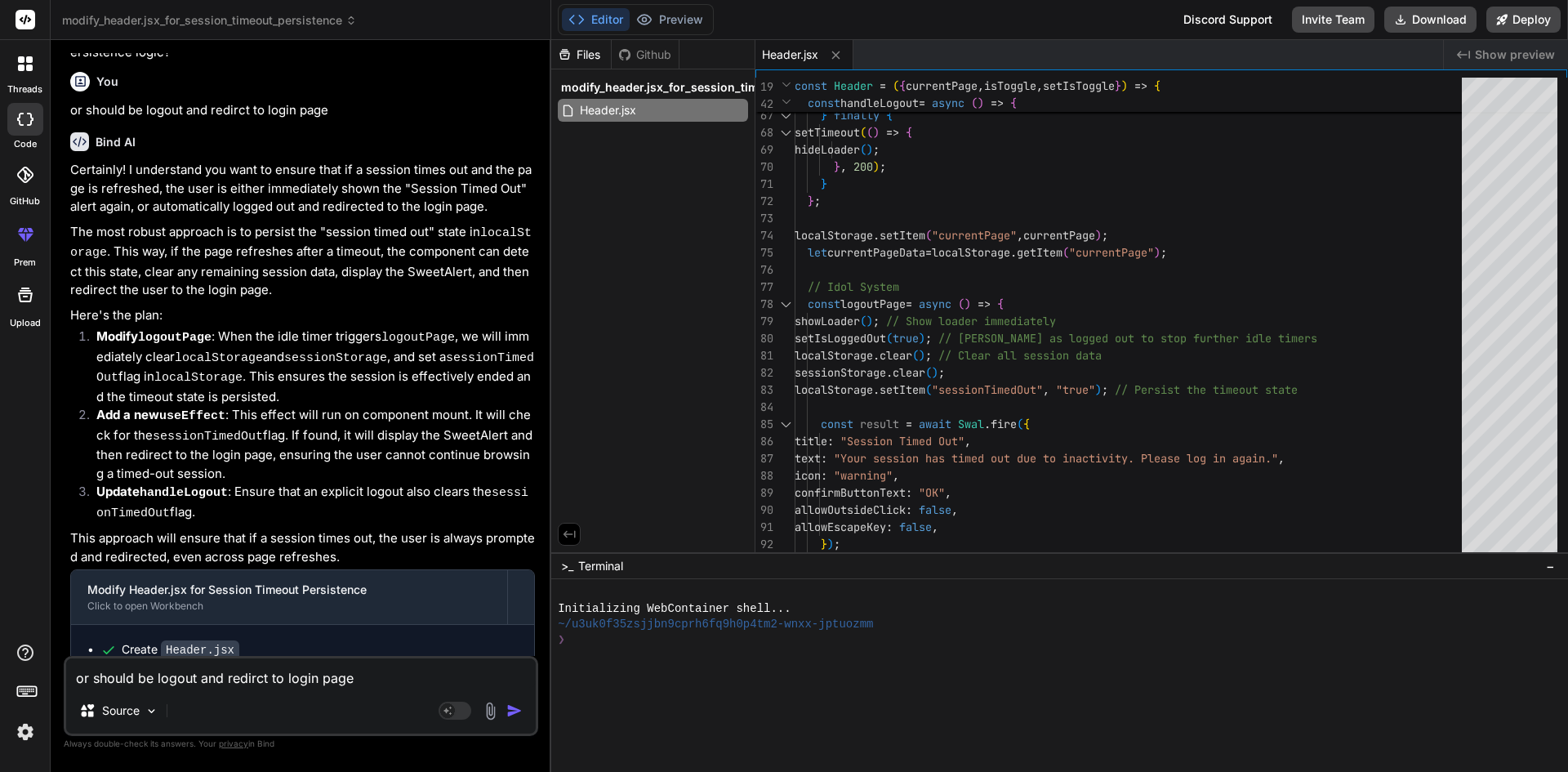
click at [250, 678] on textarea "or should be logout and redirct to login page" at bounding box center [300, 672] width 470 height 30
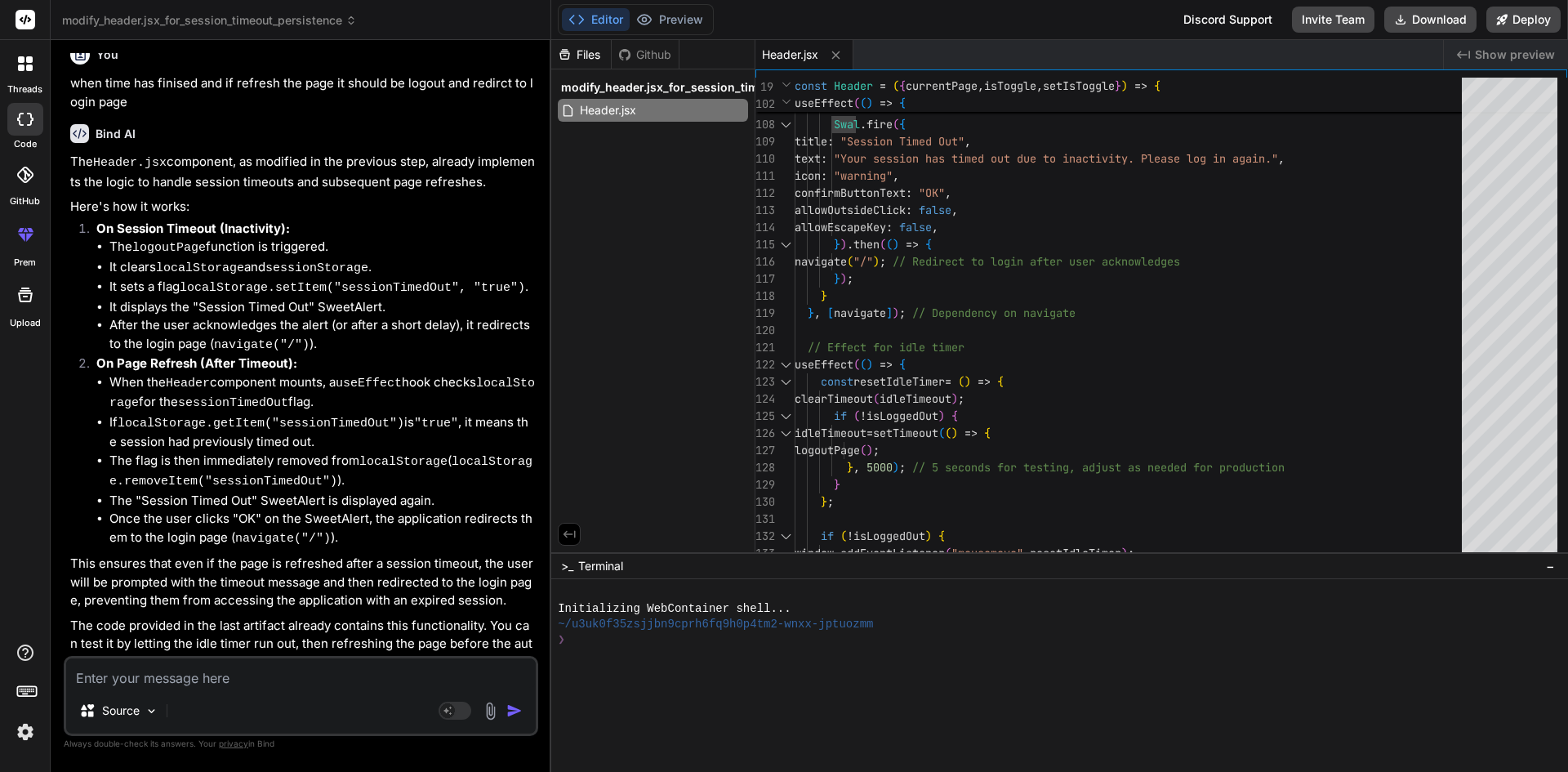
click at [321, 673] on textarea at bounding box center [300, 672] width 470 height 30
drag, startPoint x: 348, startPoint y: 672, endPoint x: 0, endPoint y: 673, distance: 348.0
click at [0, 673] on div "threads code GitHub prem Upload modify_header.jsx_for_session_timeout_persisten…" at bounding box center [784, 386] width 1568 height 772
paste textarea "• Worked on to make responsive for the dashboard page and view bookings page. •…"
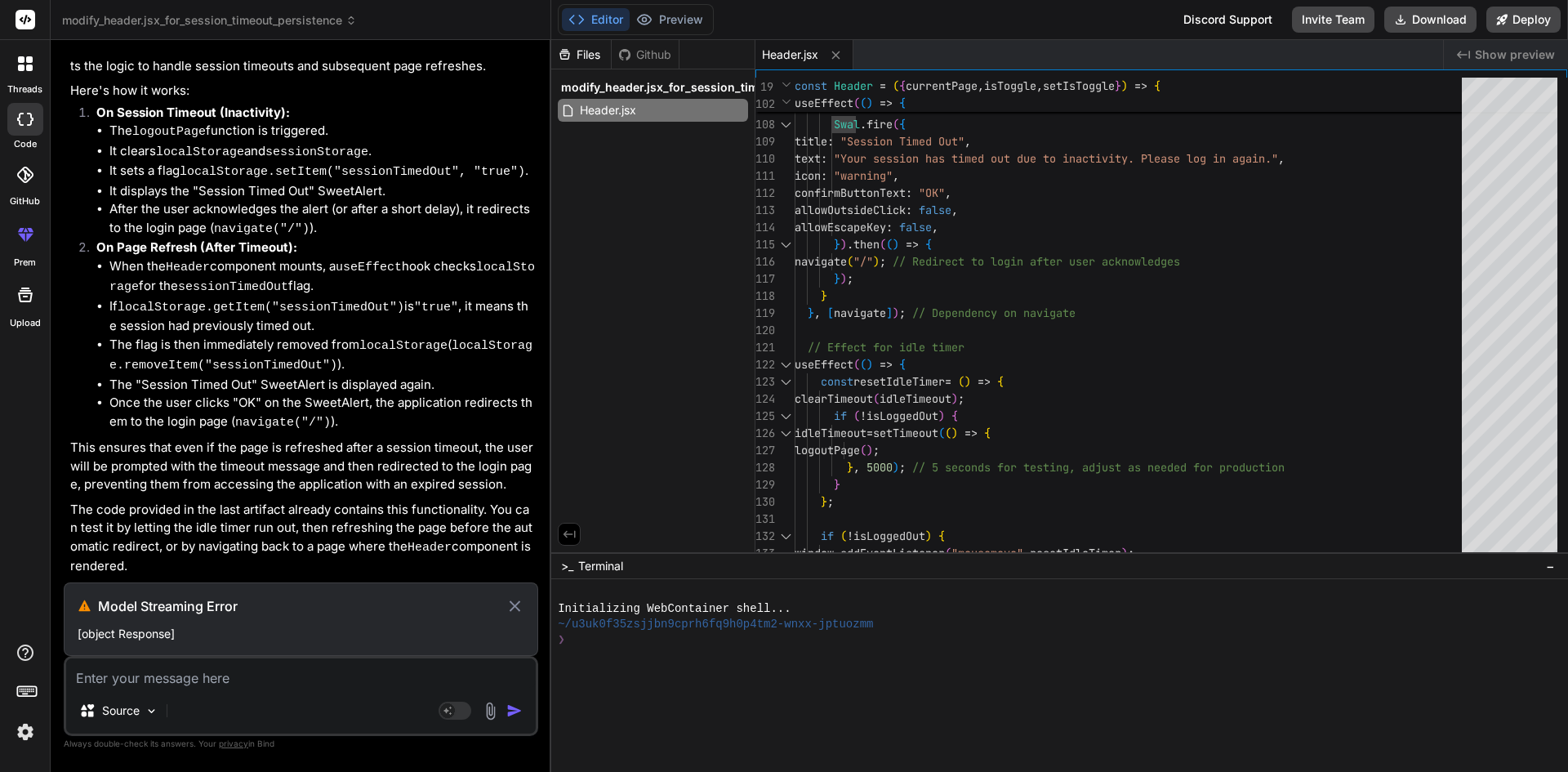
scroll to position [2329, 0]
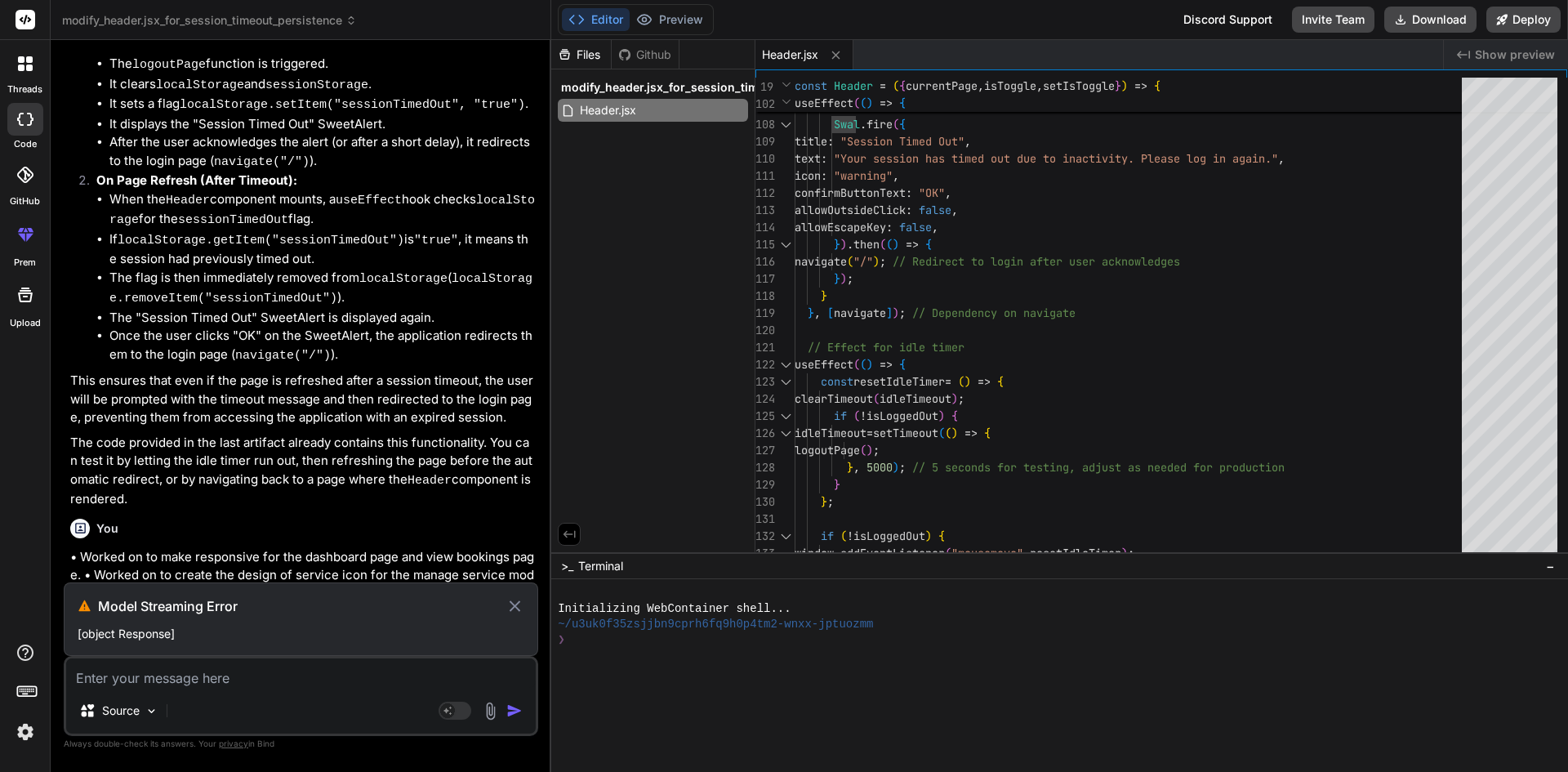
click at [518, 602] on icon at bounding box center [515, 606] width 19 height 19
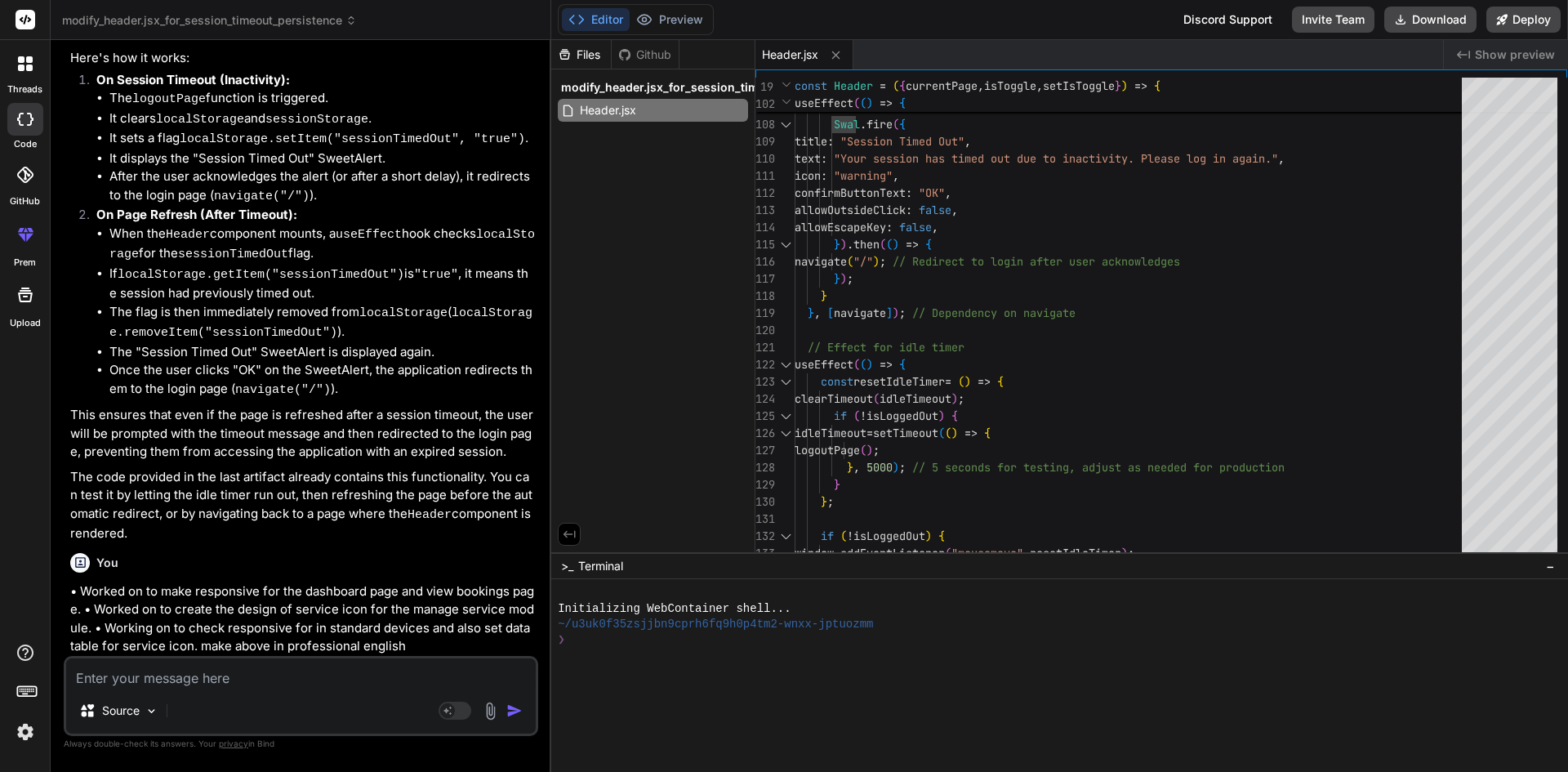
scroll to position [2256, 0]
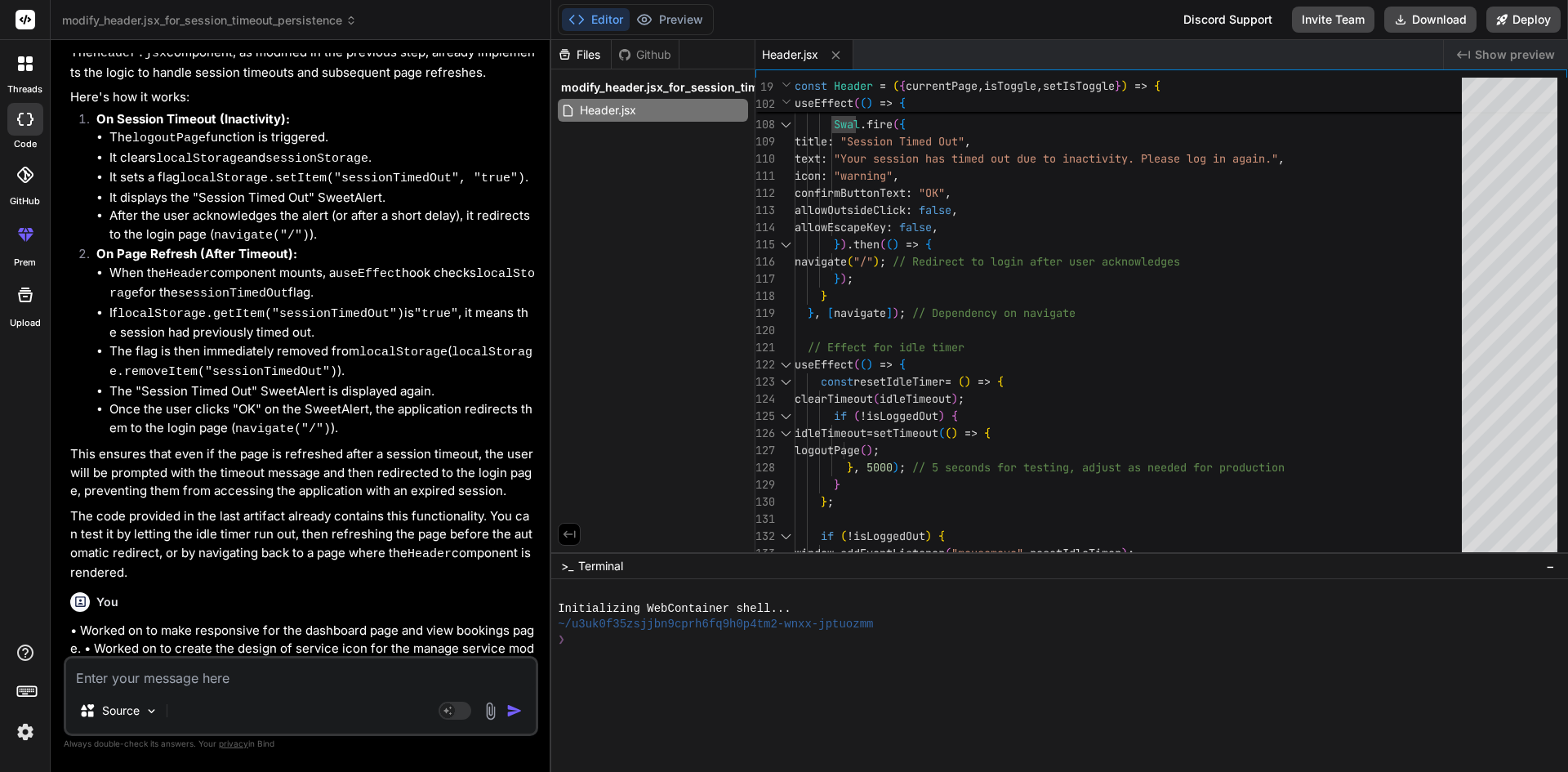
drag, startPoint x: 453, startPoint y: 658, endPoint x: 73, endPoint y: 586, distance: 386.8
click at [73, 586] on div "You hi Bind AI Hello! I'm Bind AI, an expert software developer. How can I help…" at bounding box center [301, 412] width 475 height 718
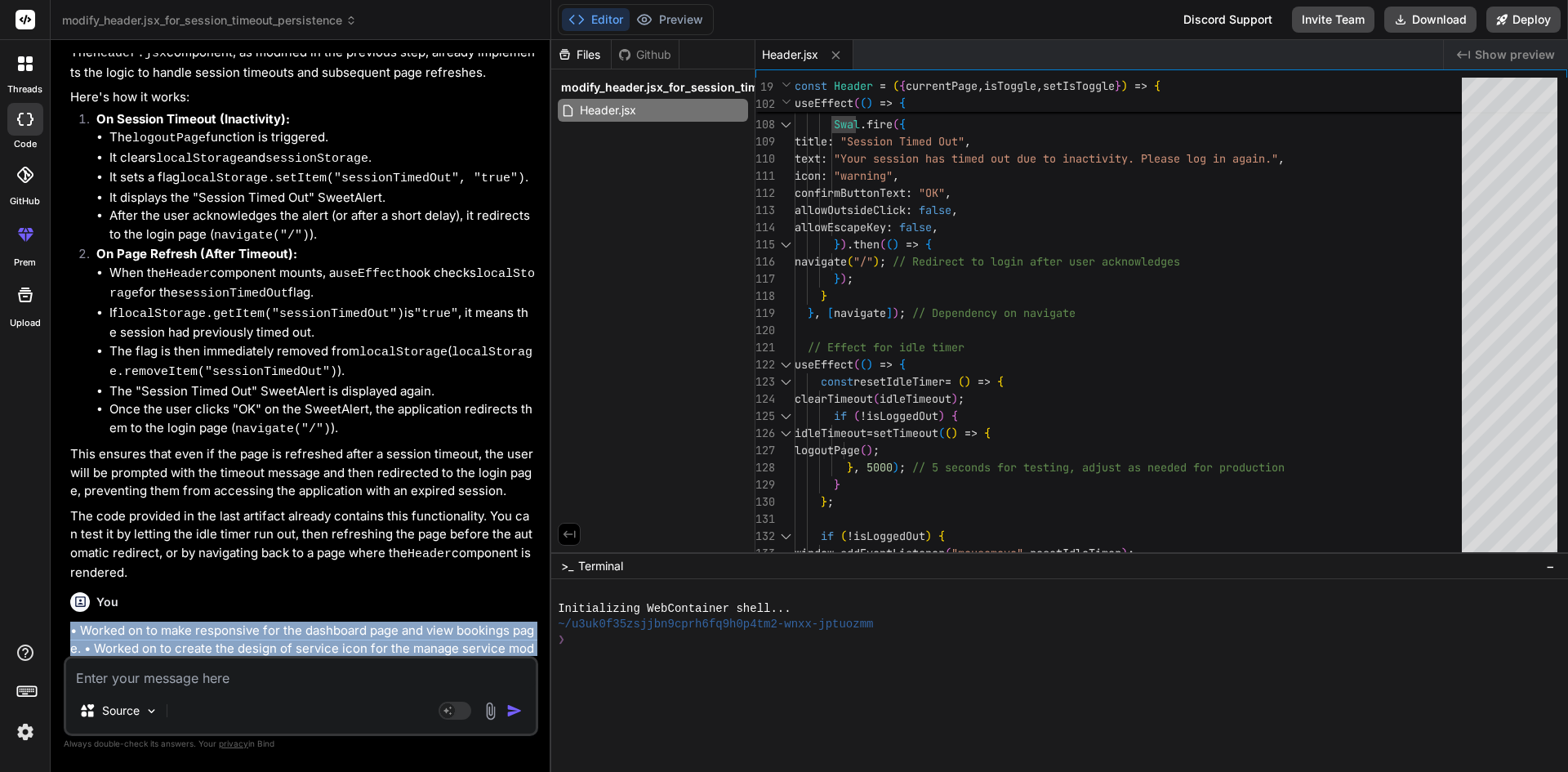
drag, startPoint x: 426, startPoint y: 651, endPoint x: 60, endPoint y: 597, distance: 370.0
click at [60, 597] on div "Bind AI Web Search Created with Pixso. Code Generator You hi Bind AI Hello! I'm…" at bounding box center [301, 405] width 501 height 732
copy p "• Worked on to make responsive for the dashboard page and view bookings page. •…"
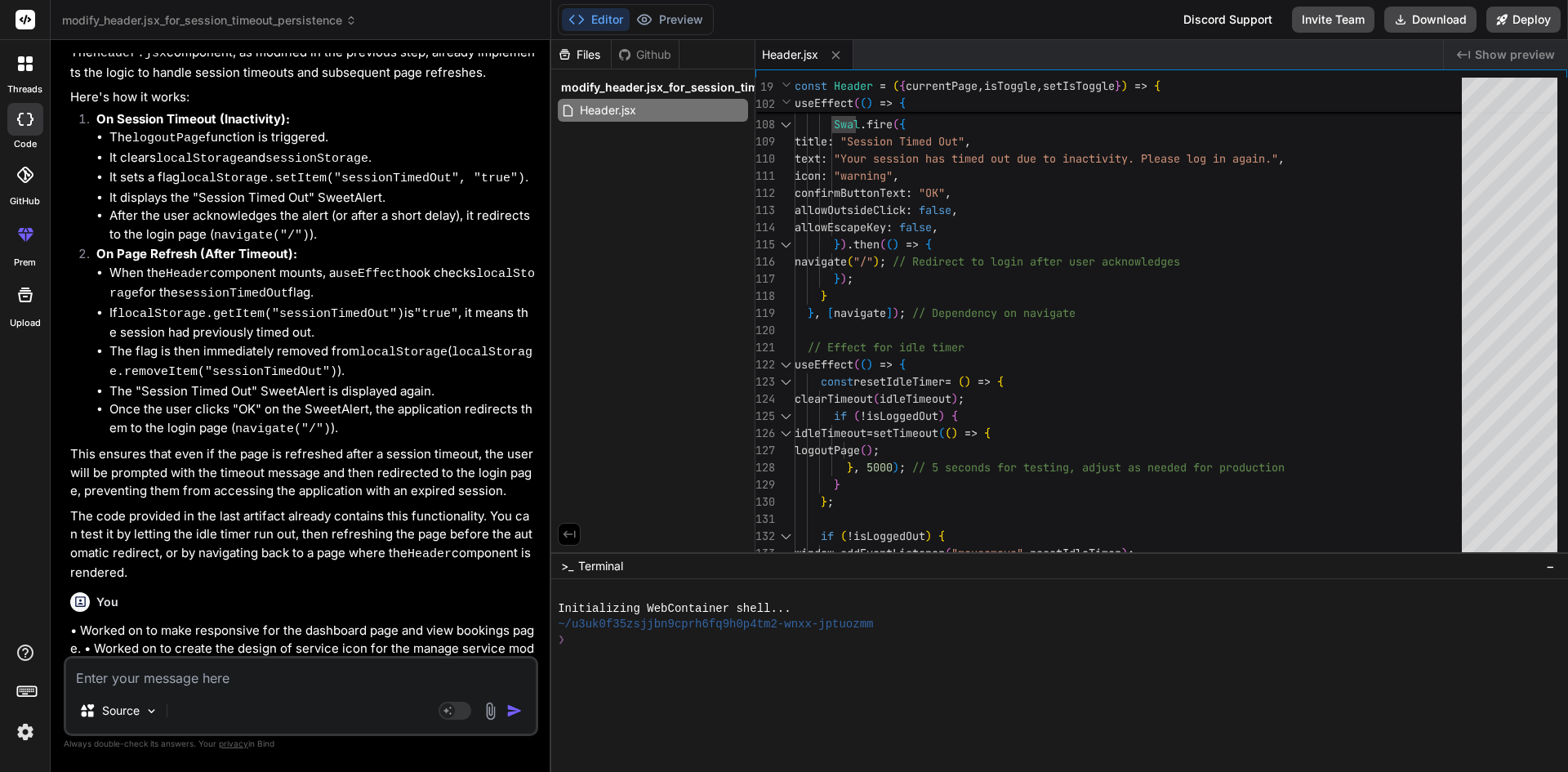
click at [174, 667] on textarea at bounding box center [300, 672] width 470 height 30
paste textarea "• Worked on to make responsive for the dashboard page and view bookings page. •…"
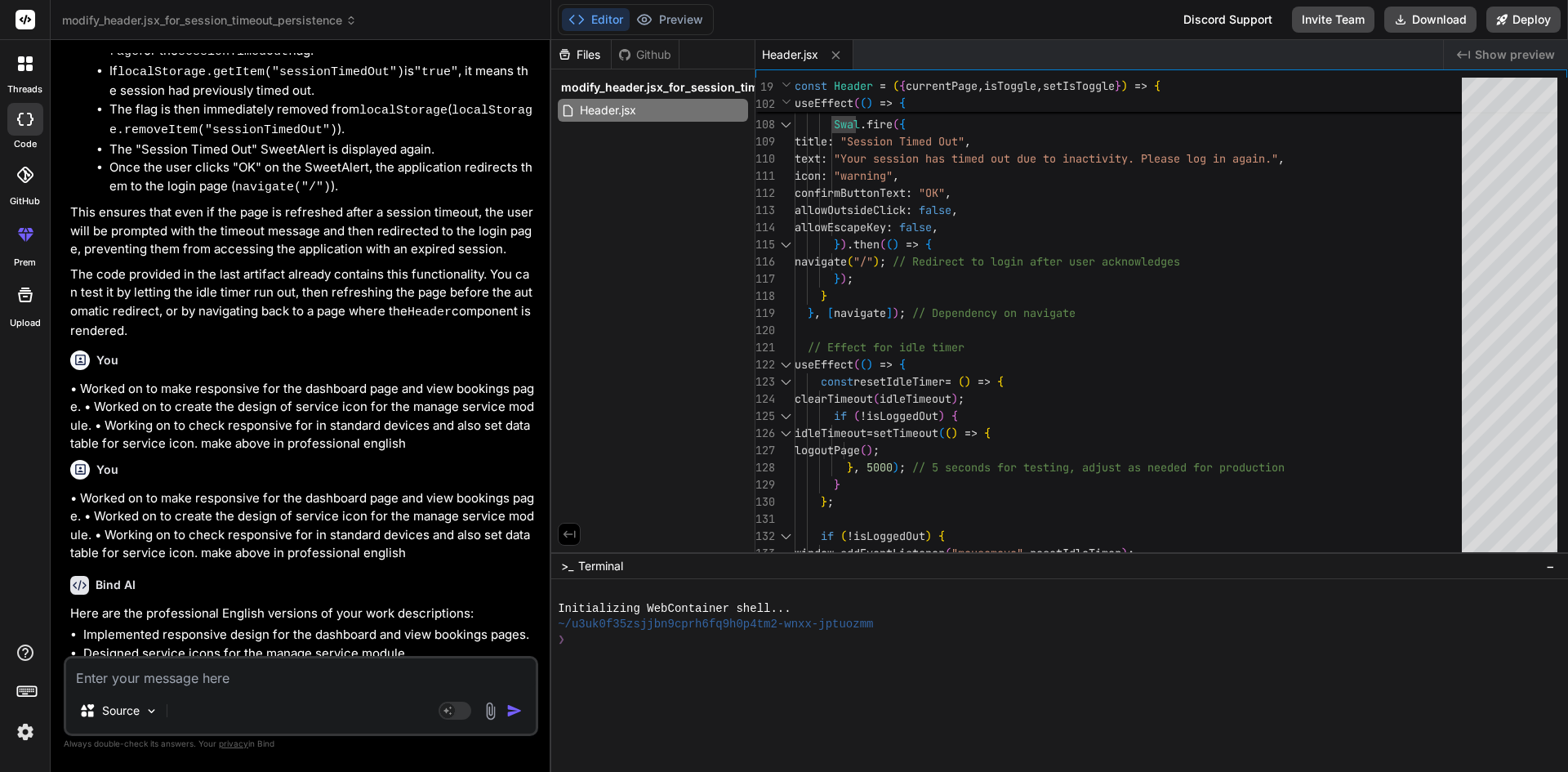
scroll to position [2502, 0]
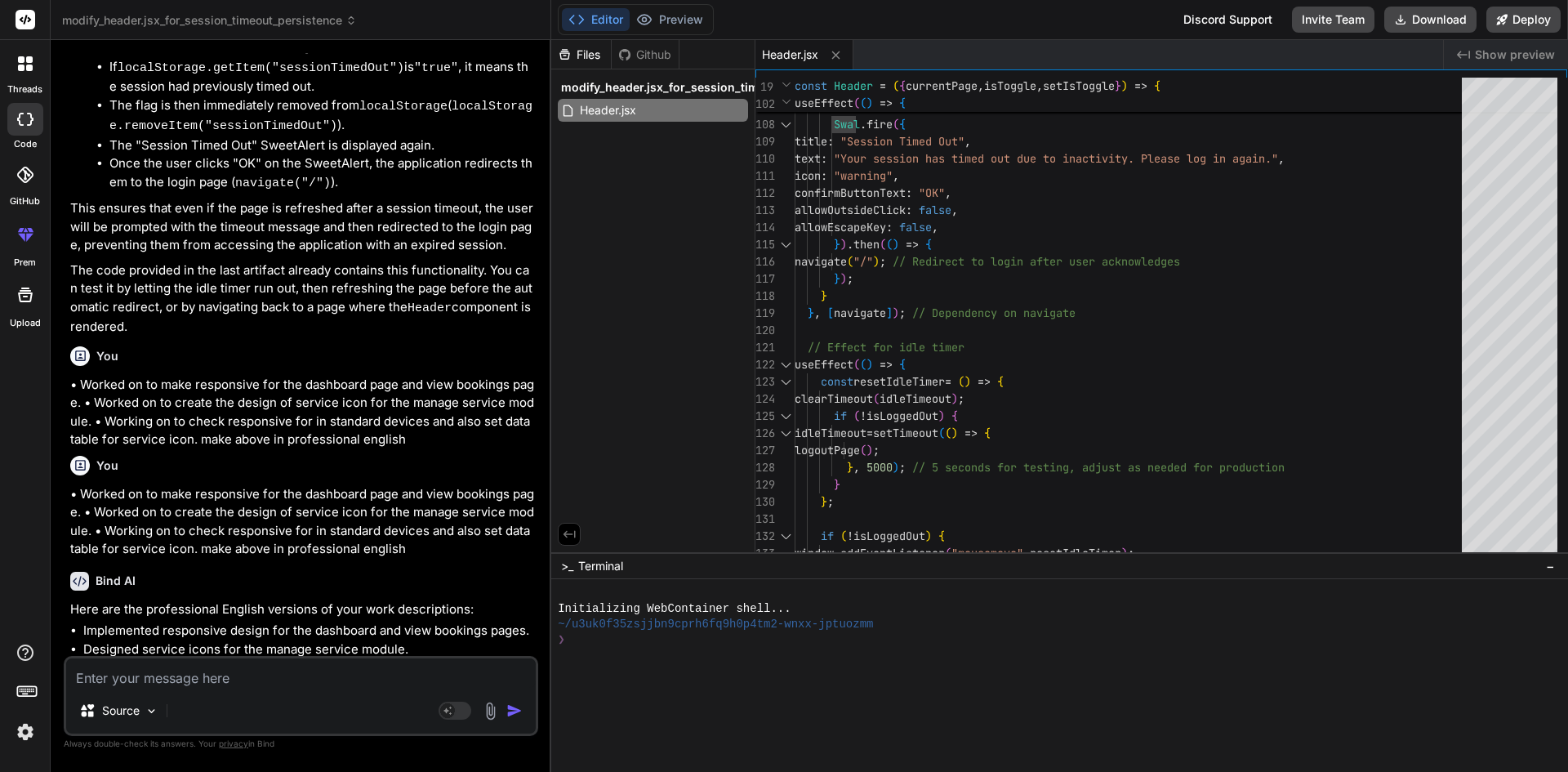
click at [238, 667] on textarea at bounding box center [300, 672] width 470 height 30
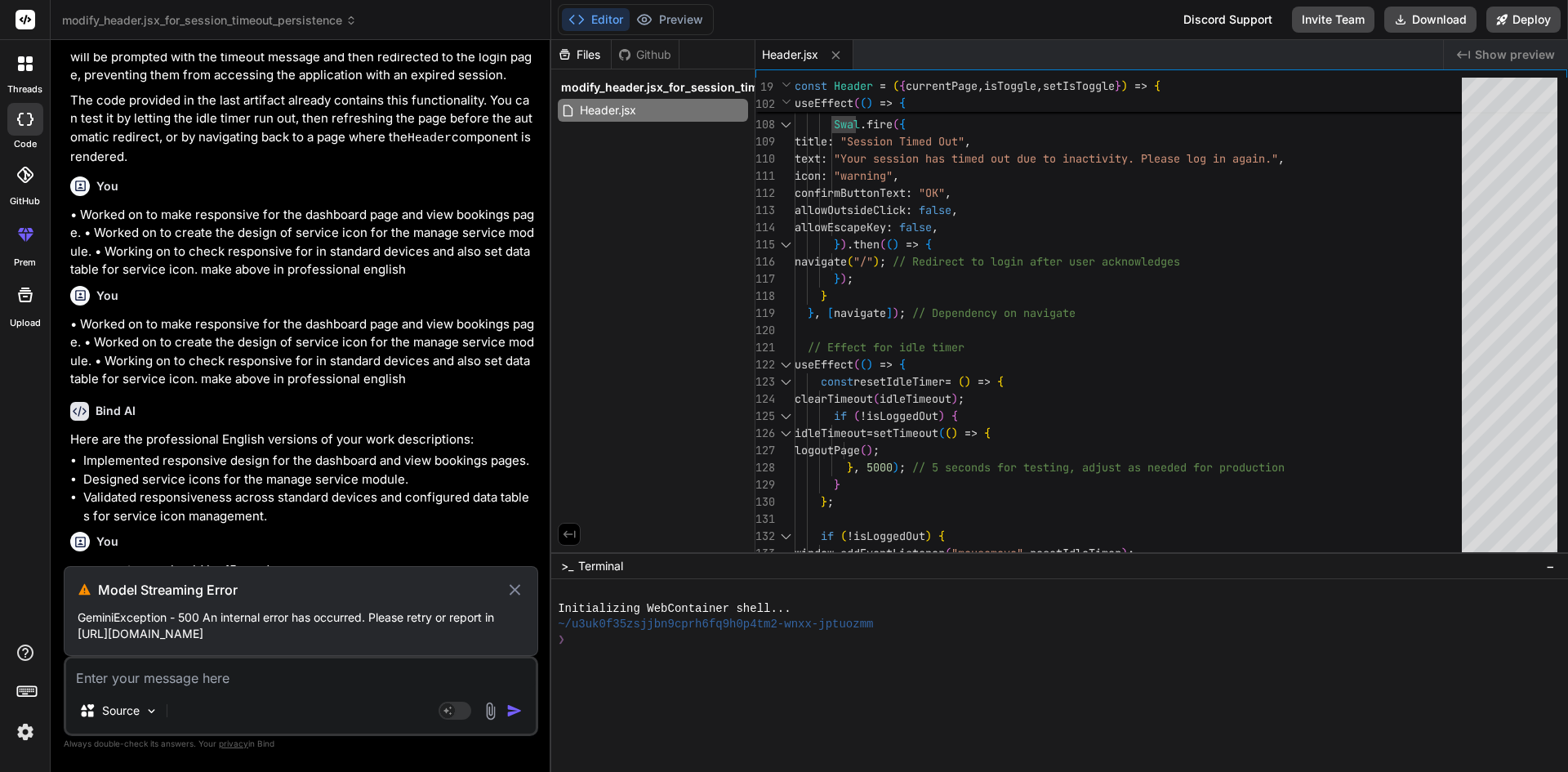
scroll to position [2647, 0]
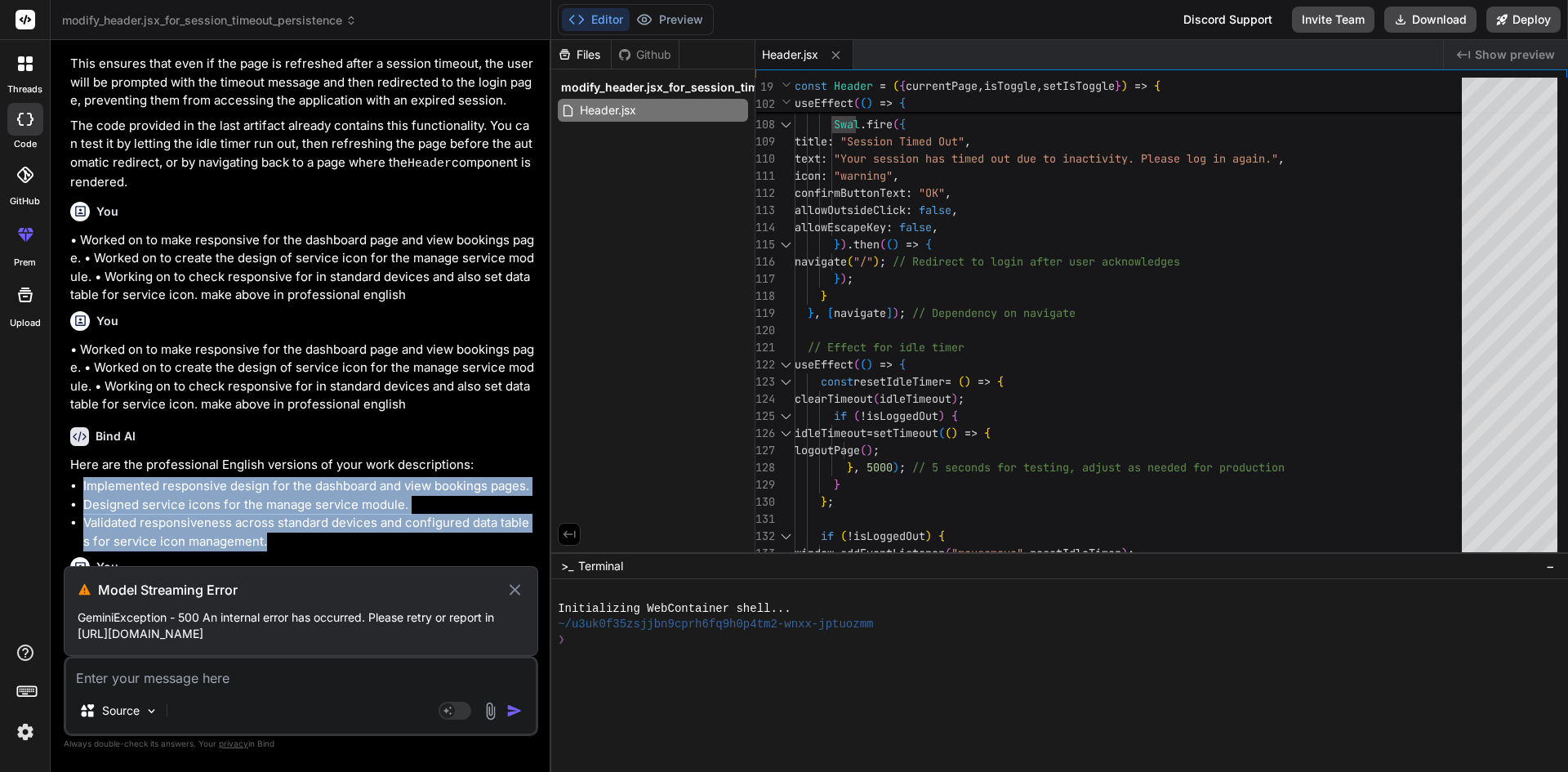
drag, startPoint x: 278, startPoint y: 507, endPoint x: 78, endPoint y: 447, distance: 208.8
click at [78, 477] on ul "Implemented responsive design for the dashboard and view bookings pages. Design…" at bounding box center [302, 513] width 465 height 73
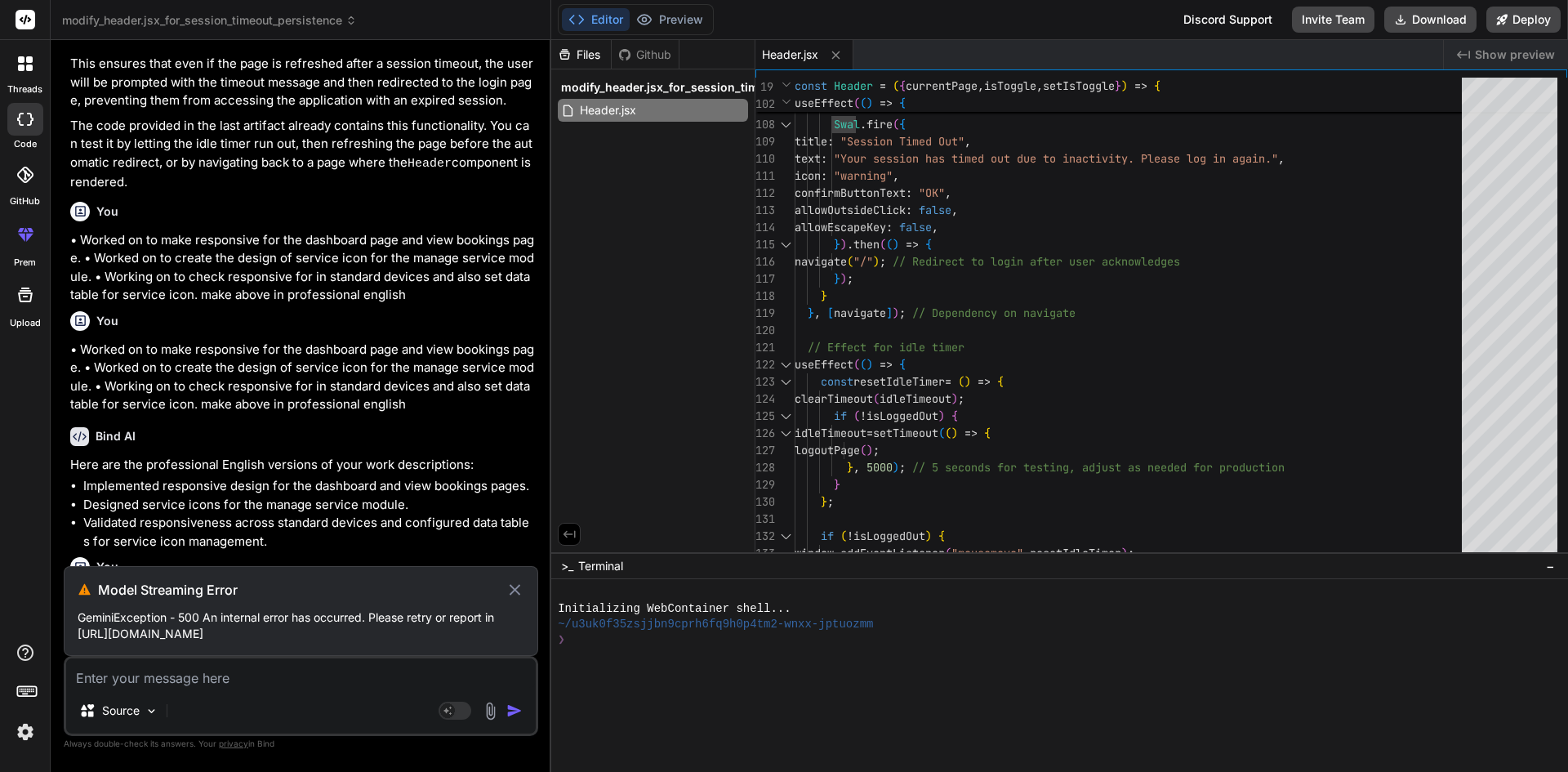
drag, startPoint x: 306, startPoint y: 561, endPoint x: 62, endPoint y: 553, distance: 244.1
click at [62, 553] on div "Bind AI Web Search Created with Pixso. Code Generator You hi Bind AI Hello! I'm…" at bounding box center [301, 405] width 501 height 732
copy p "every sentence should be 15 words"
click at [137, 669] on textarea at bounding box center [300, 672] width 470 height 30
paste textarea "every sentence should be 15 words"
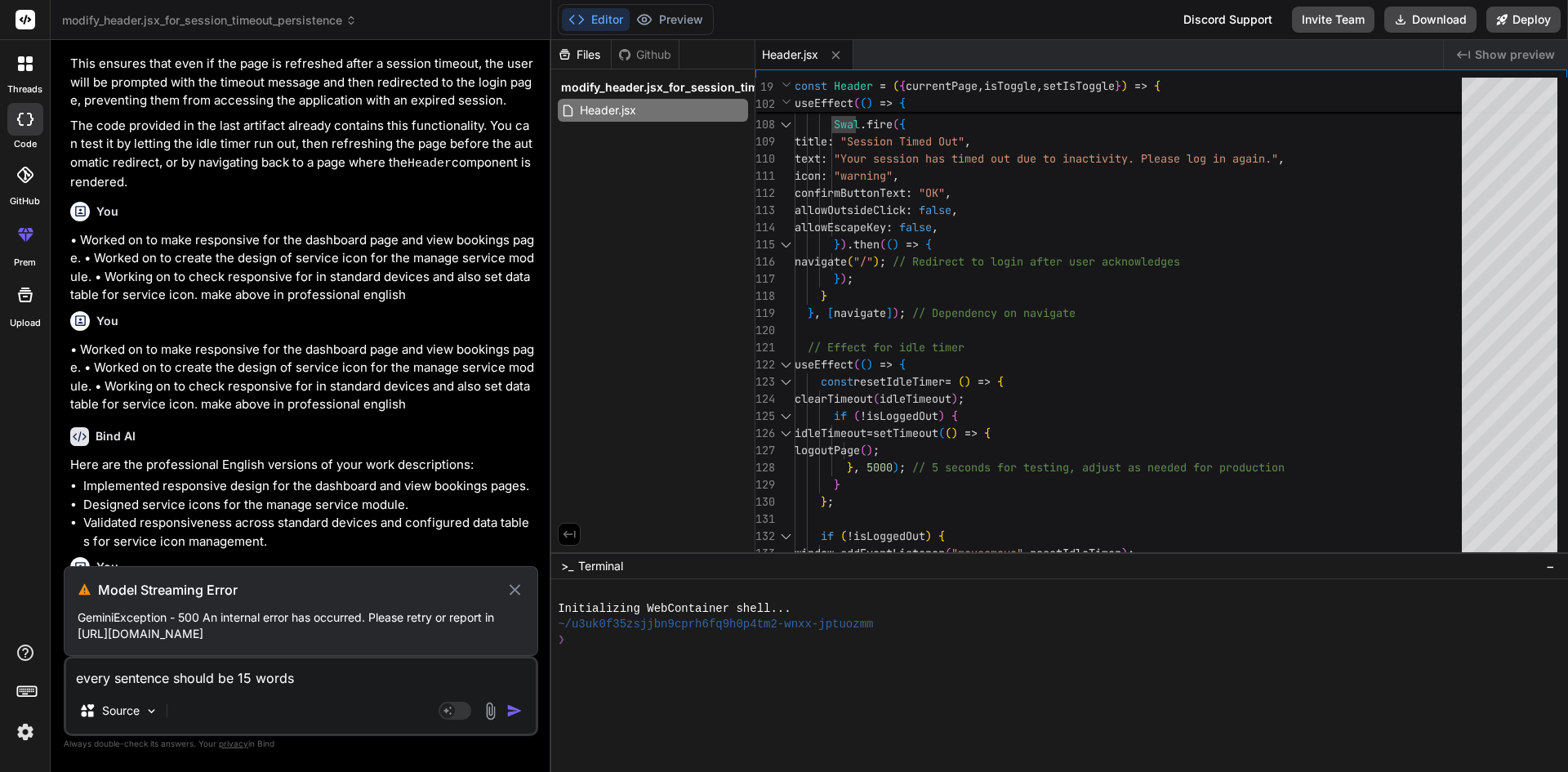
scroll to position [2672, 0]
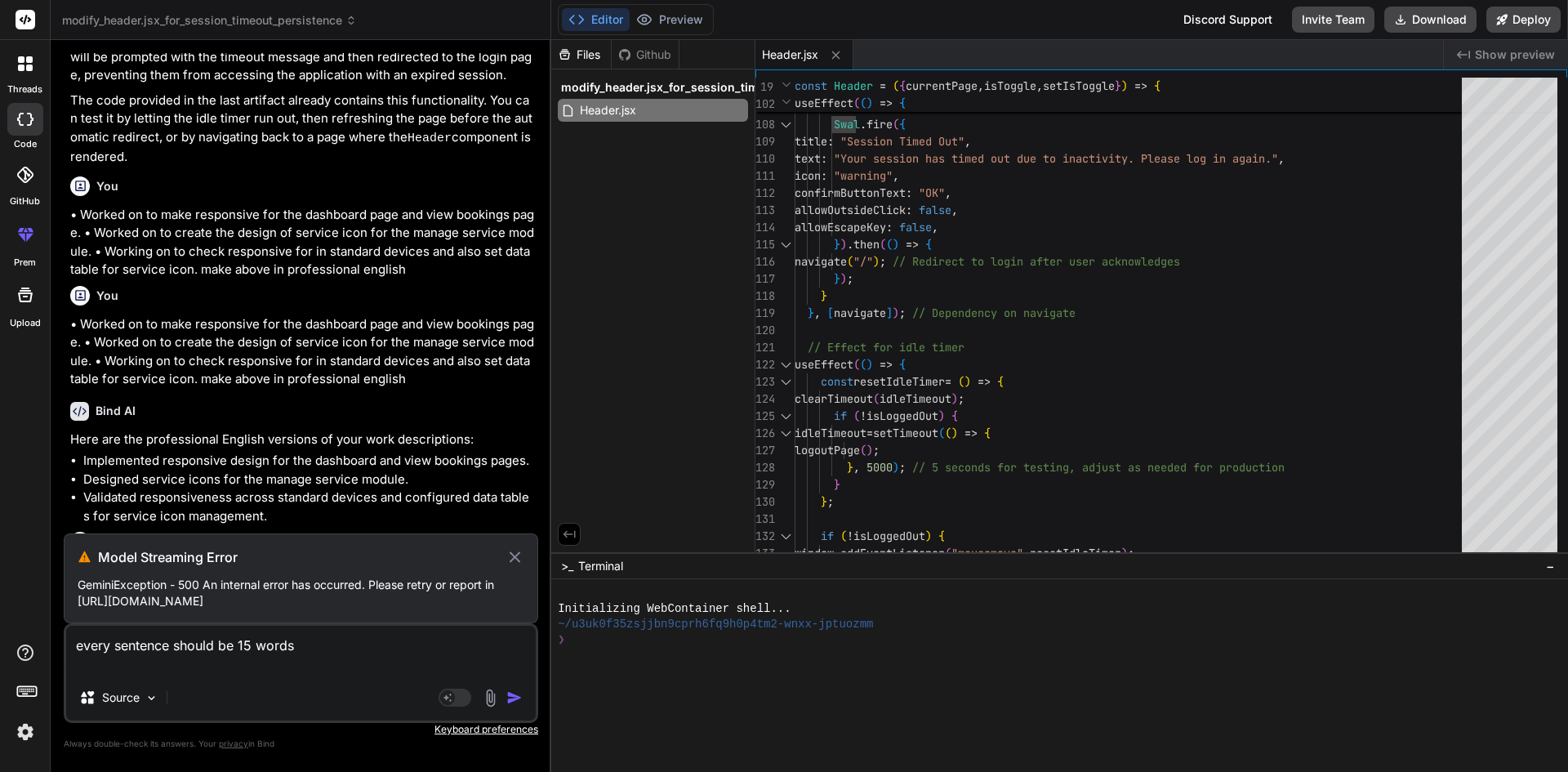
click at [509, 553] on icon at bounding box center [515, 557] width 19 height 19
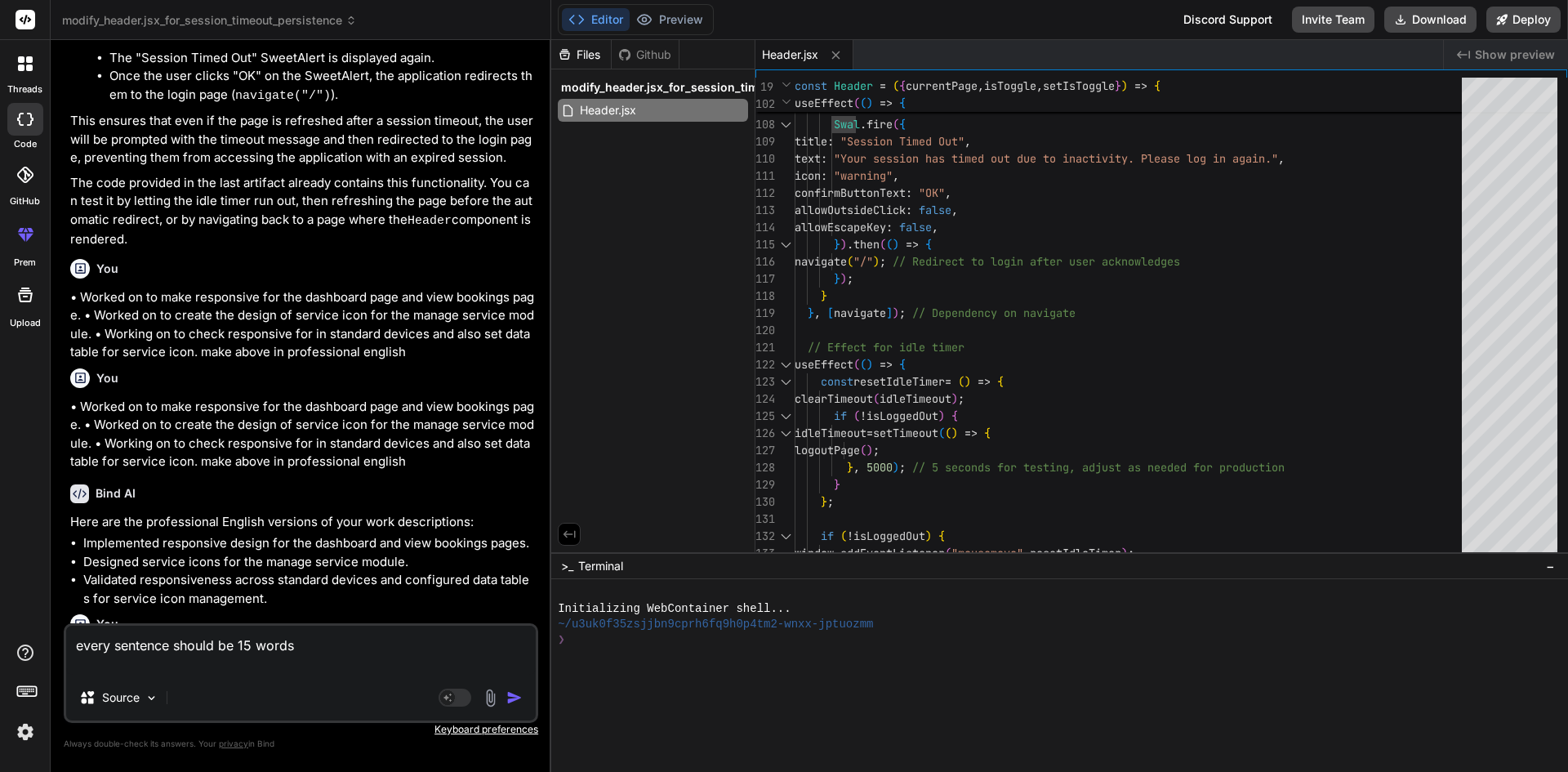
click at [518, 694] on img "button" at bounding box center [514, 697] width 16 height 16
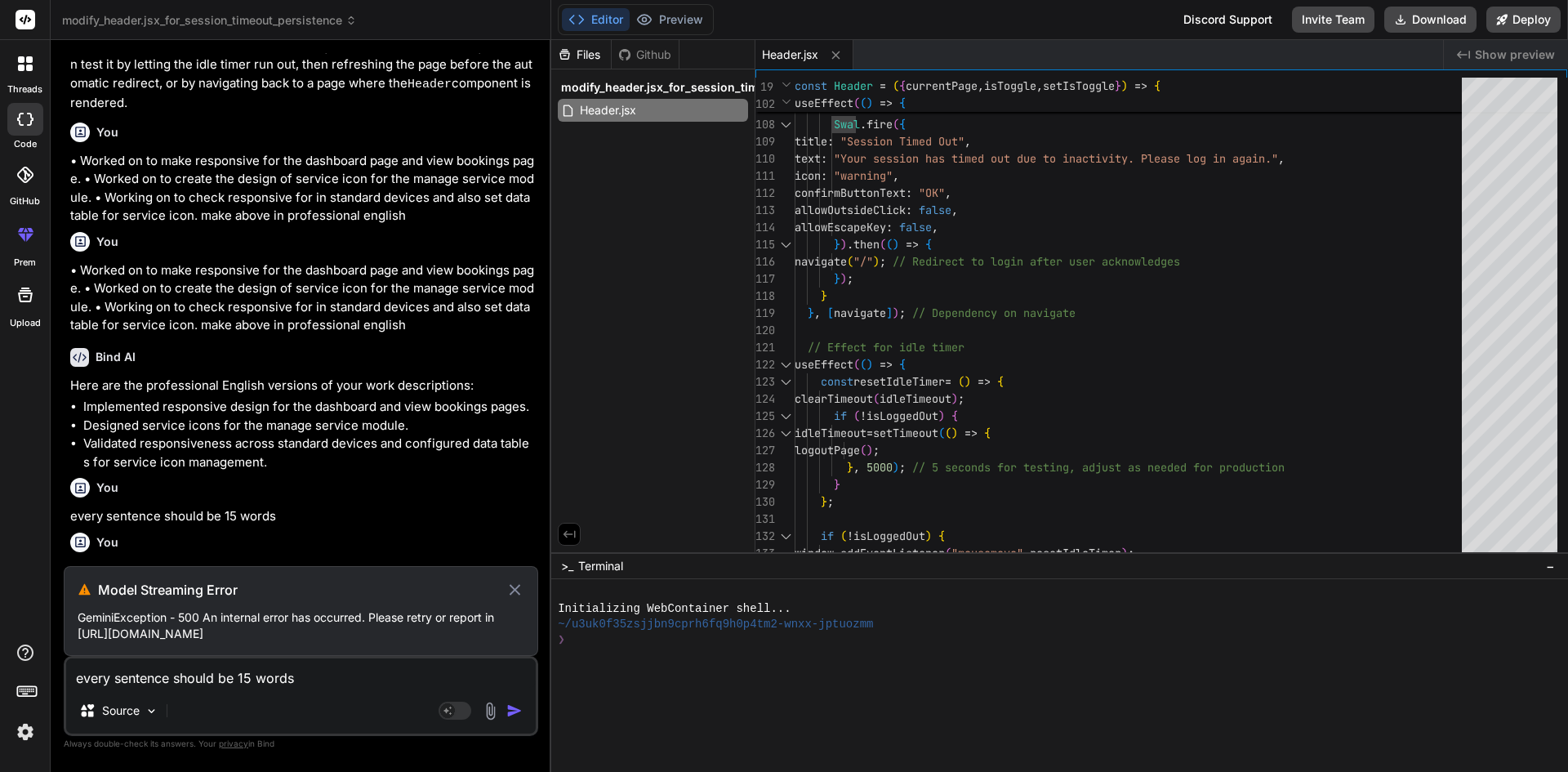
scroll to position [2701, 0]
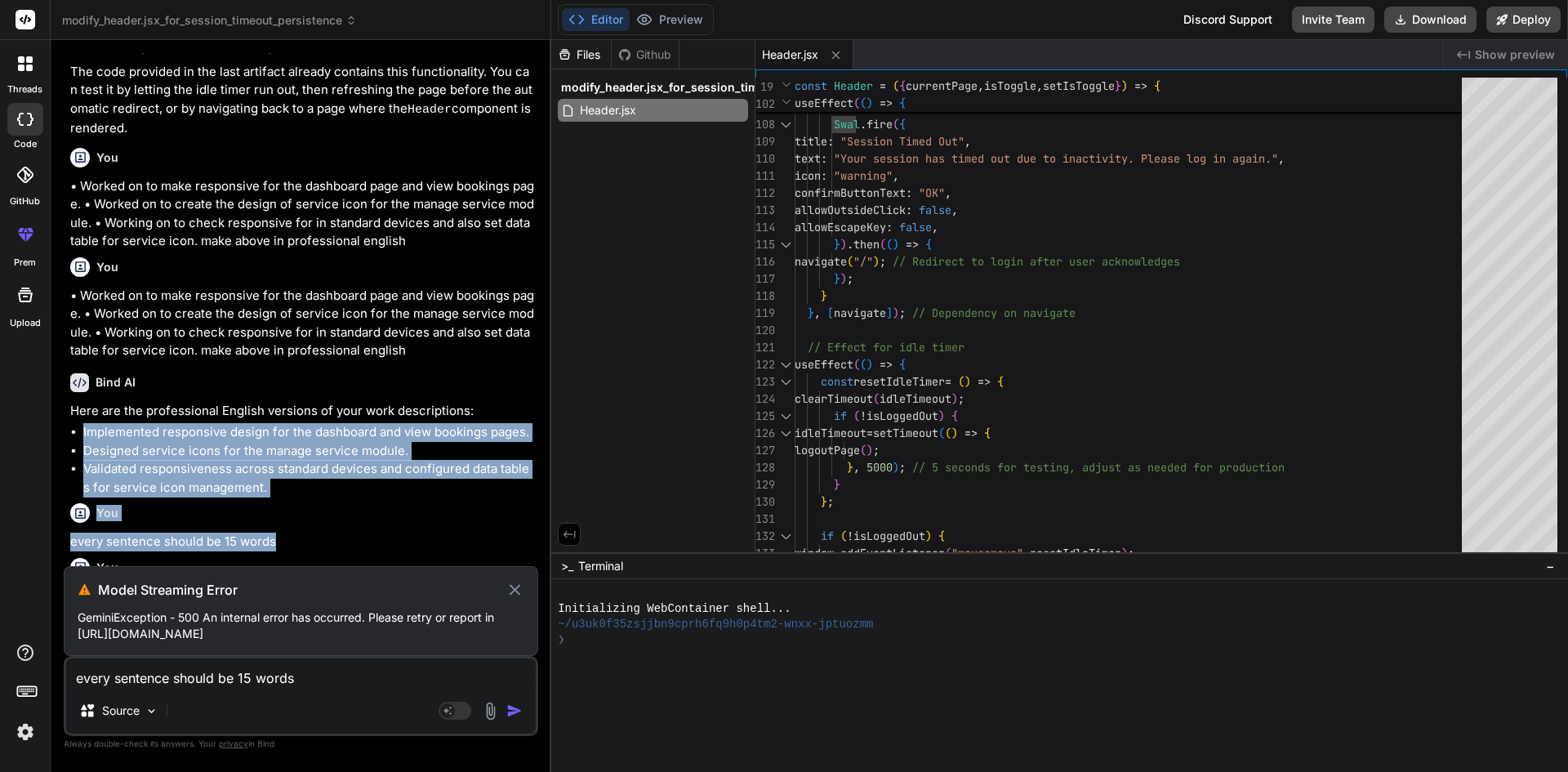
drag, startPoint x: 283, startPoint y: 501, endPoint x: 73, endPoint y: 395, distance: 235.2
click at [73, 395] on div "You hi Bind AI Hello! I'm Bind AI, an expert software developer. How can I help…" at bounding box center [302, 310] width 471 height 513
copy div "Implemented responsive design for the dashboard and view bookings pages. Design…"
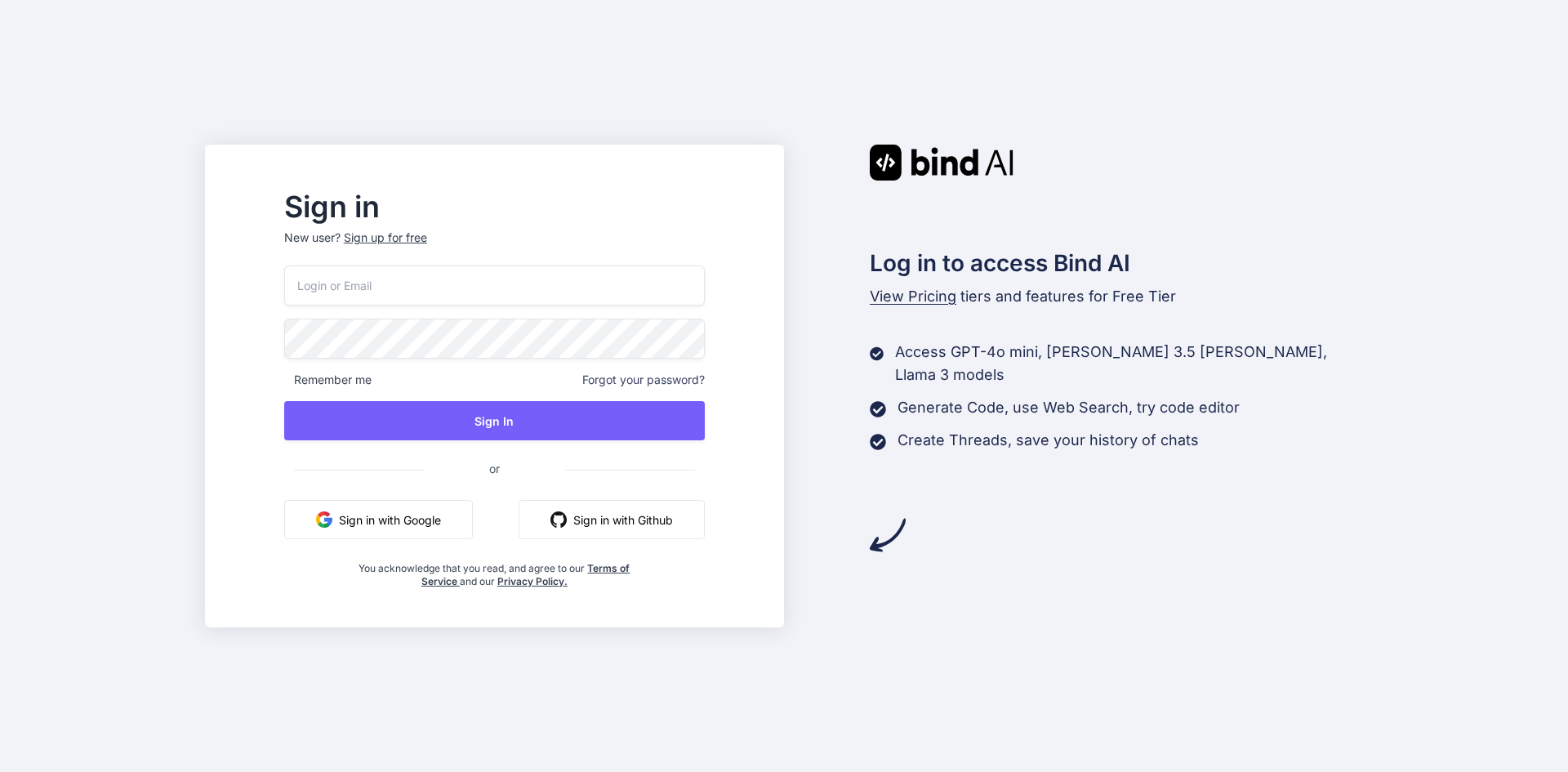
click at [593, 290] on input "email" at bounding box center [494, 285] width 421 height 40
paste input "techno@yopmail.com"
type input "techno@yopmail.com"
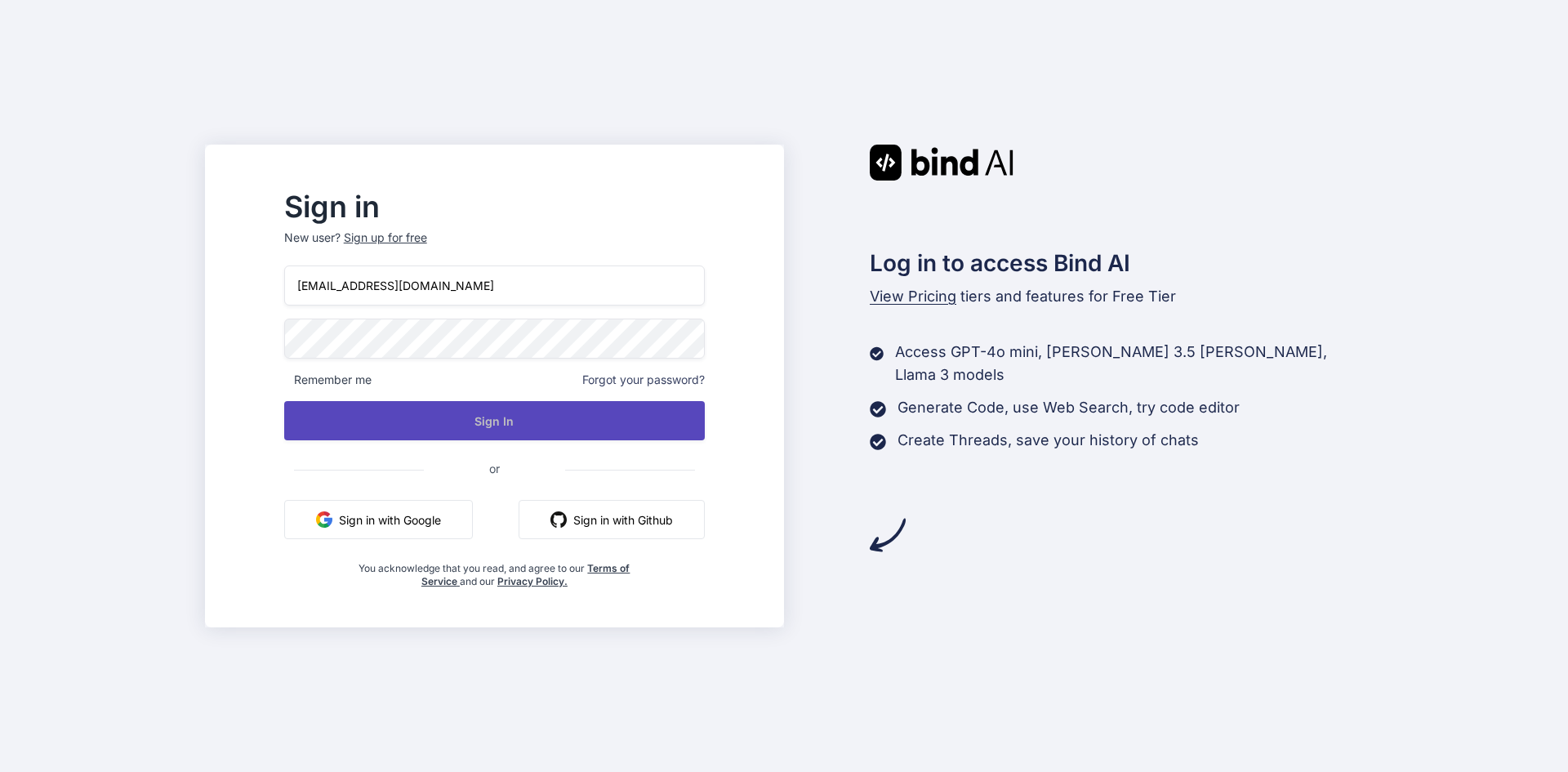
click at [556, 419] on button "Sign In" at bounding box center [494, 420] width 421 height 39
